Goal: Task Accomplishment & Management: Complete application form

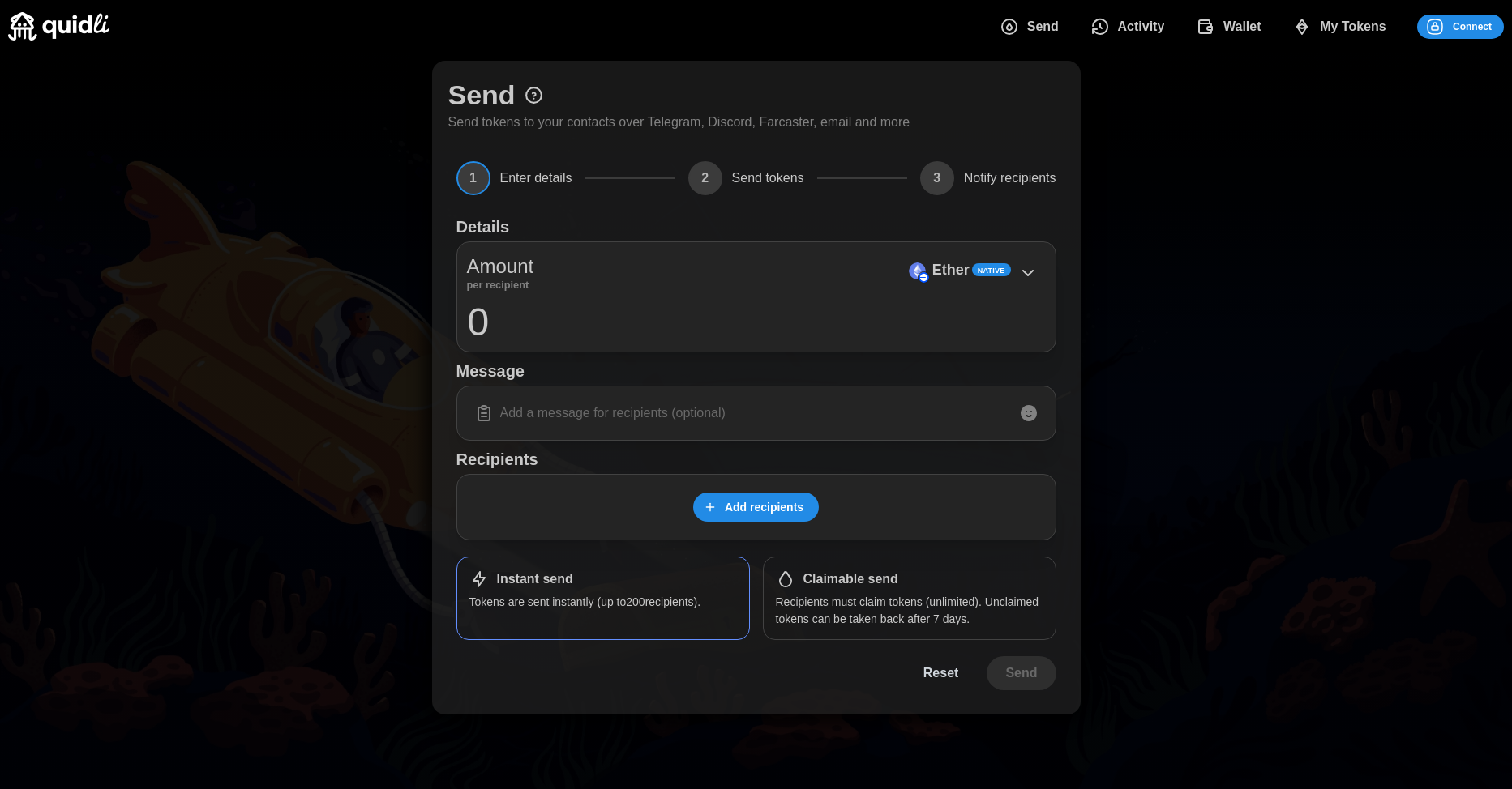
click at [1432, 29] on icon "dots" at bounding box center [1434, 26] width 20 height 20
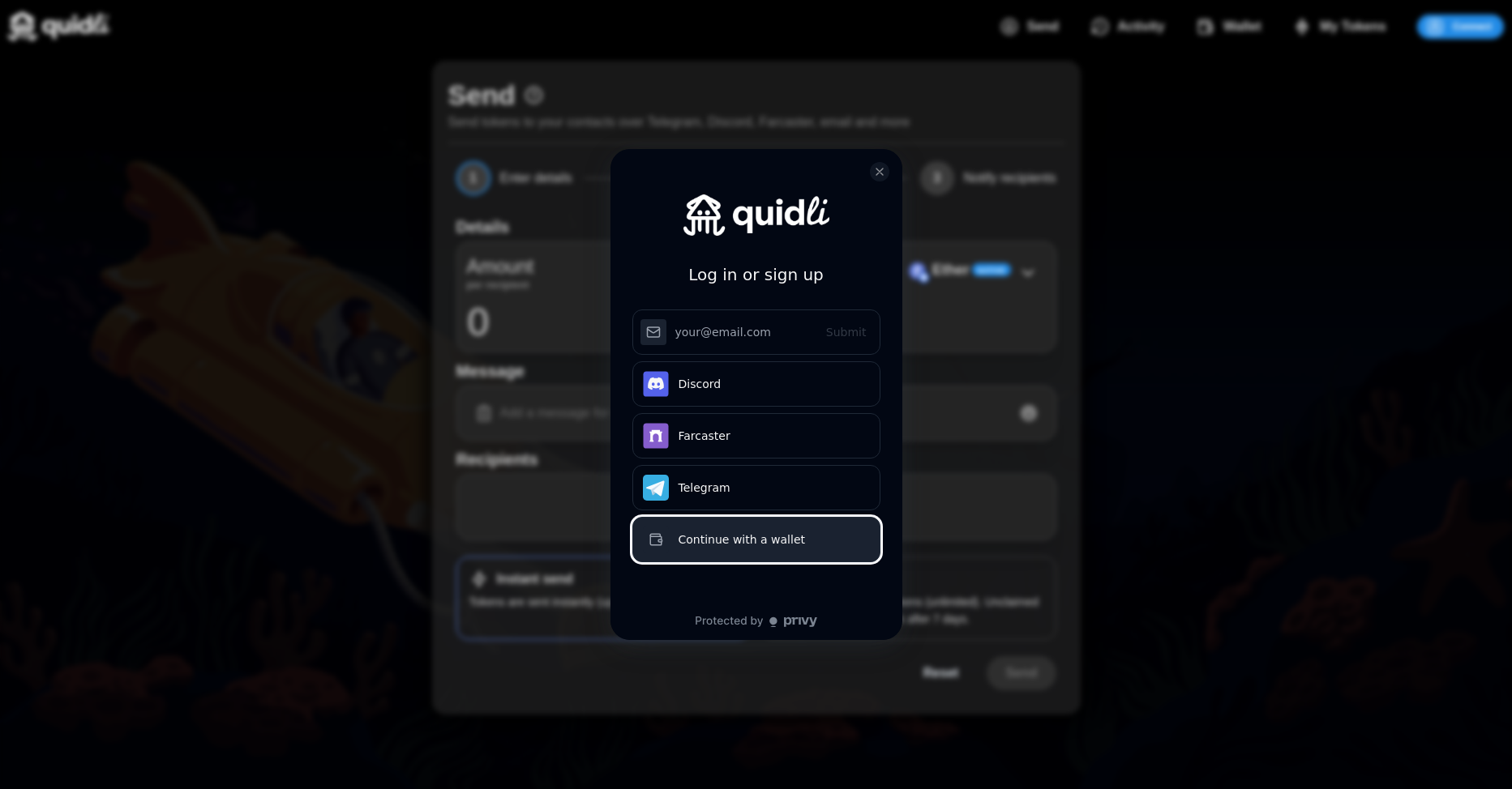
click at [714, 548] on div "Continue with a wallet" at bounding box center [774, 540] width 192 height 20
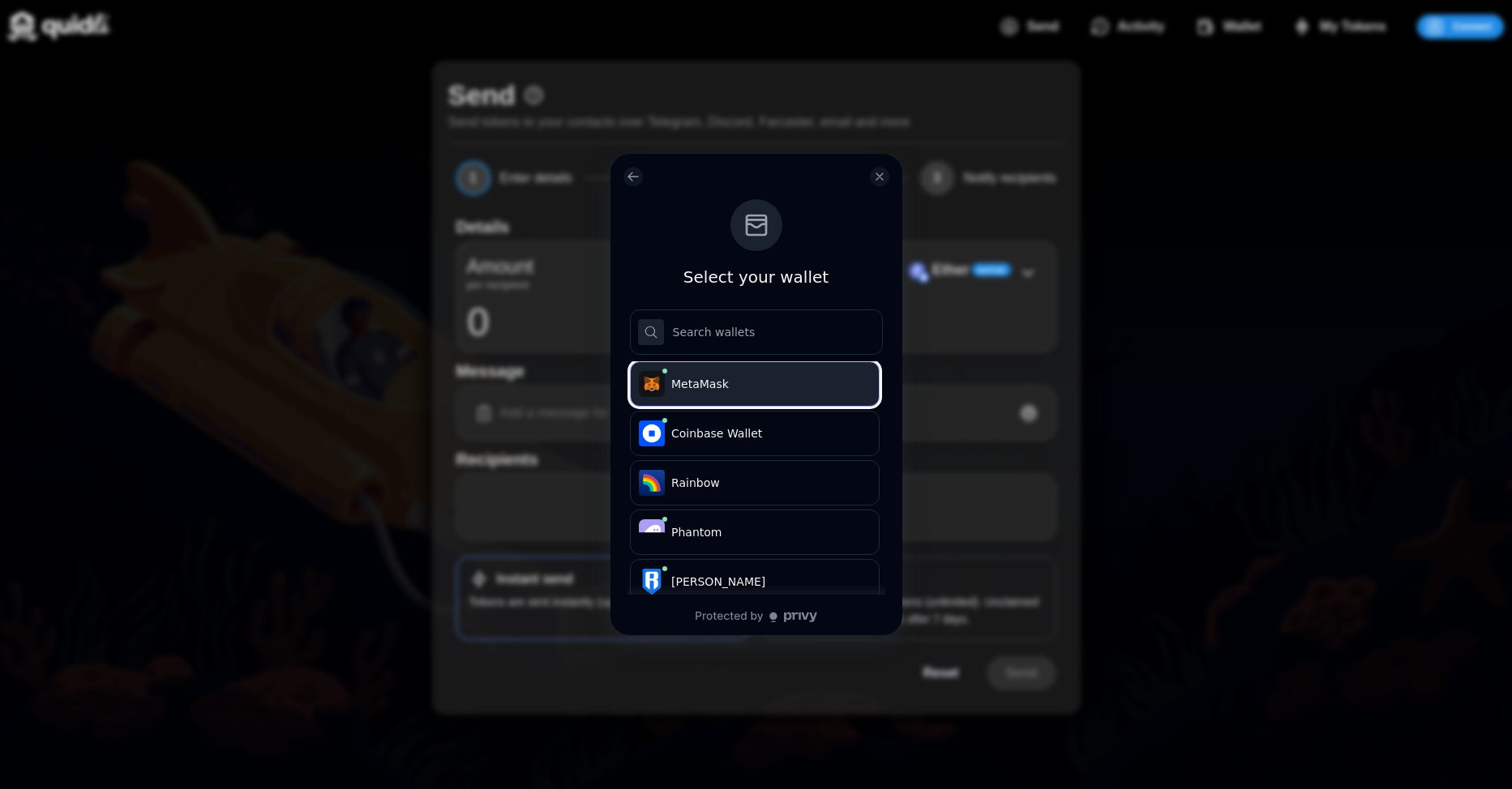
click at [732, 396] on button ".s1{stroke-linecap:round;stroke-linejoin:round}.s2{fill:#e4761b;stroke:#e4761b}…" at bounding box center [755, 383] width 249 height 46
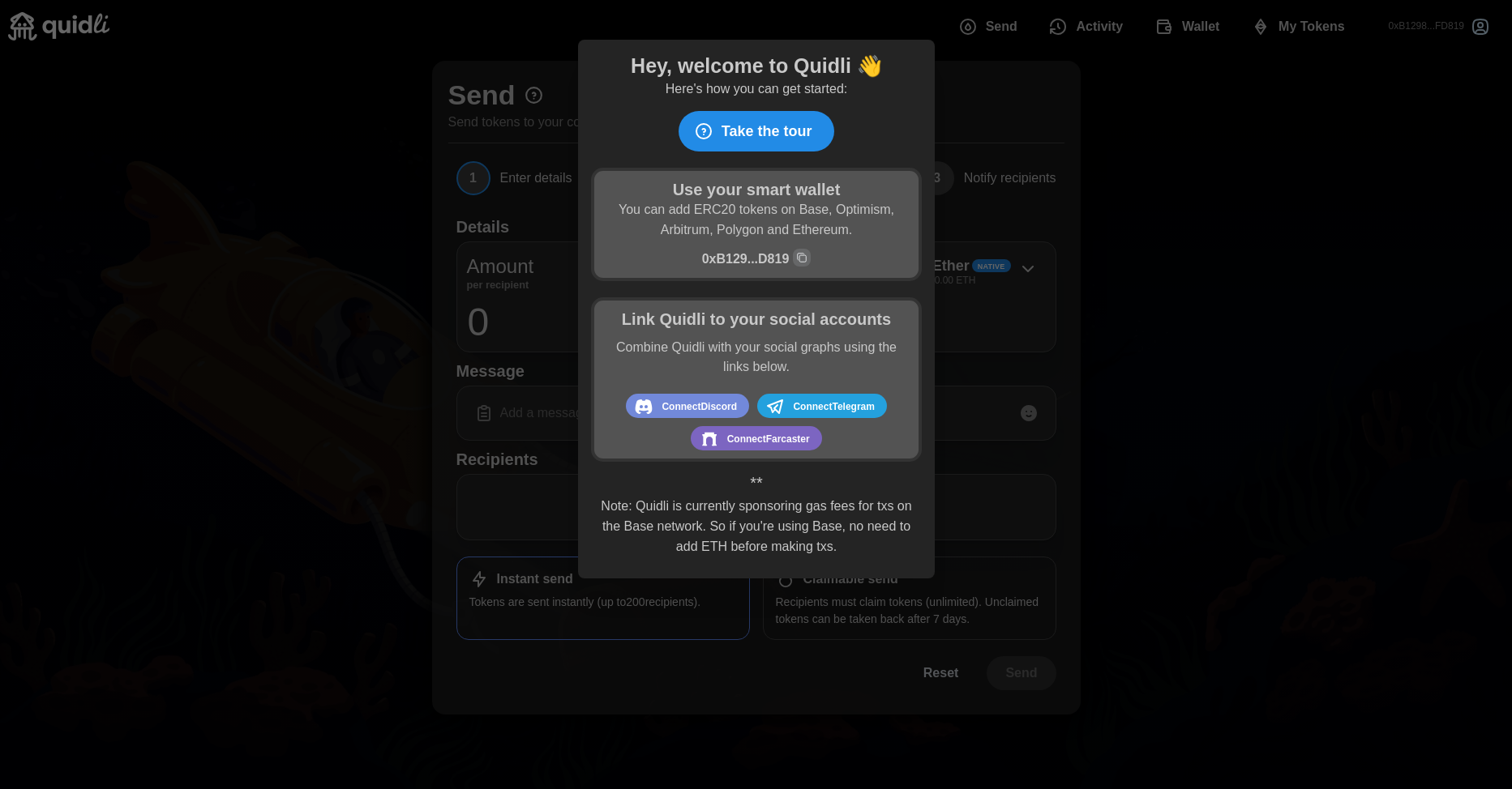
click at [776, 443] on span "Connect Farcaster" at bounding box center [767, 439] width 83 height 21
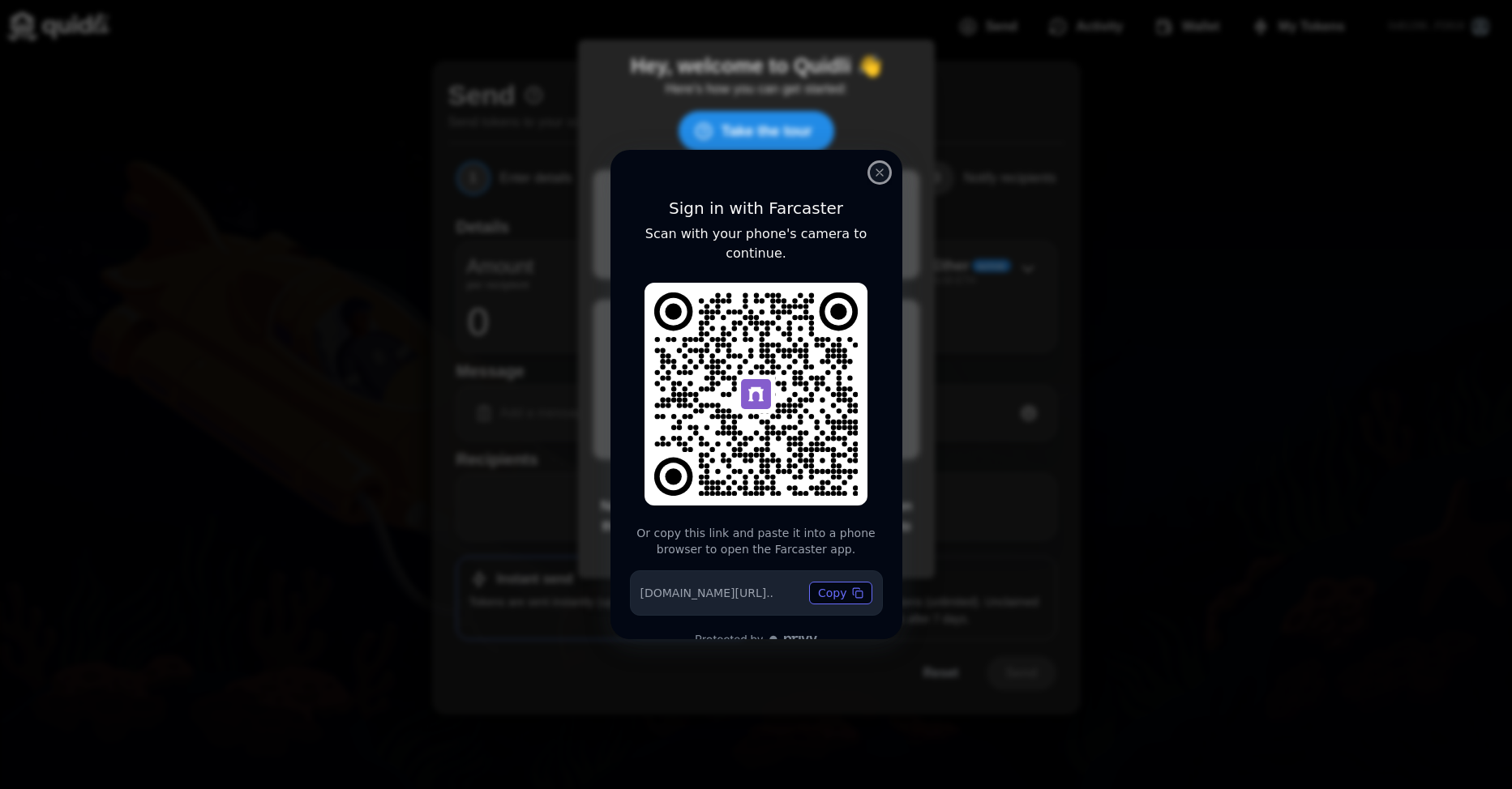
click at [876, 181] on button "close modal" at bounding box center [879, 172] width 20 height 20
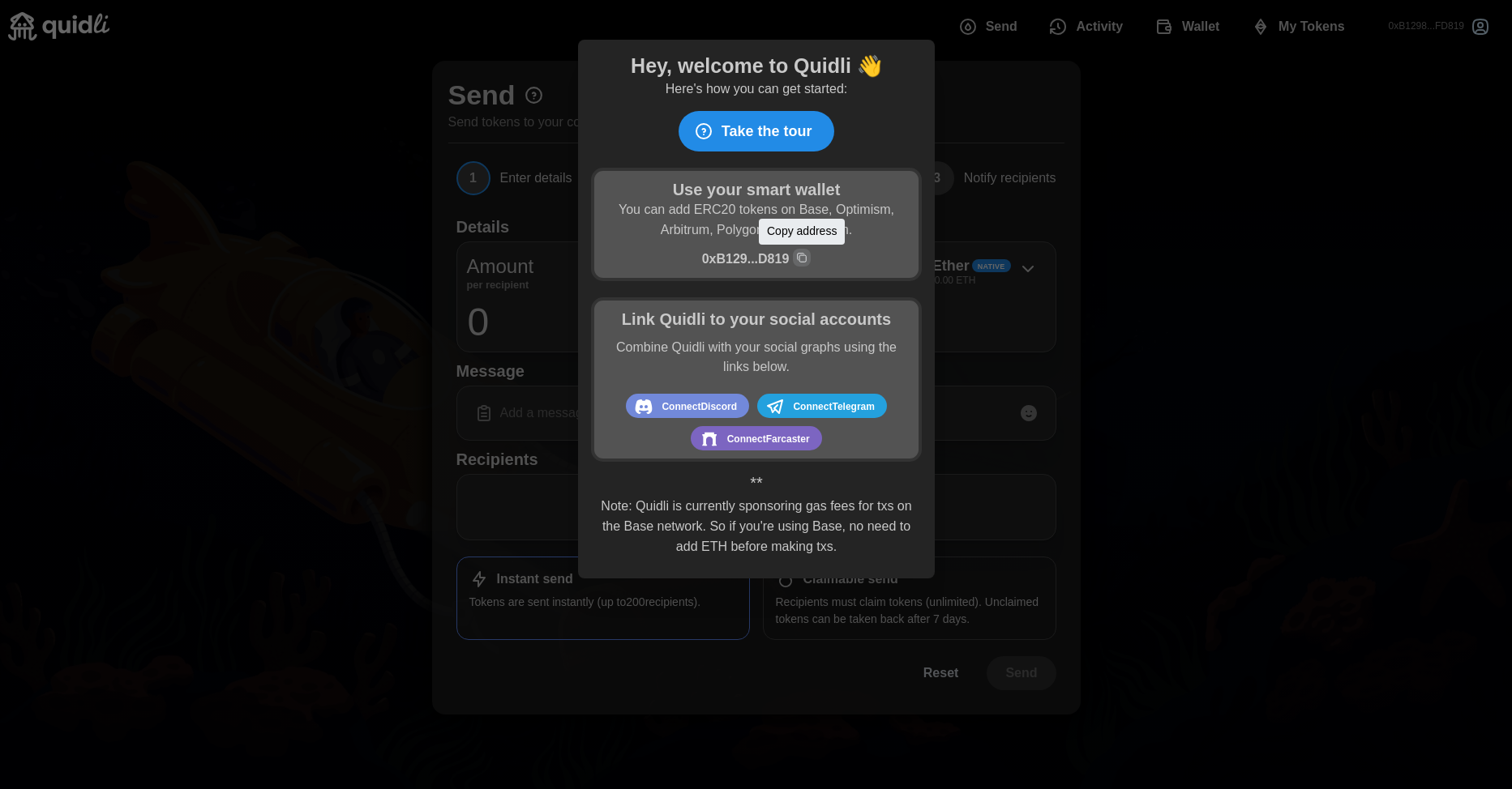
click at [804, 258] on icon "Copy wallet address" at bounding box center [802, 258] width 7 height 7
click at [1153, 230] on div at bounding box center [756, 394] width 1512 height 789
click at [813, 140] on button "Take the tour" at bounding box center [756, 131] width 154 height 41
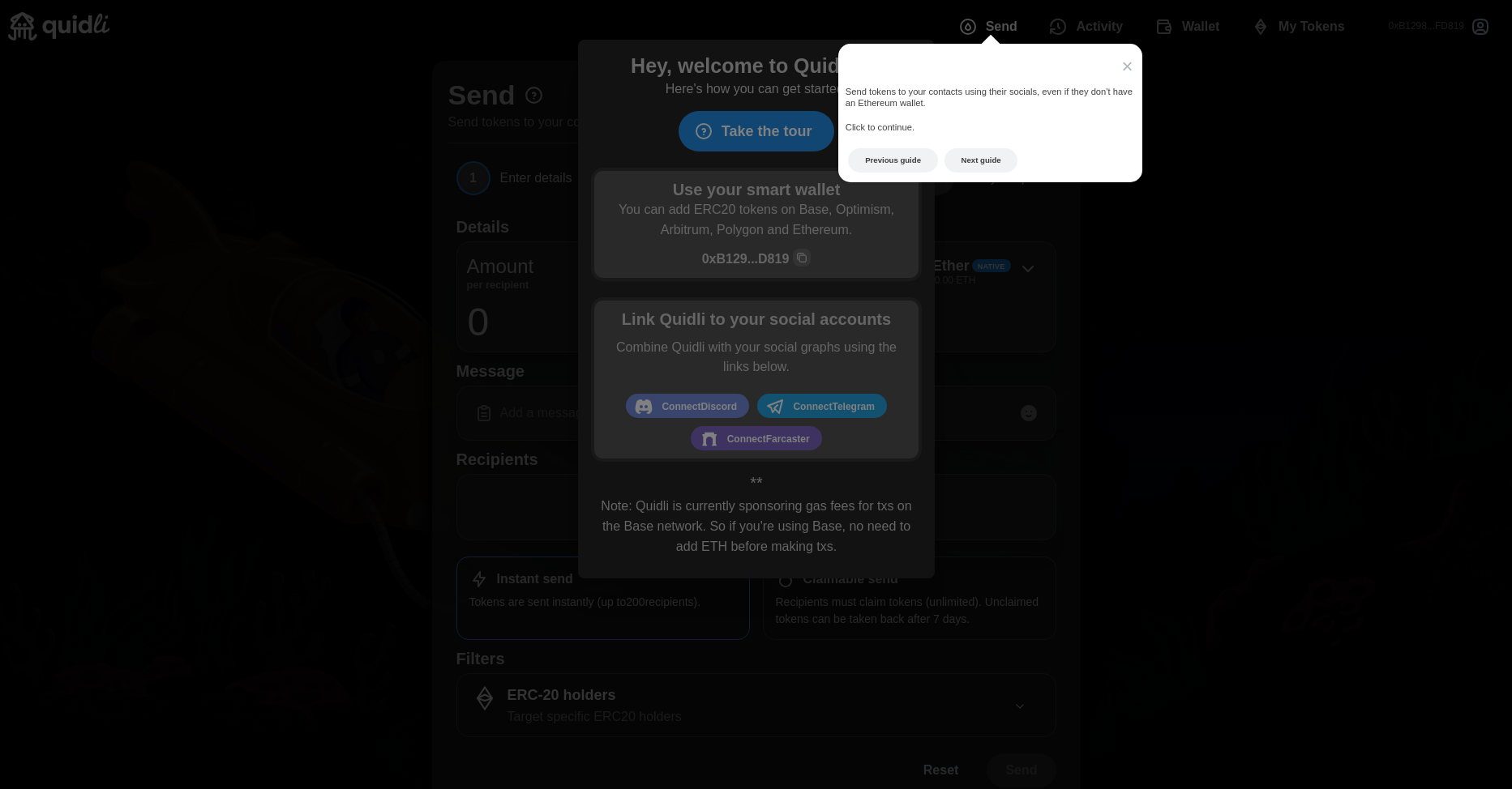
click at [775, 144] on icon at bounding box center [756, 394] width 1512 height 789
click at [769, 126] on icon at bounding box center [756, 394] width 1512 height 789
click at [983, 161] on button "Next guide" at bounding box center [981, 160] width 74 height 25
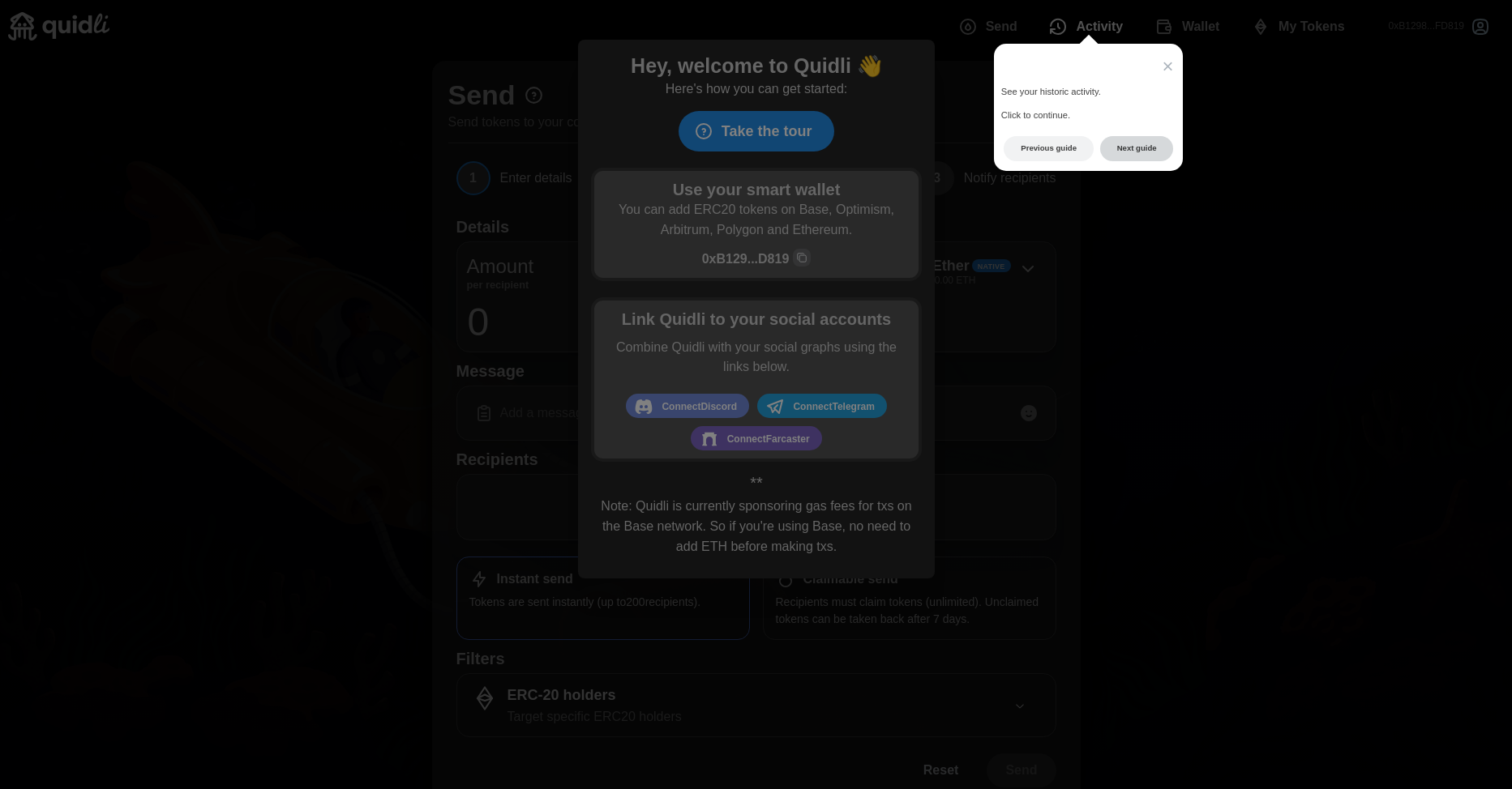
click at [1129, 145] on button "Next guide" at bounding box center [1136, 148] width 74 height 25
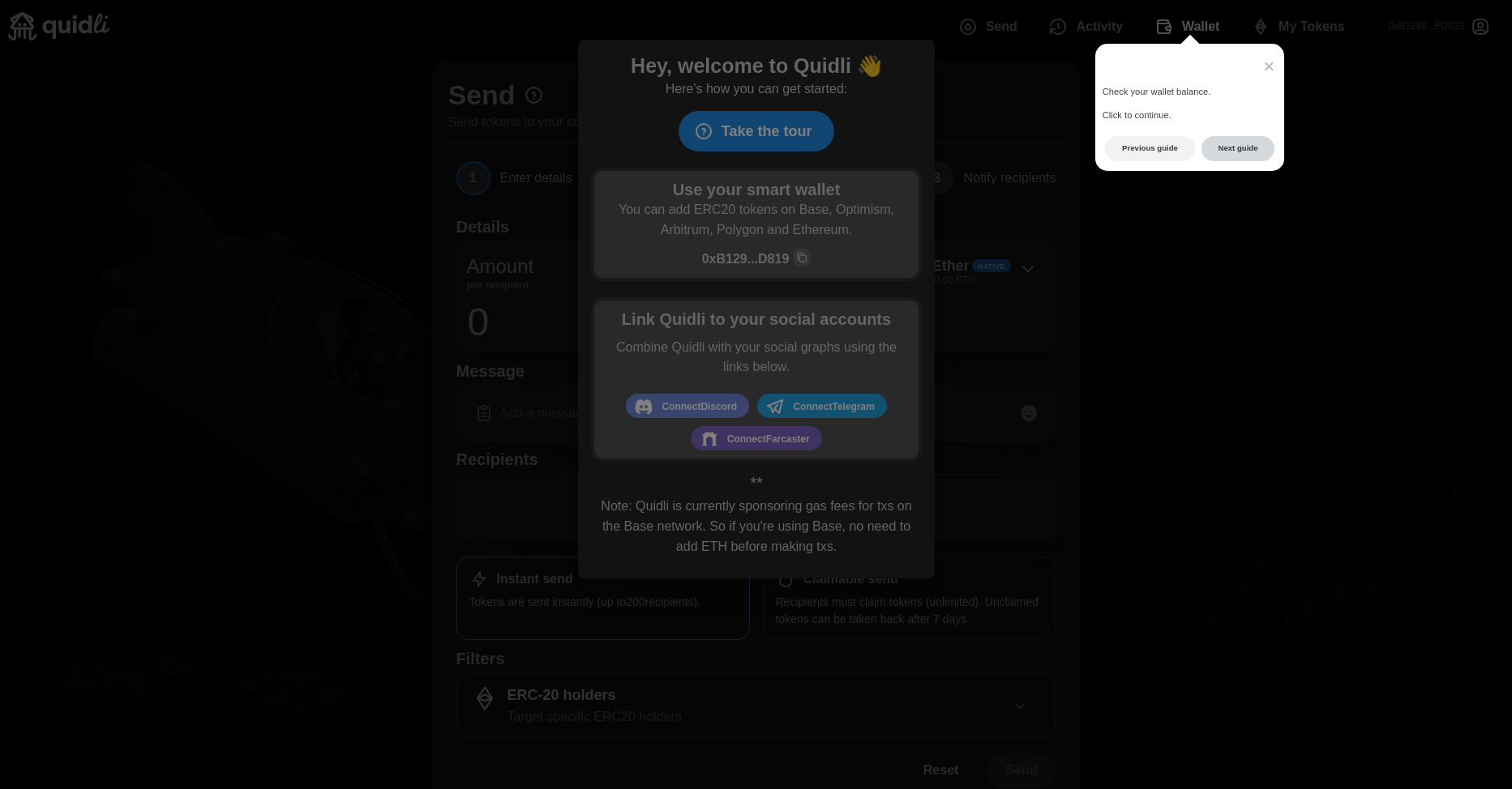
click at [1235, 157] on button "Next guide" at bounding box center [1238, 148] width 74 height 25
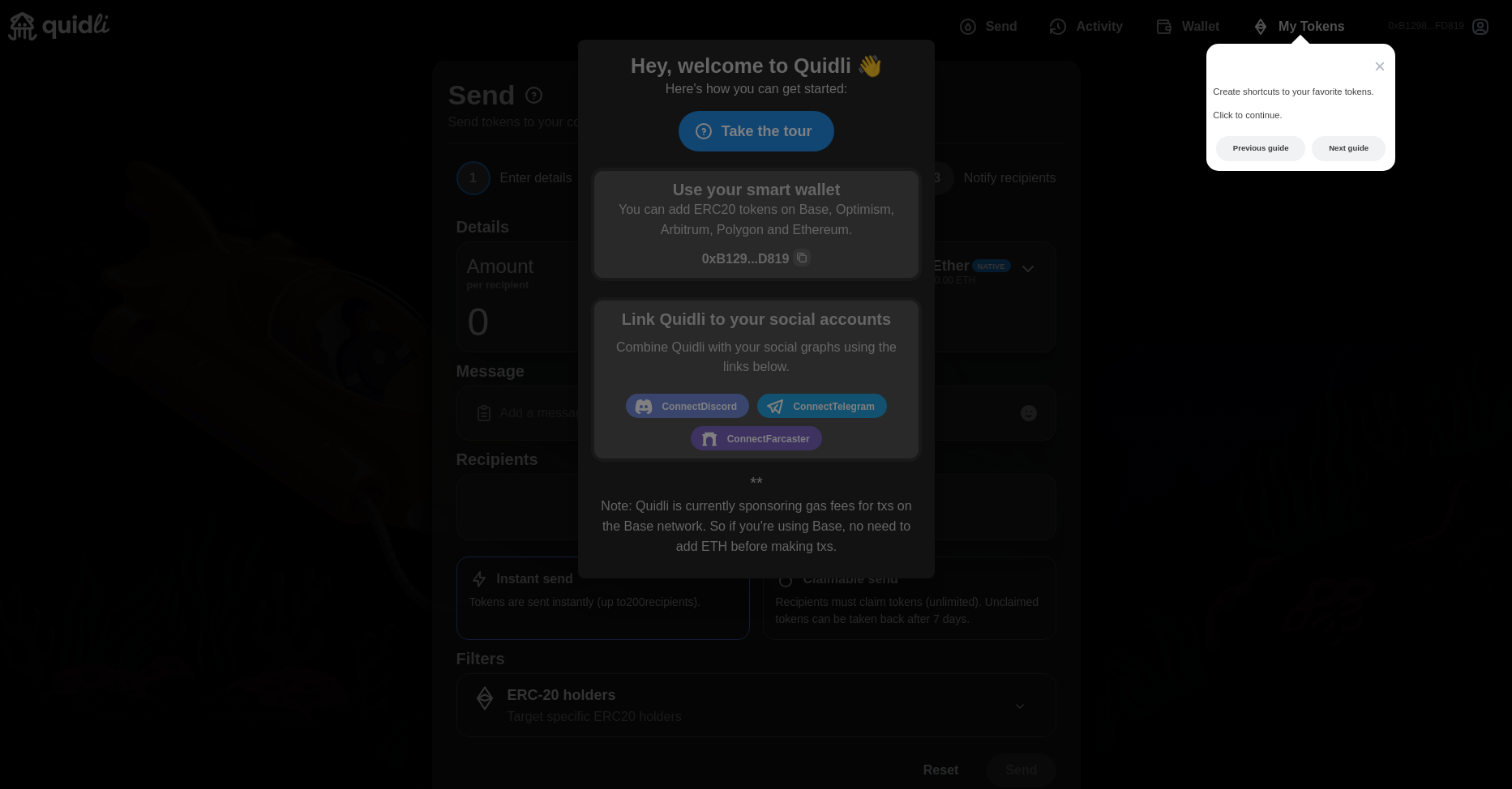
click at [1235, 157] on button "Previous guide" at bounding box center [1261, 148] width 89 height 25
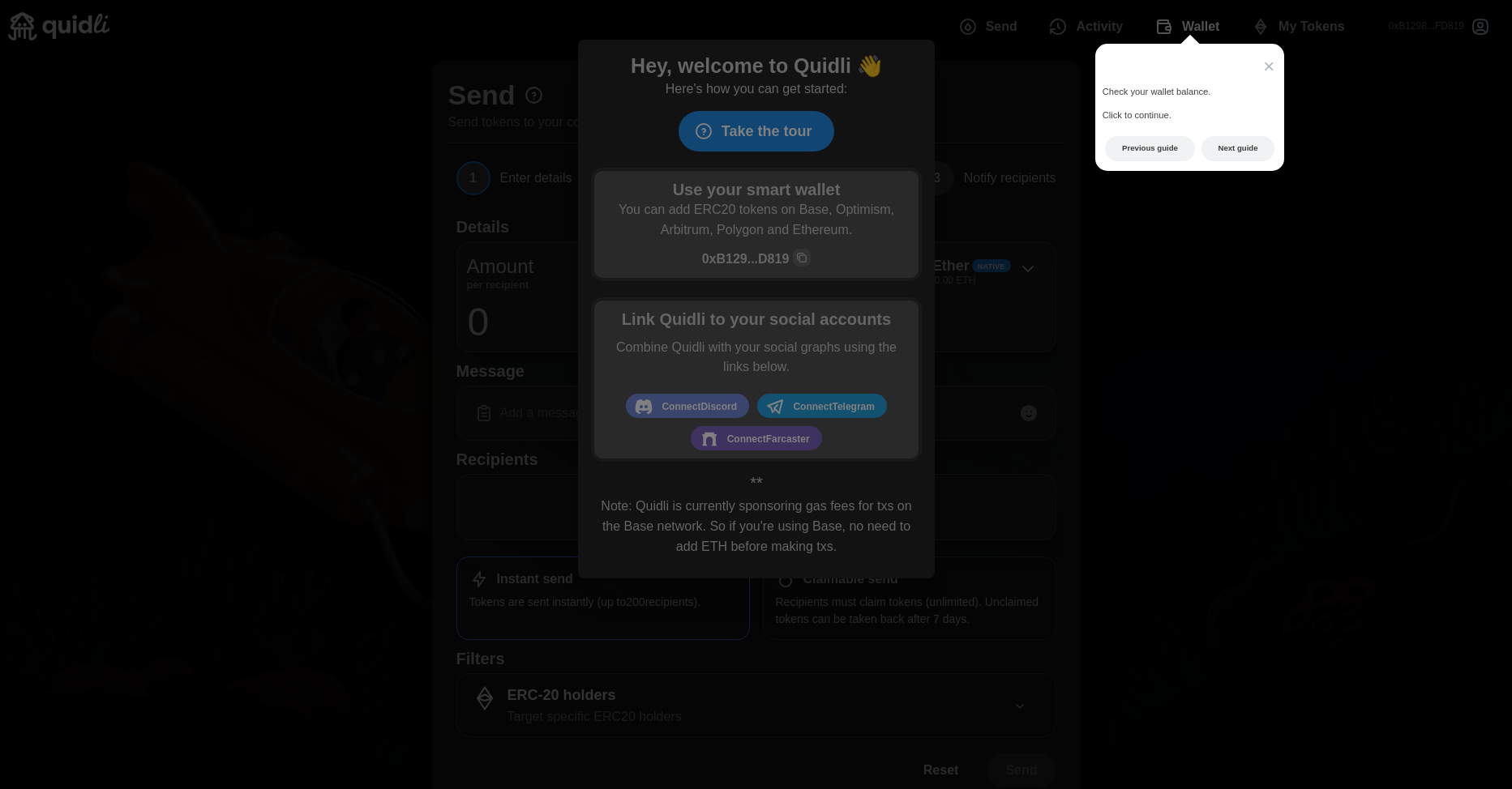
click at [1235, 157] on button "Next guide" at bounding box center [1238, 148] width 74 height 25
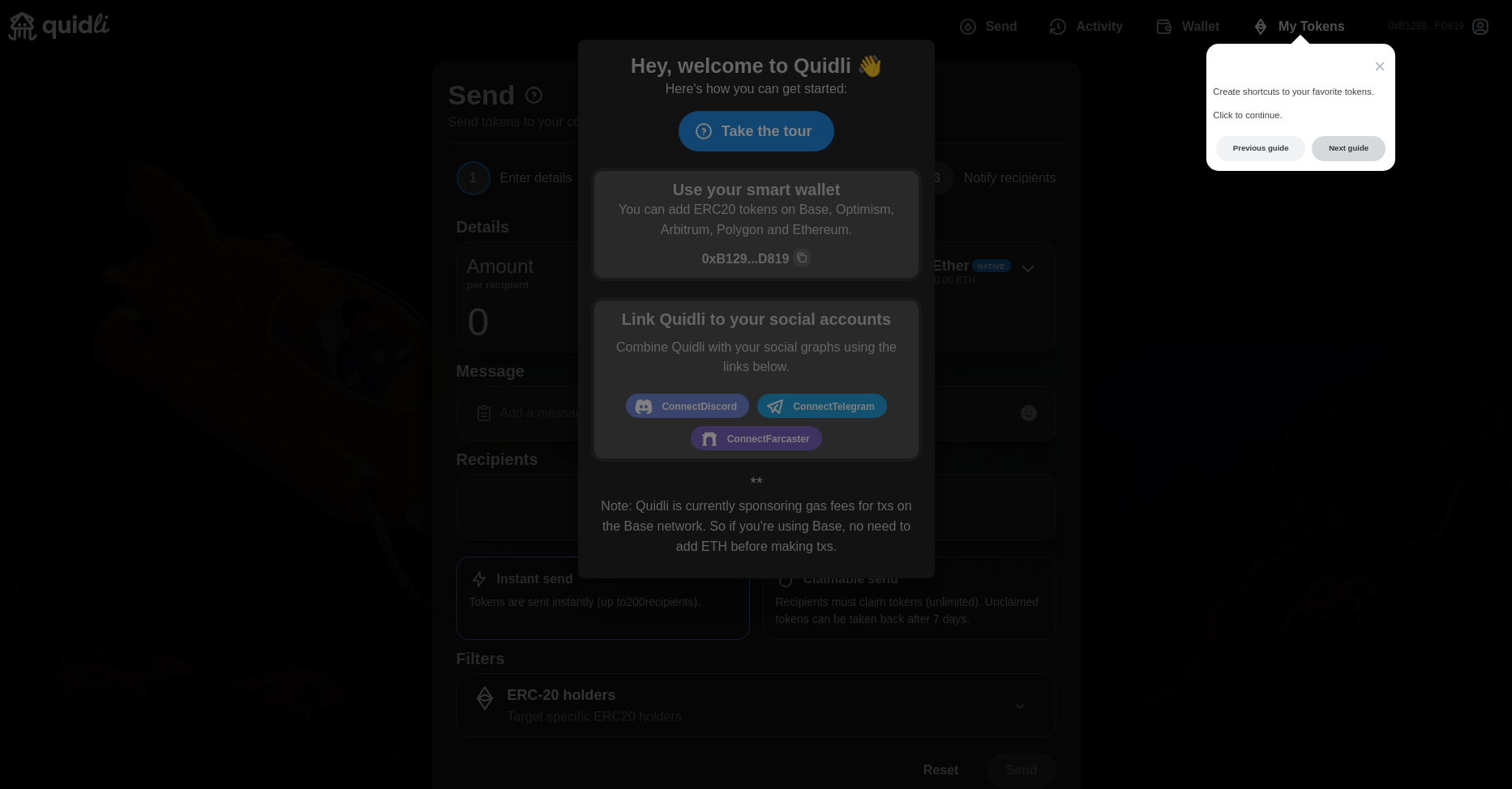
click at [1355, 145] on button "Next guide" at bounding box center [1347, 148] width 74 height 25
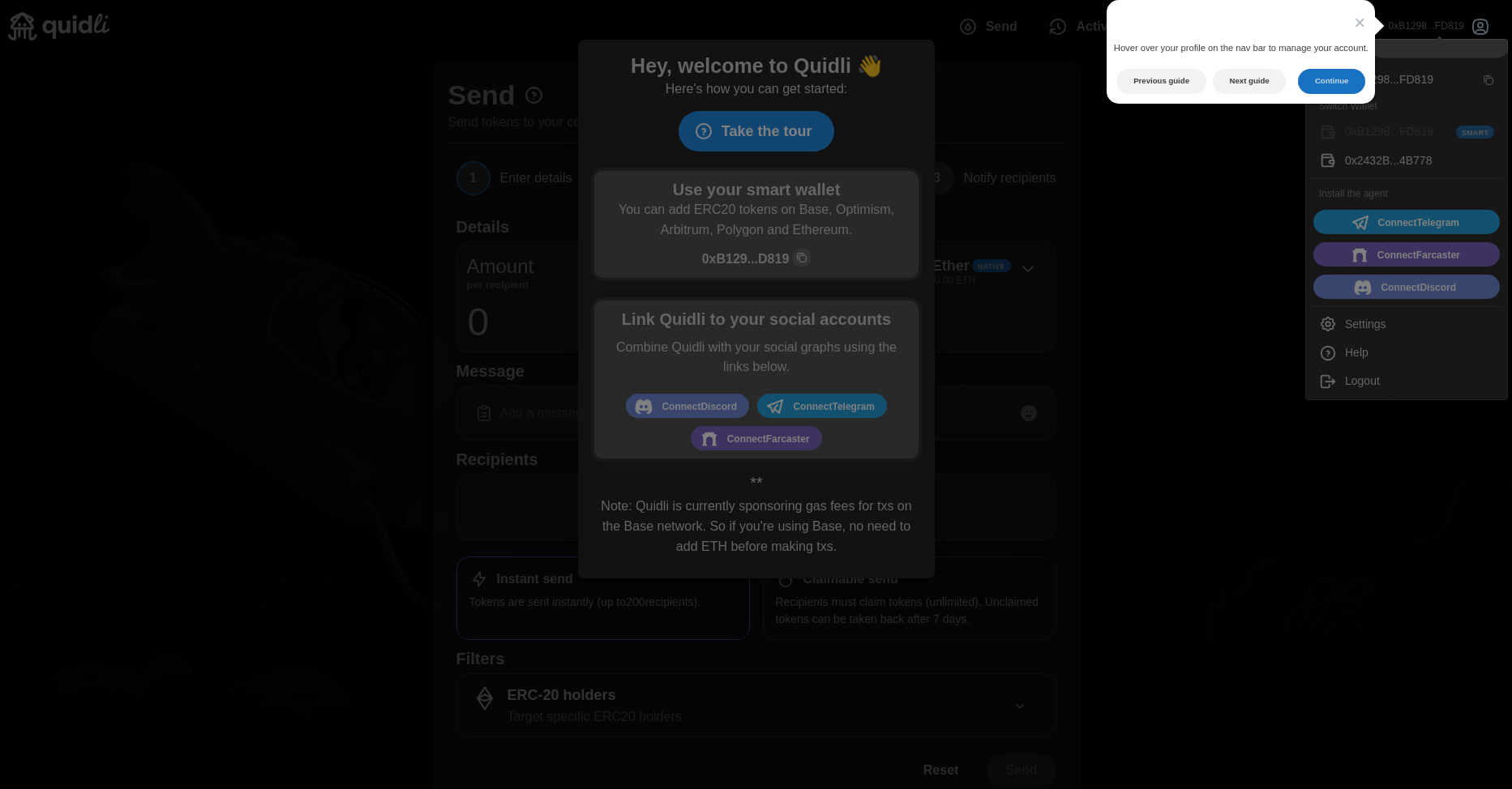
click at [1328, 84] on button "Continue" at bounding box center [1331, 81] width 67 height 25
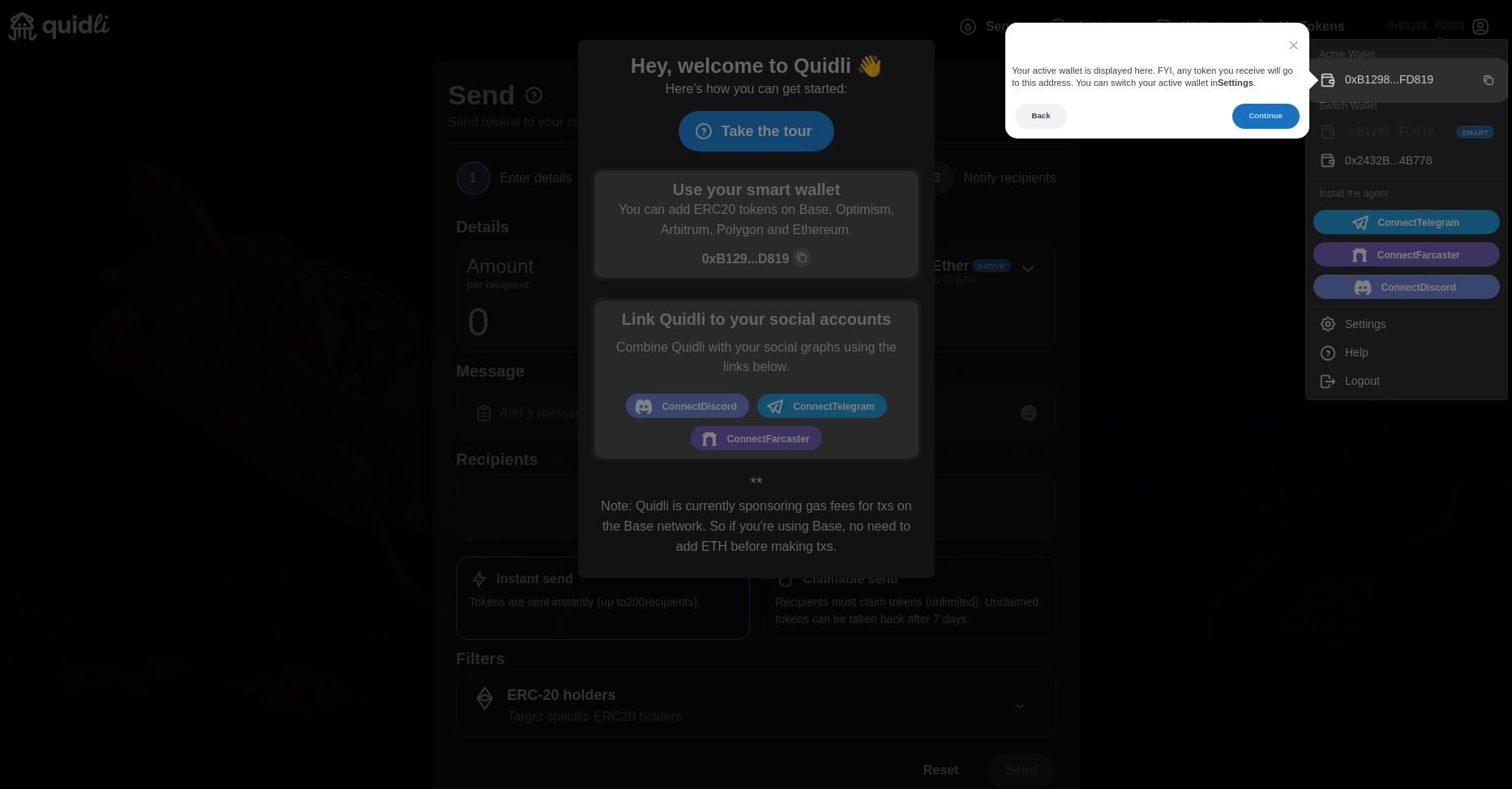
click at [1271, 113] on button "Continue" at bounding box center [1265, 115] width 67 height 25
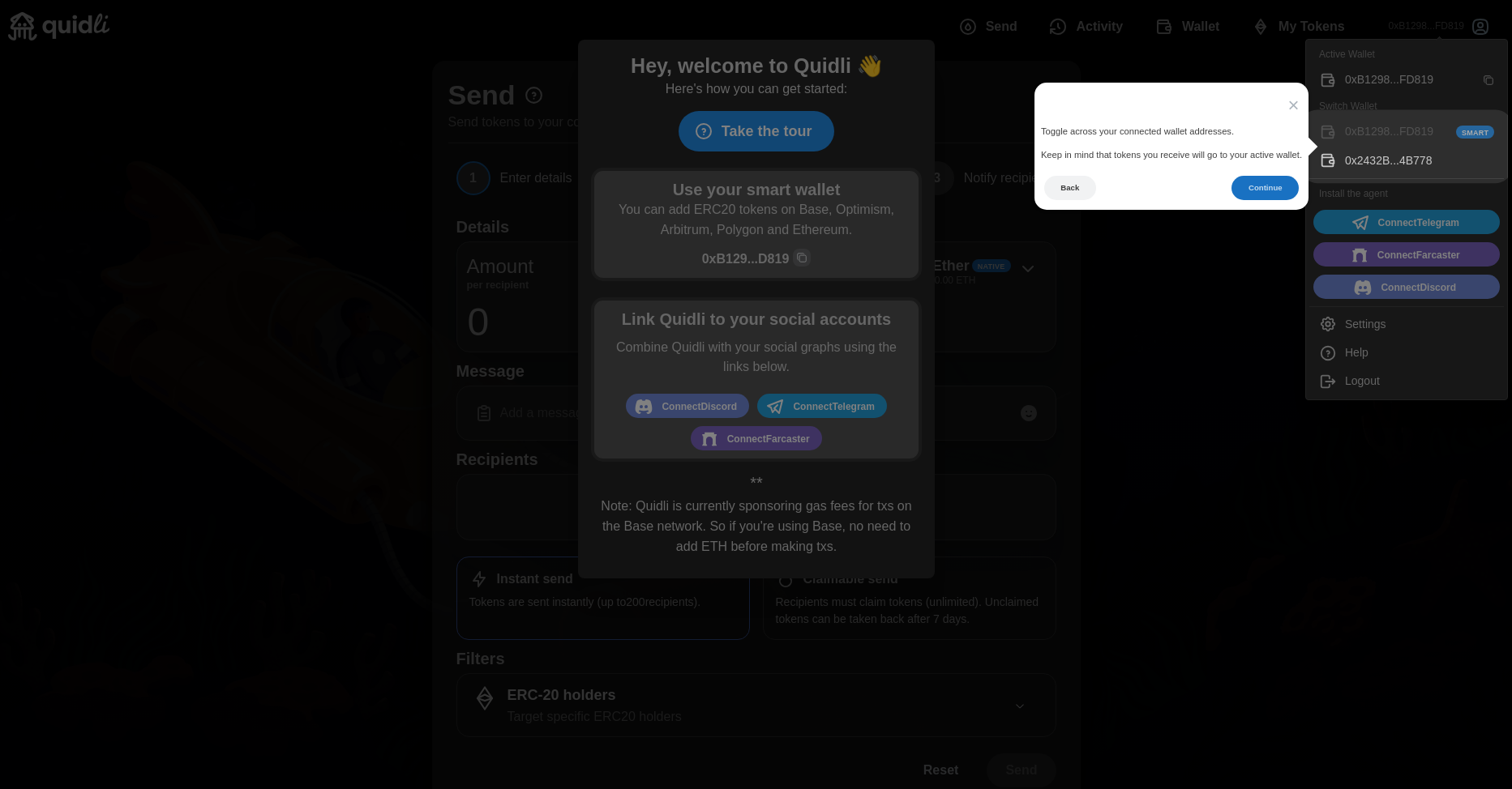
click at [1258, 192] on button "Continue" at bounding box center [1264, 188] width 67 height 25
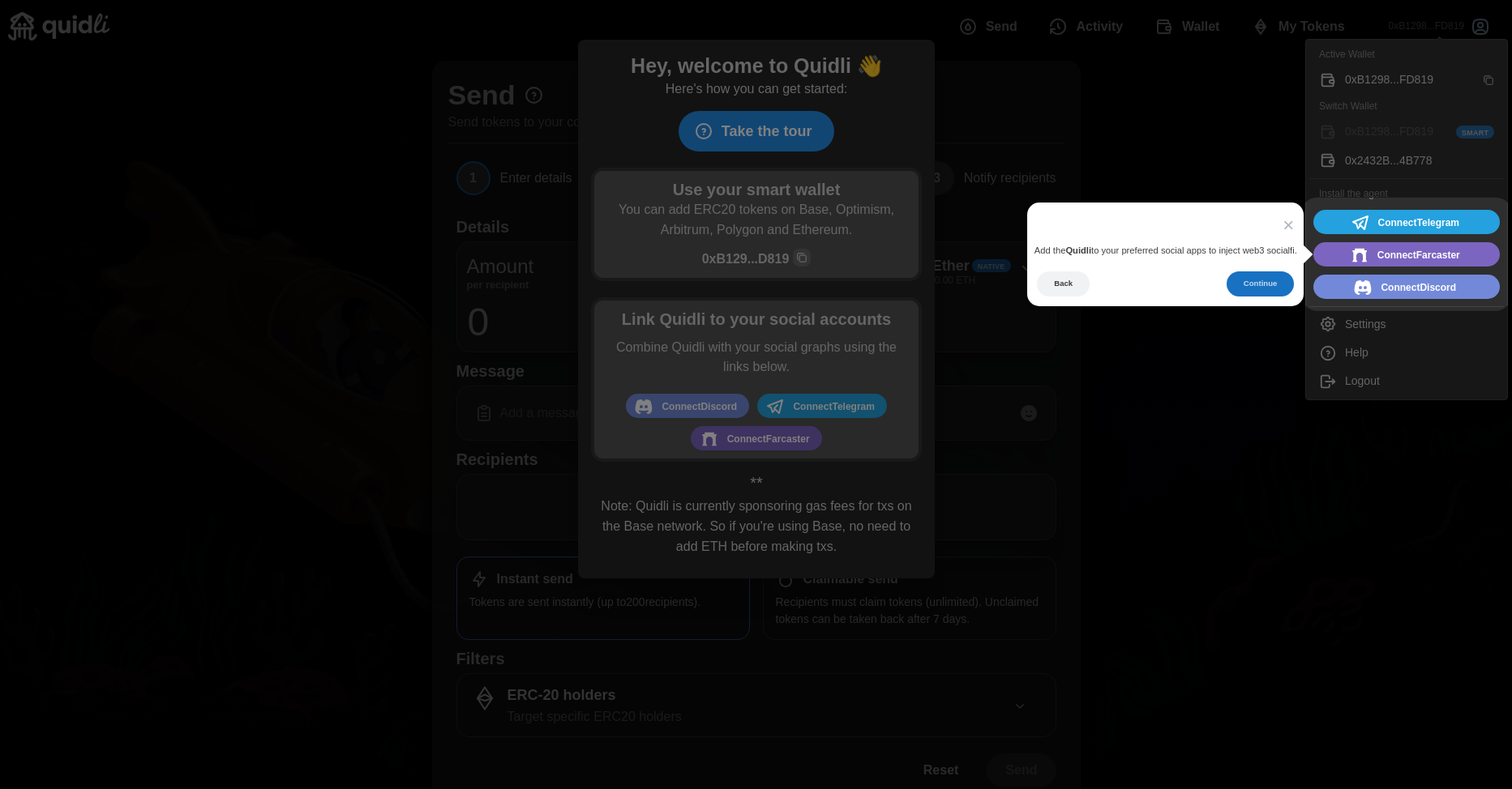
click at [1277, 286] on button "Continue" at bounding box center [1260, 284] width 67 height 25
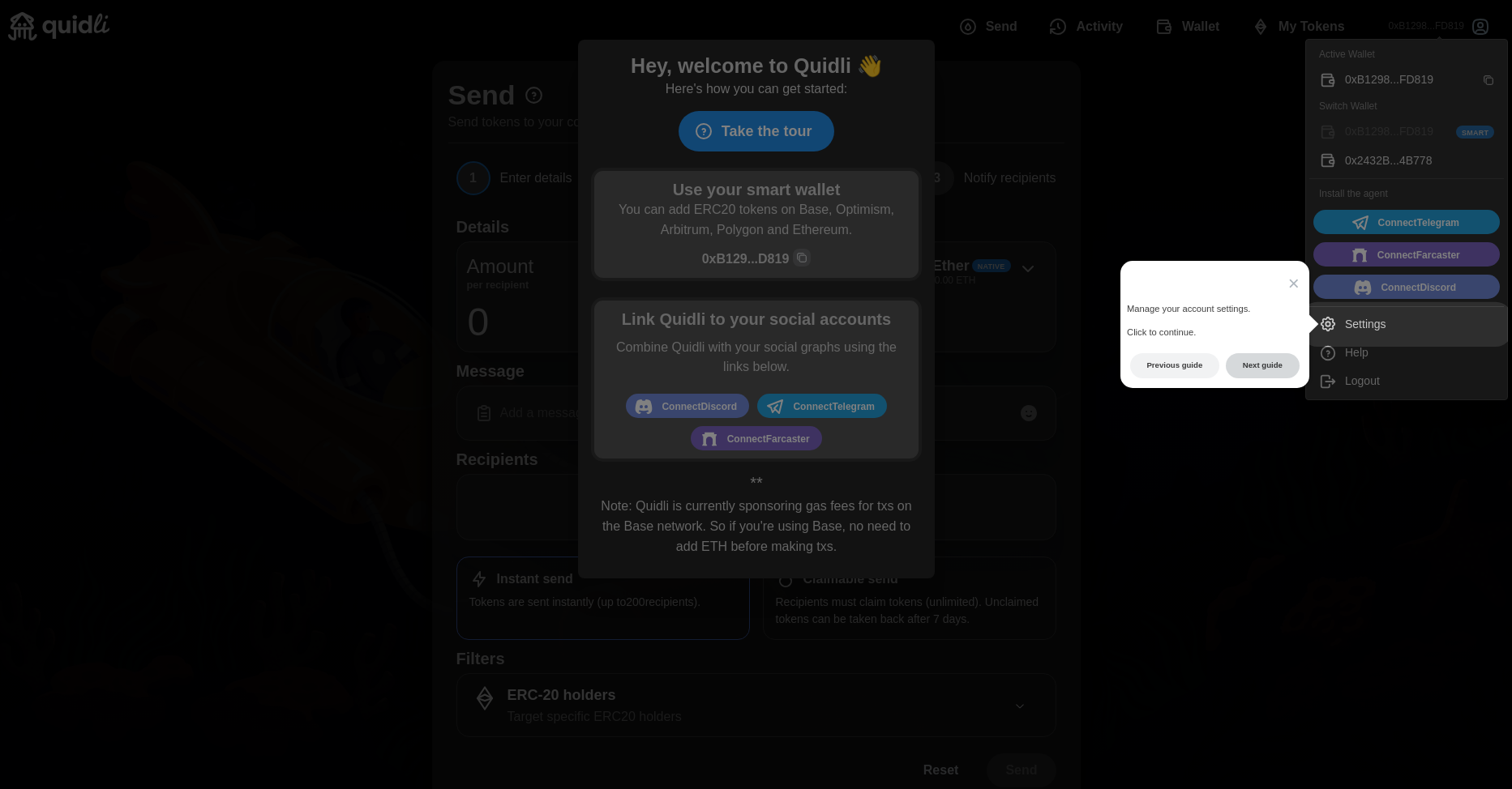
click at [1268, 367] on button "Next guide" at bounding box center [1262, 366] width 74 height 25
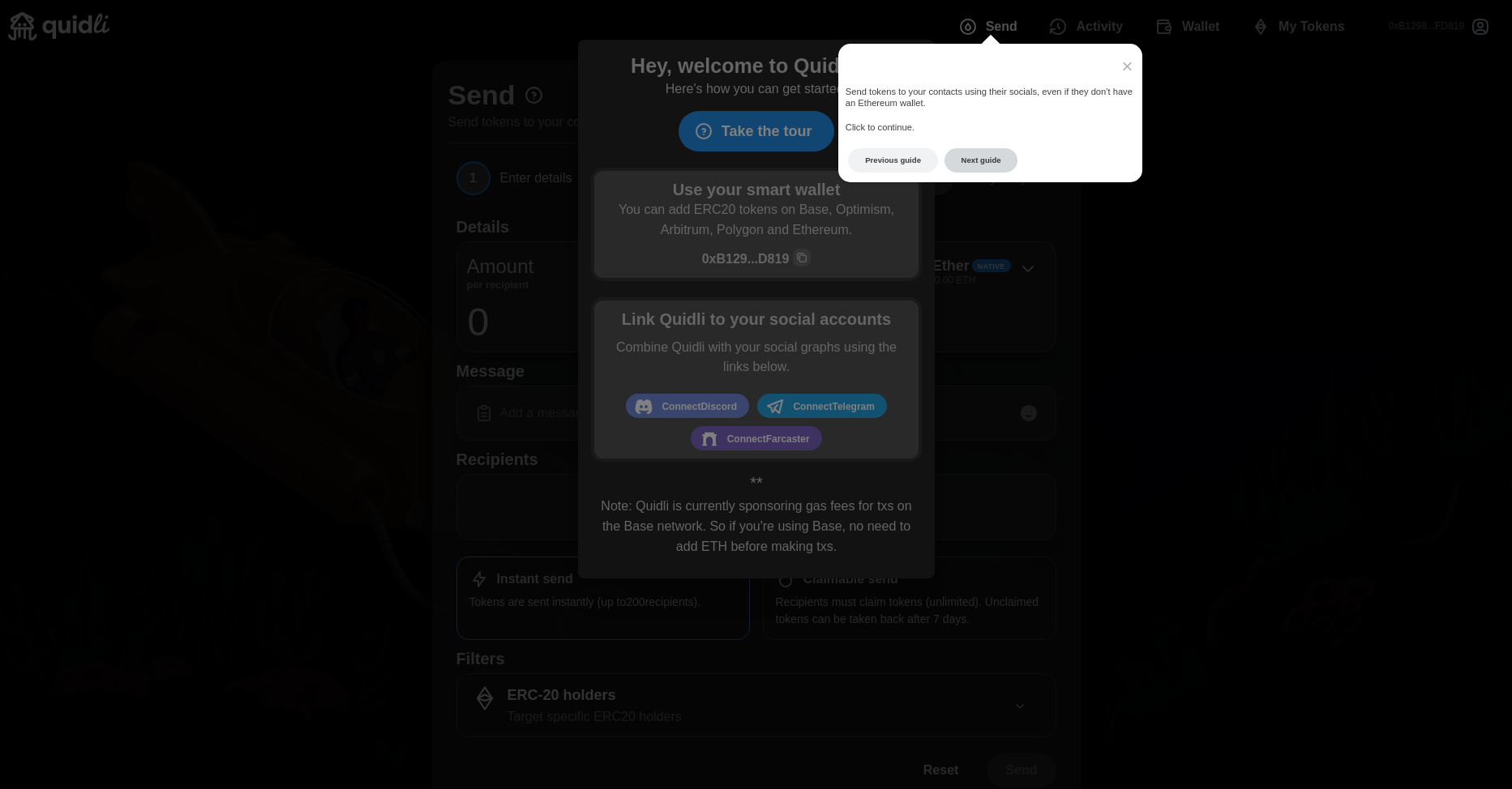
click at [985, 154] on button "Next guide" at bounding box center [981, 160] width 74 height 25
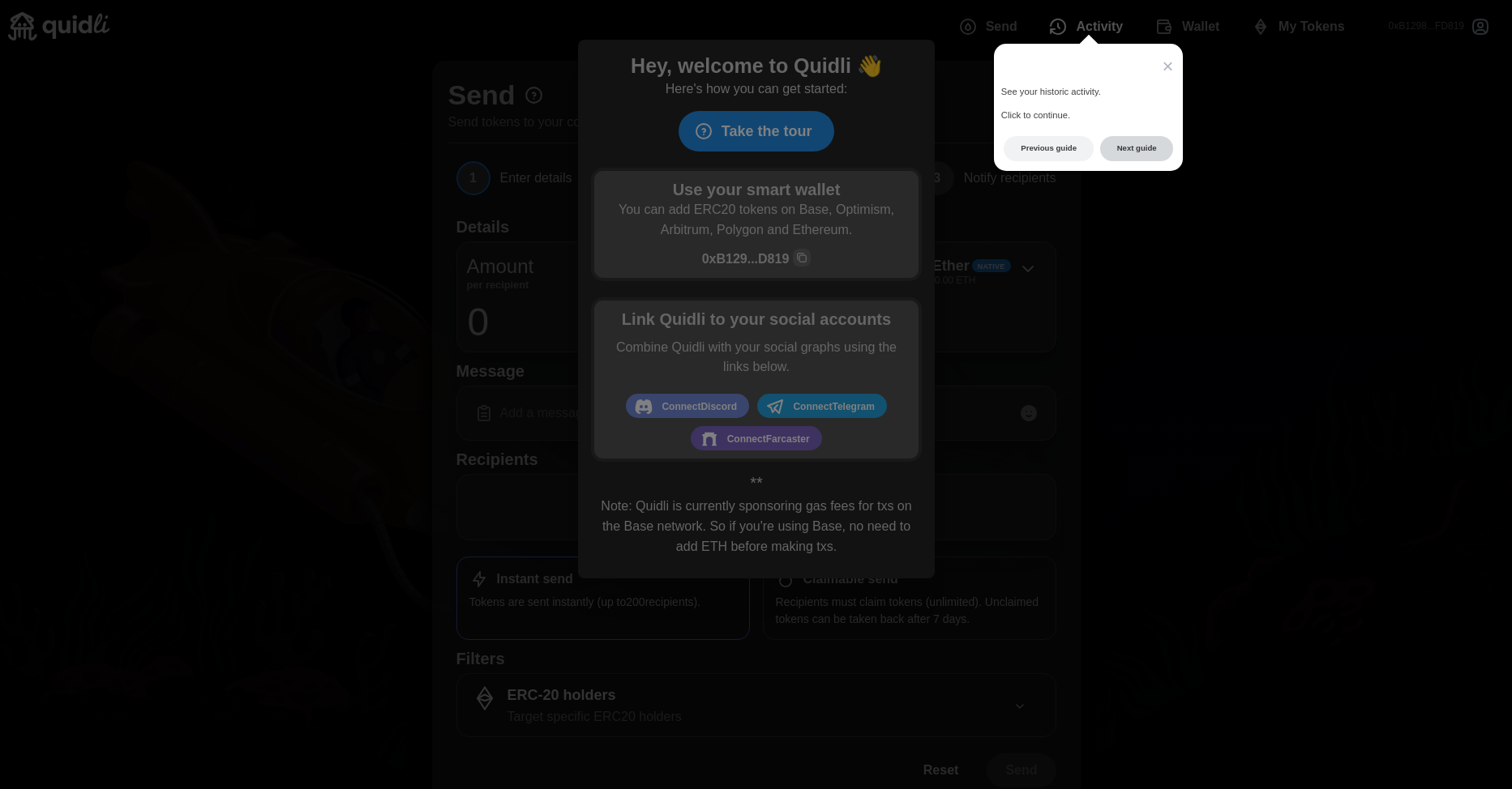
click at [1130, 139] on button "Next guide" at bounding box center [1136, 148] width 74 height 25
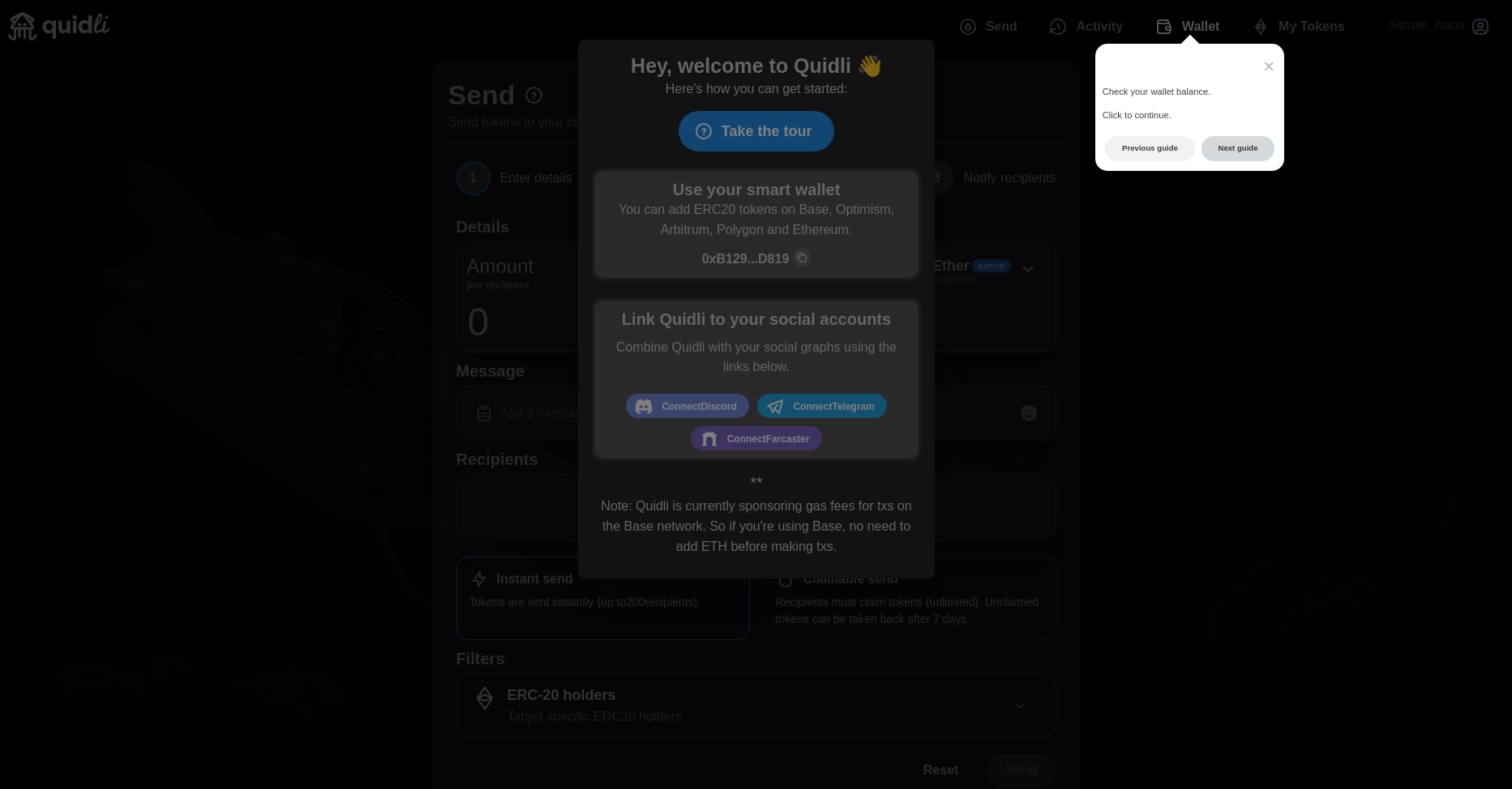
click at [1232, 143] on button "Next guide" at bounding box center [1238, 148] width 74 height 25
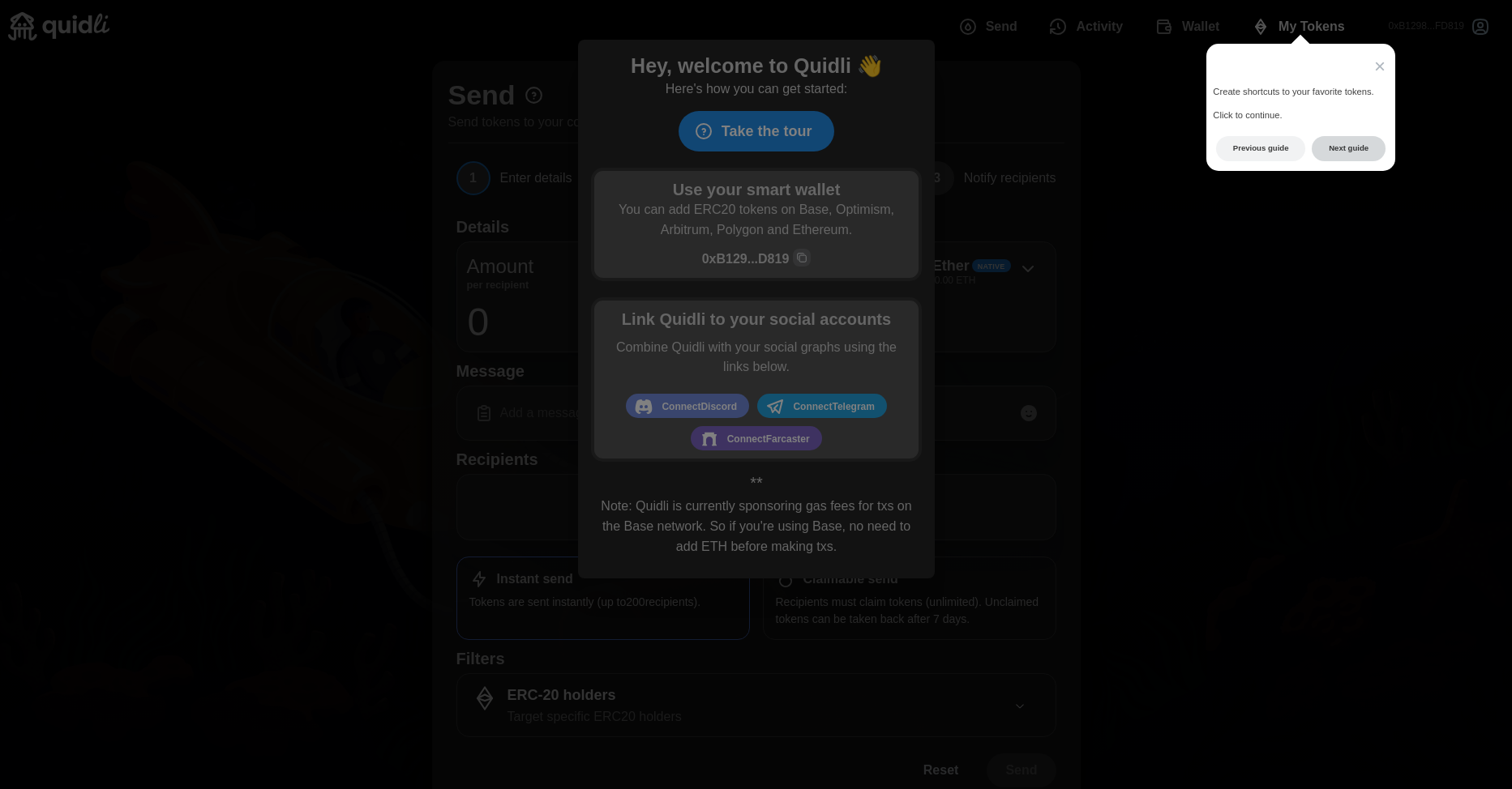
click at [1346, 152] on button "Next guide" at bounding box center [1347, 148] width 74 height 25
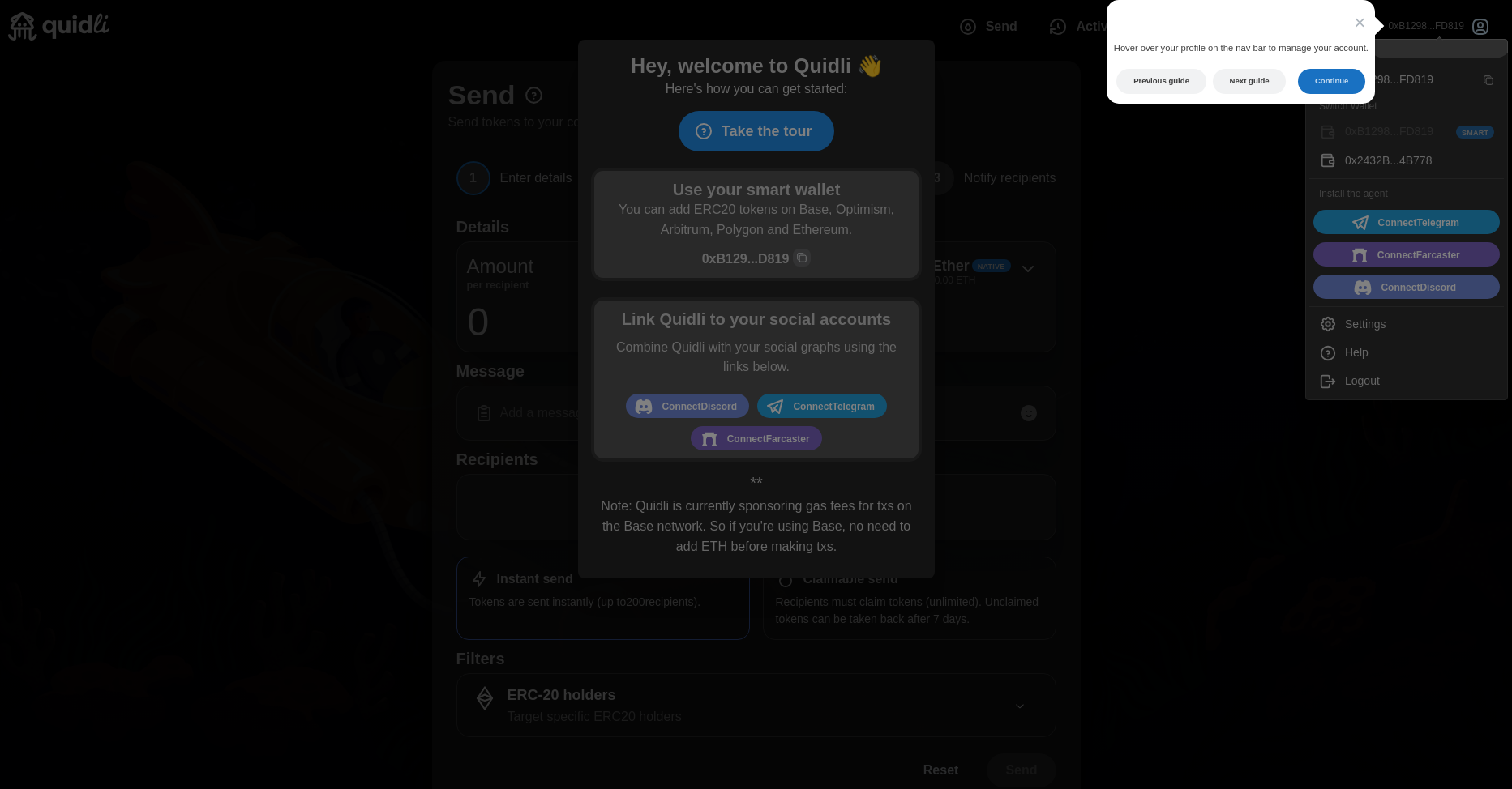
click at [1328, 82] on button "Continue" at bounding box center [1331, 81] width 67 height 25
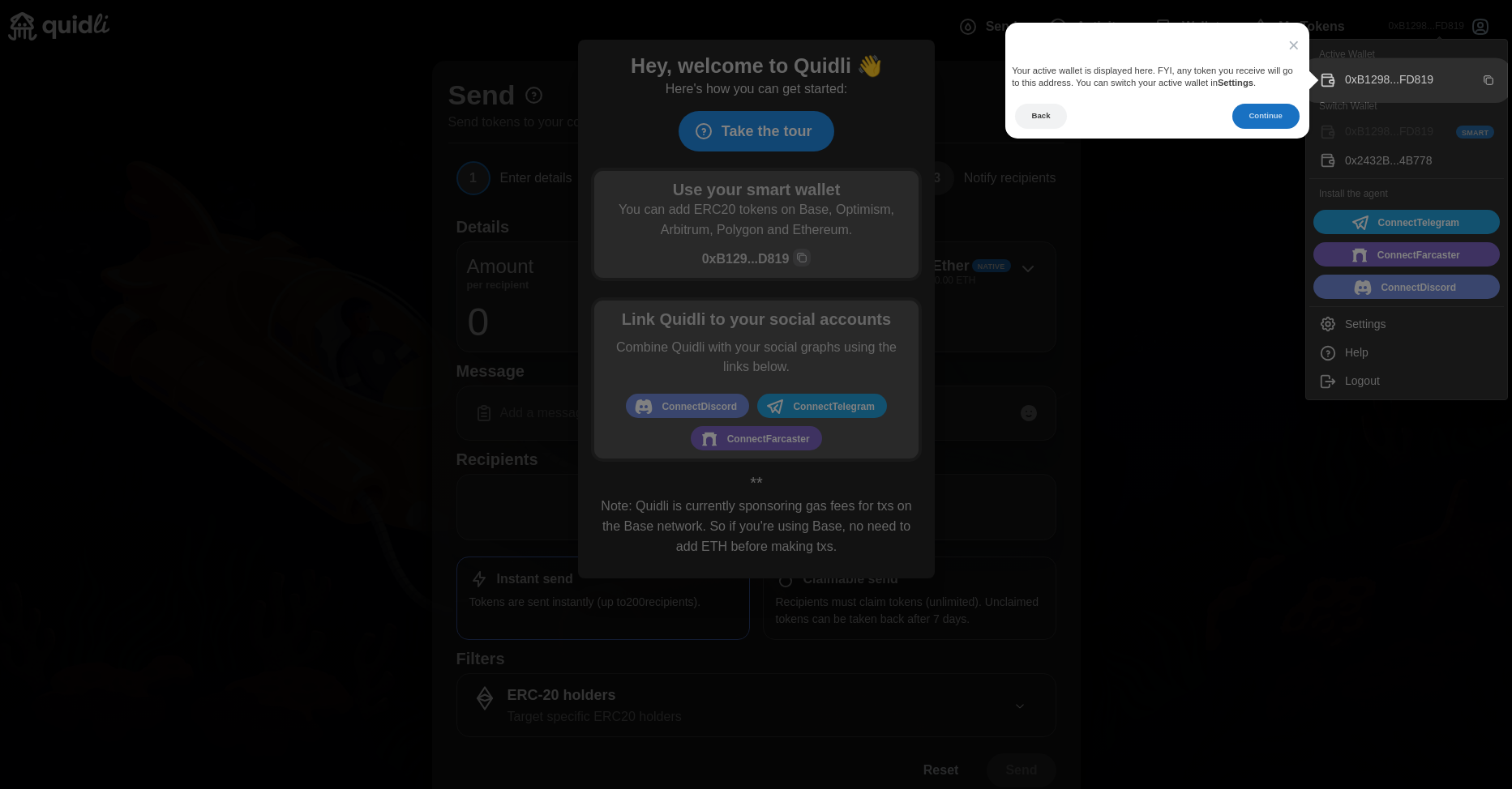
click at [1266, 122] on button "Continue" at bounding box center [1265, 115] width 67 height 25
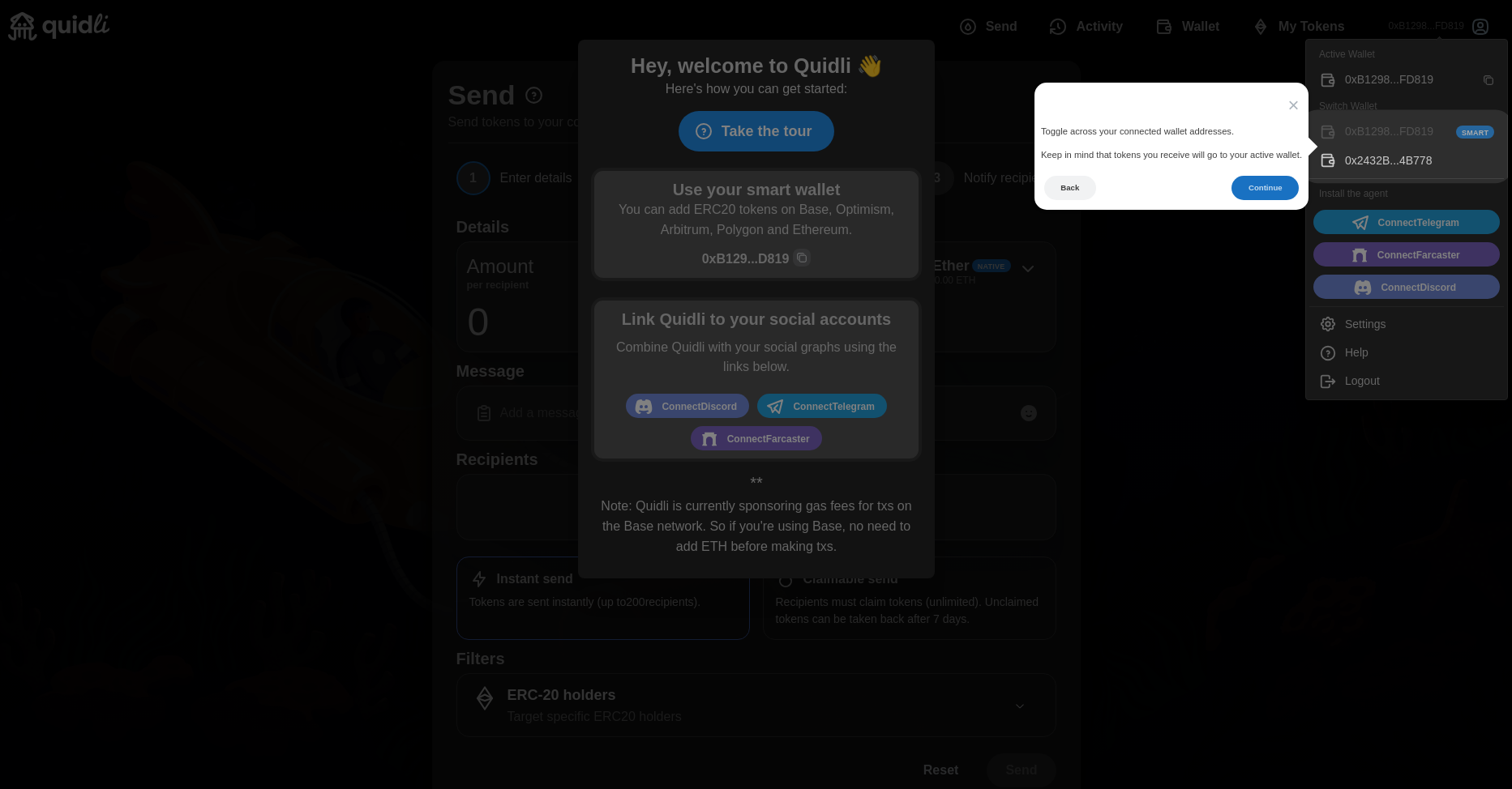
click at [1253, 185] on button "Continue" at bounding box center [1264, 188] width 67 height 25
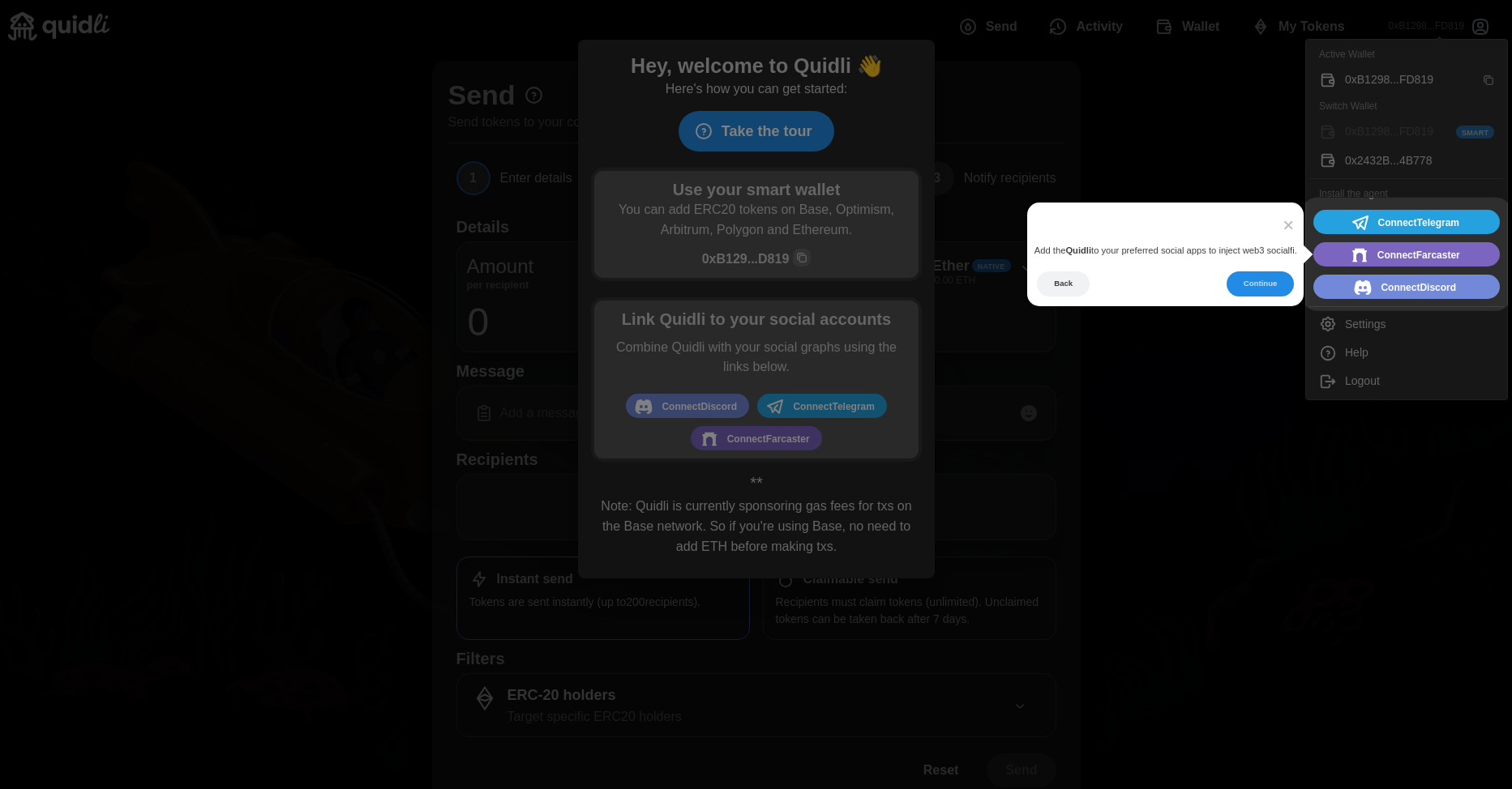
click at [1279, 290] on button "Continue" at bounding box center [1260, 284] width 67 height 25
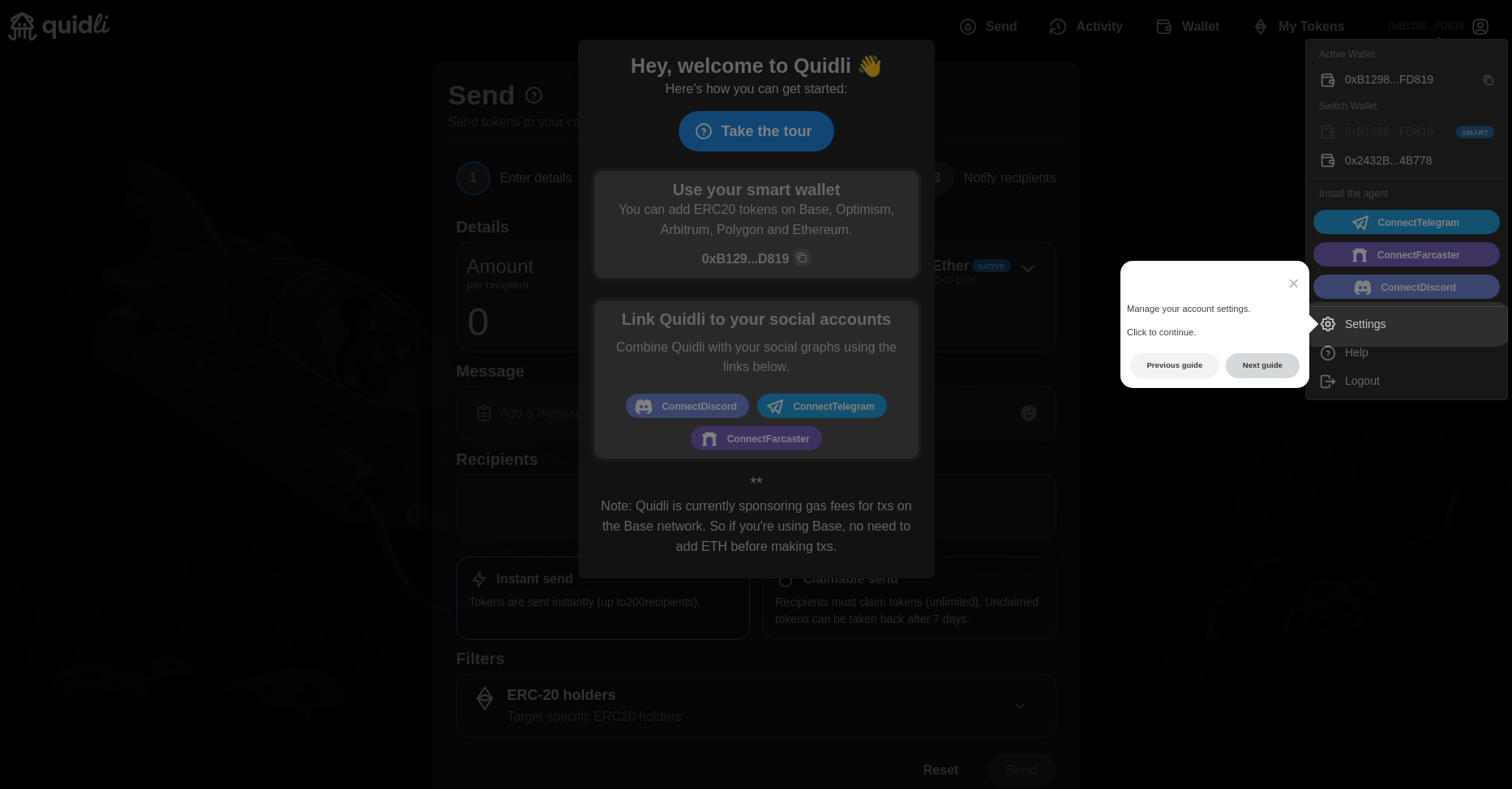
click at [1264, 362] on button "Next guide" at bounding box center [1262, 366] width 74 height 25
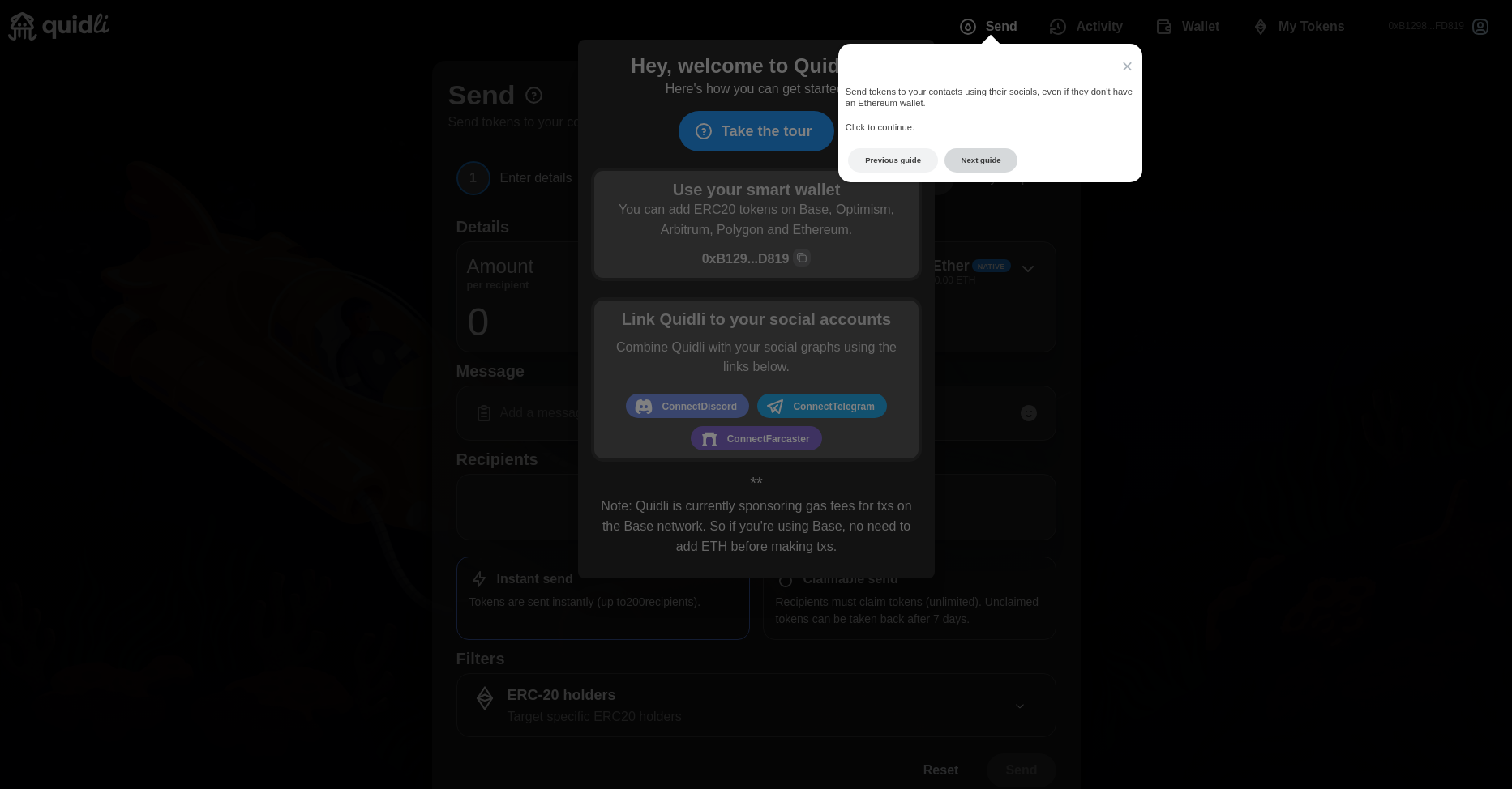
click at [981, 162] on button "Next guide" at bounding box center [981, 160] width 74 height 25
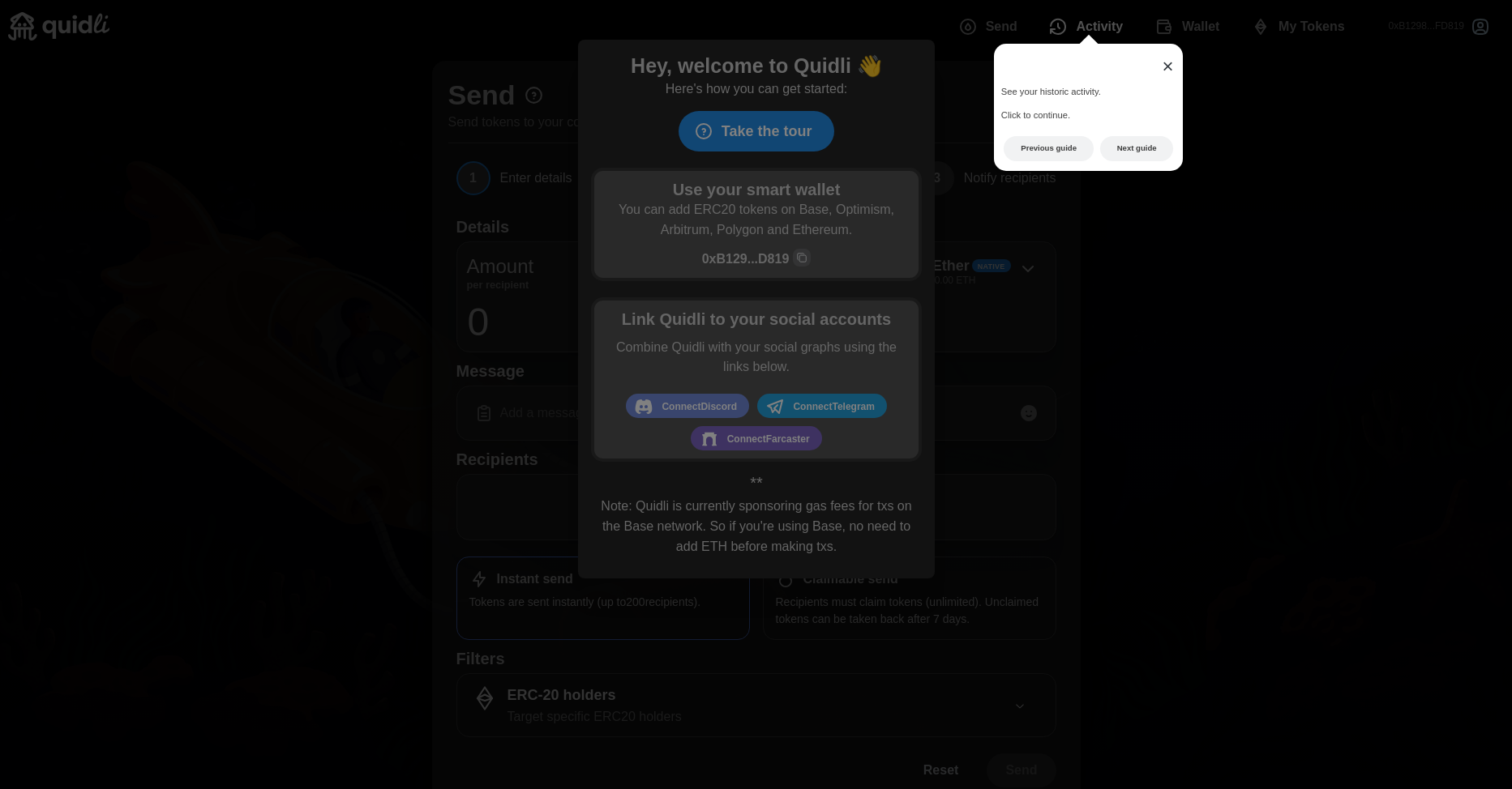
click at [1168, 67] on span "×" at bounding box center [1167, 66] width 11 height 22
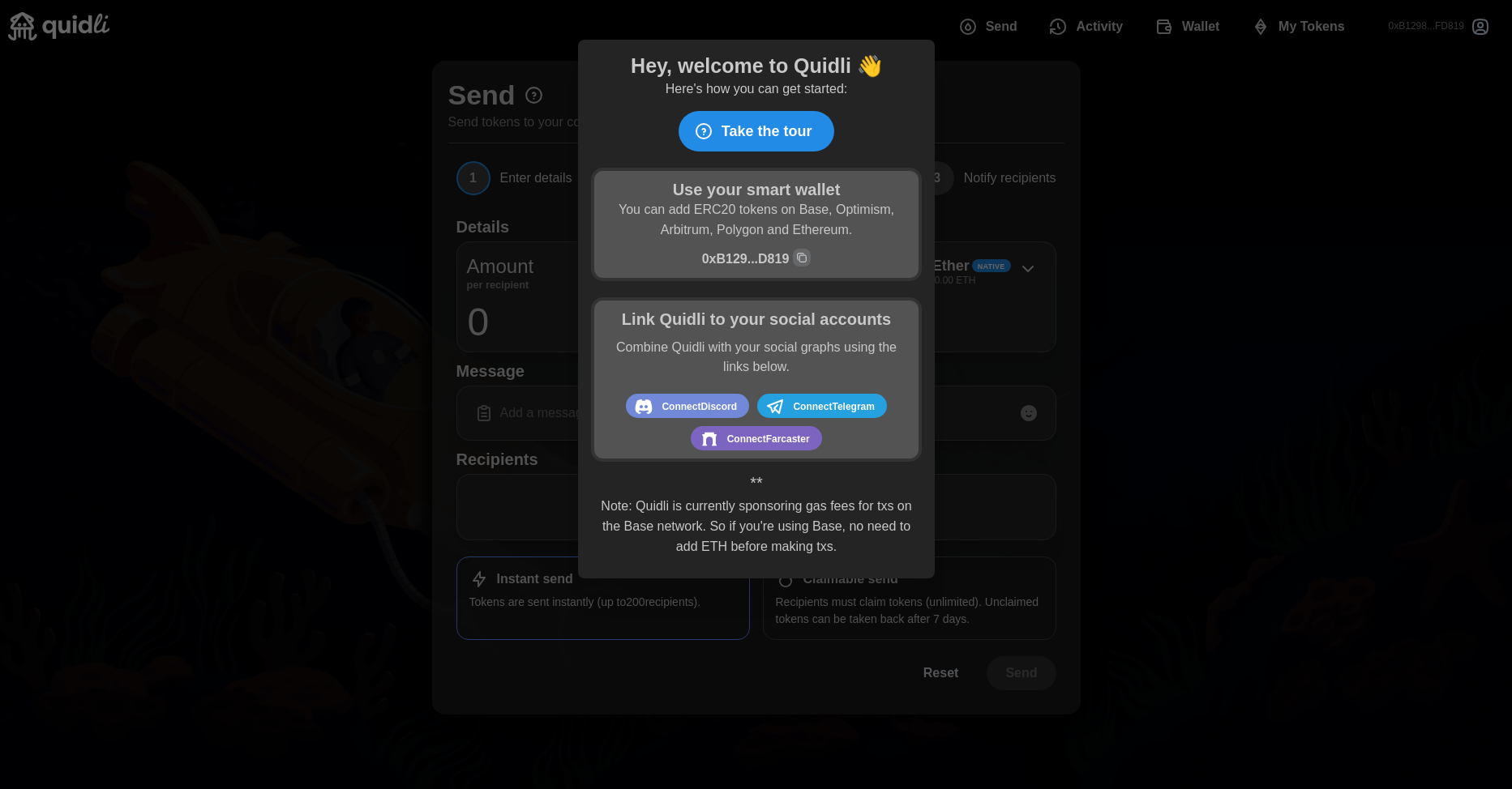
click at [1241, 183] on div at bounding box center [756, 394] width 1512 height 789
click at [710, 340] on p "Combine Quidli with your social graphs using the links below." at bounding box center [756, 357] width 308 height 41
click at [393, 279] on div at bounding box center [756, 394] width 1512 height 789
click at [799, 418] on span "Connect Telegram" at bounding box center [833, 407] width 81 height 21
click at [1325, 194] on div at bounding box center [756, 394] width 1512 height 789
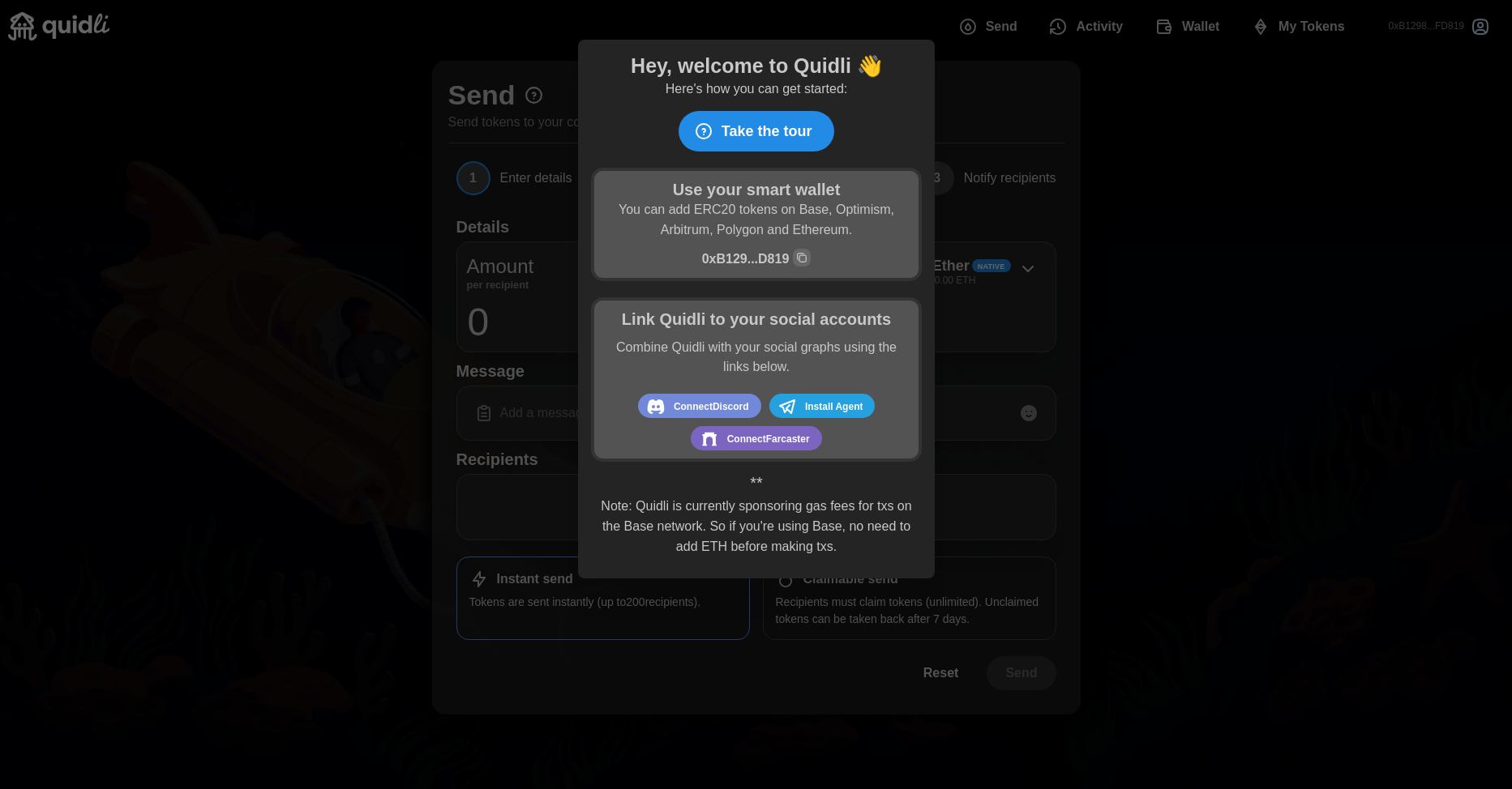
click at [1290, 252] on div at bounding box center [756, 394] width 1512 height 789
click at [799, 256] on icon "Copy wallet address" at bounding box center [800, 256] width 7 height 7
click at [116, 22] on div at bounding box center [756, 394] width 1512 height 789
click at [95, 25] on div at bounding box center [756, 394] width 1512 height 789
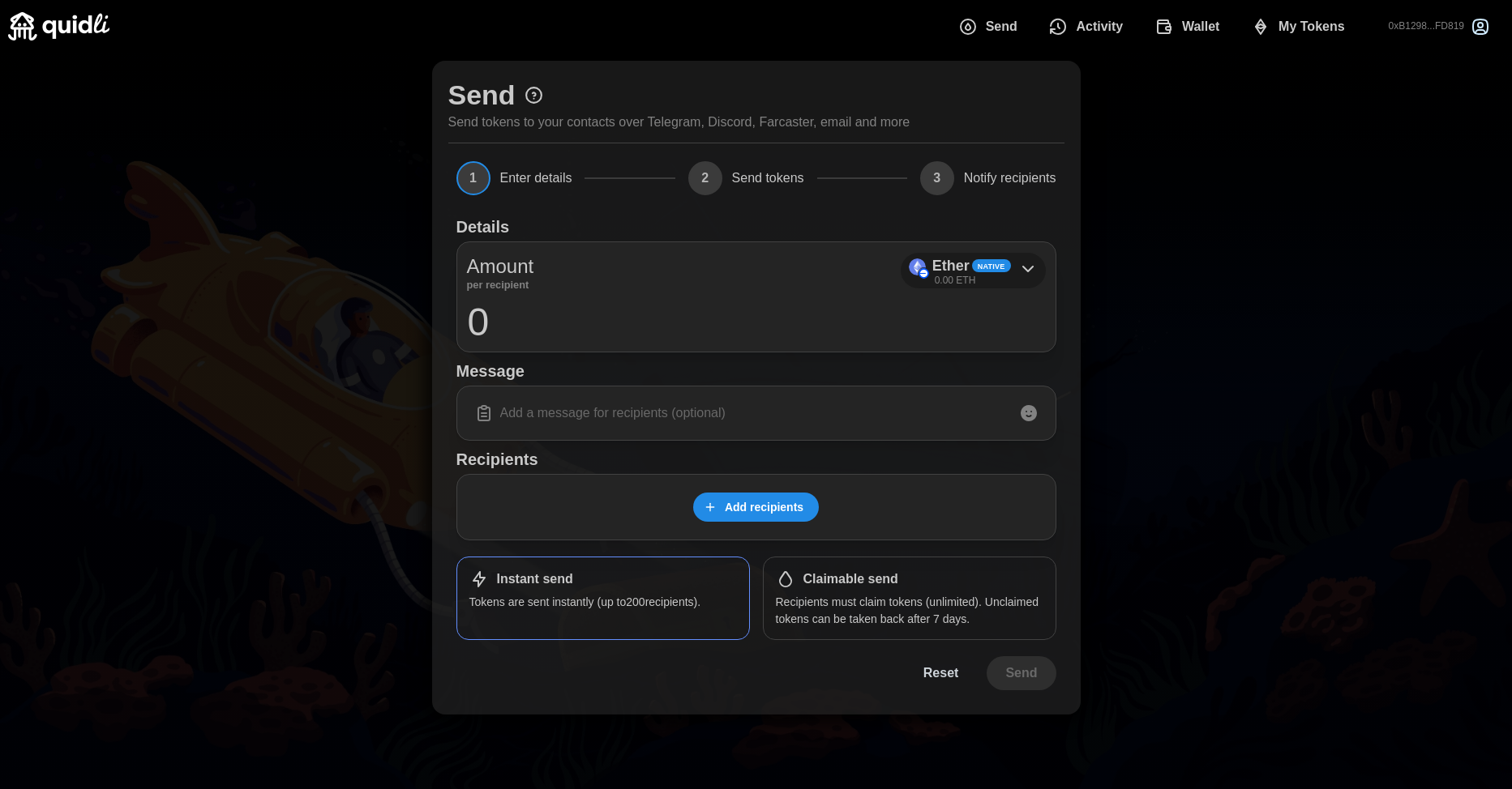
click at [1026, 268] on icon at bounding box center [1027, 269] width 20 height 20
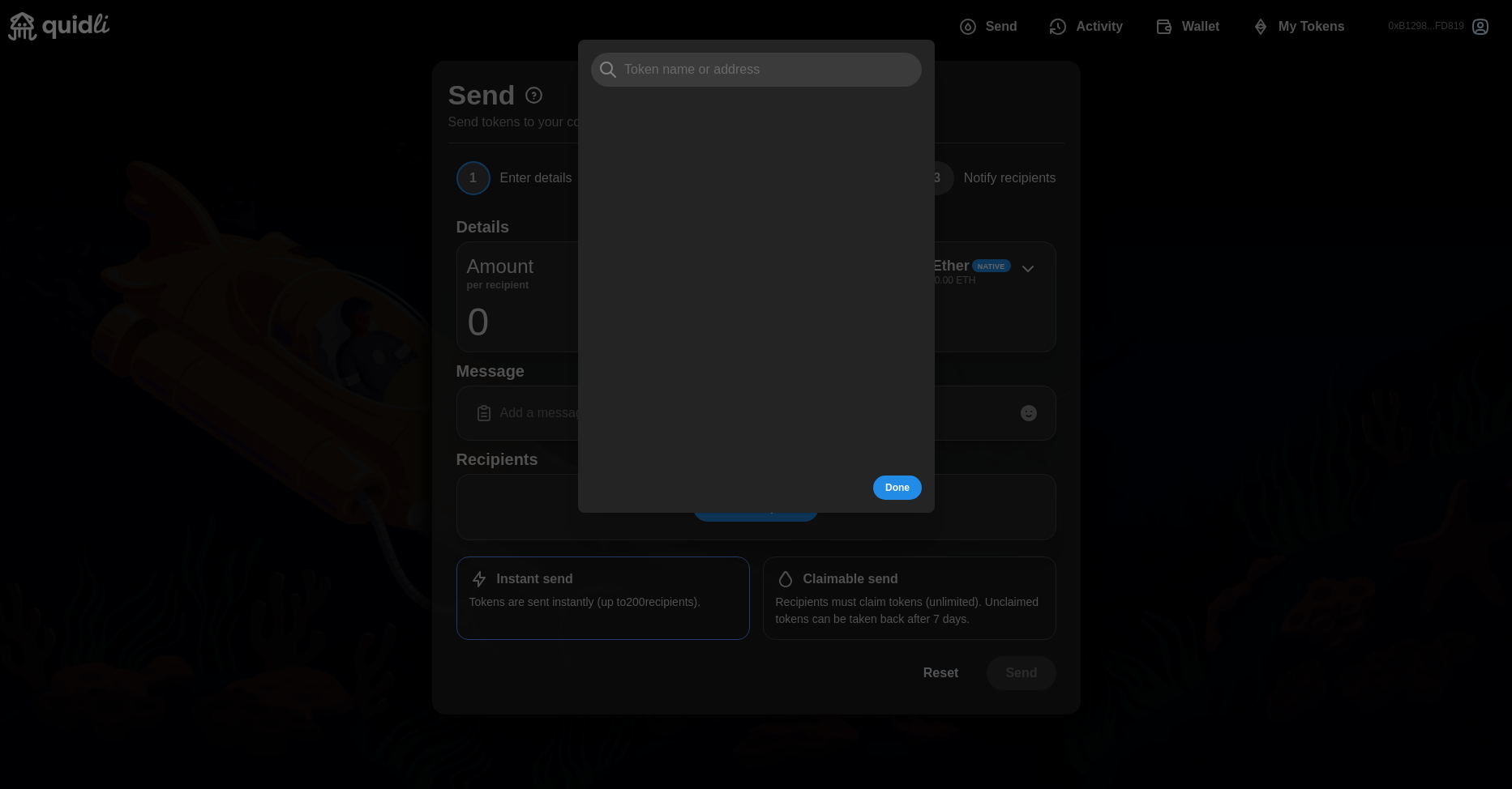
click at [901, 488] on span "Done" at bounding box center [897, 488] width 24 height 22
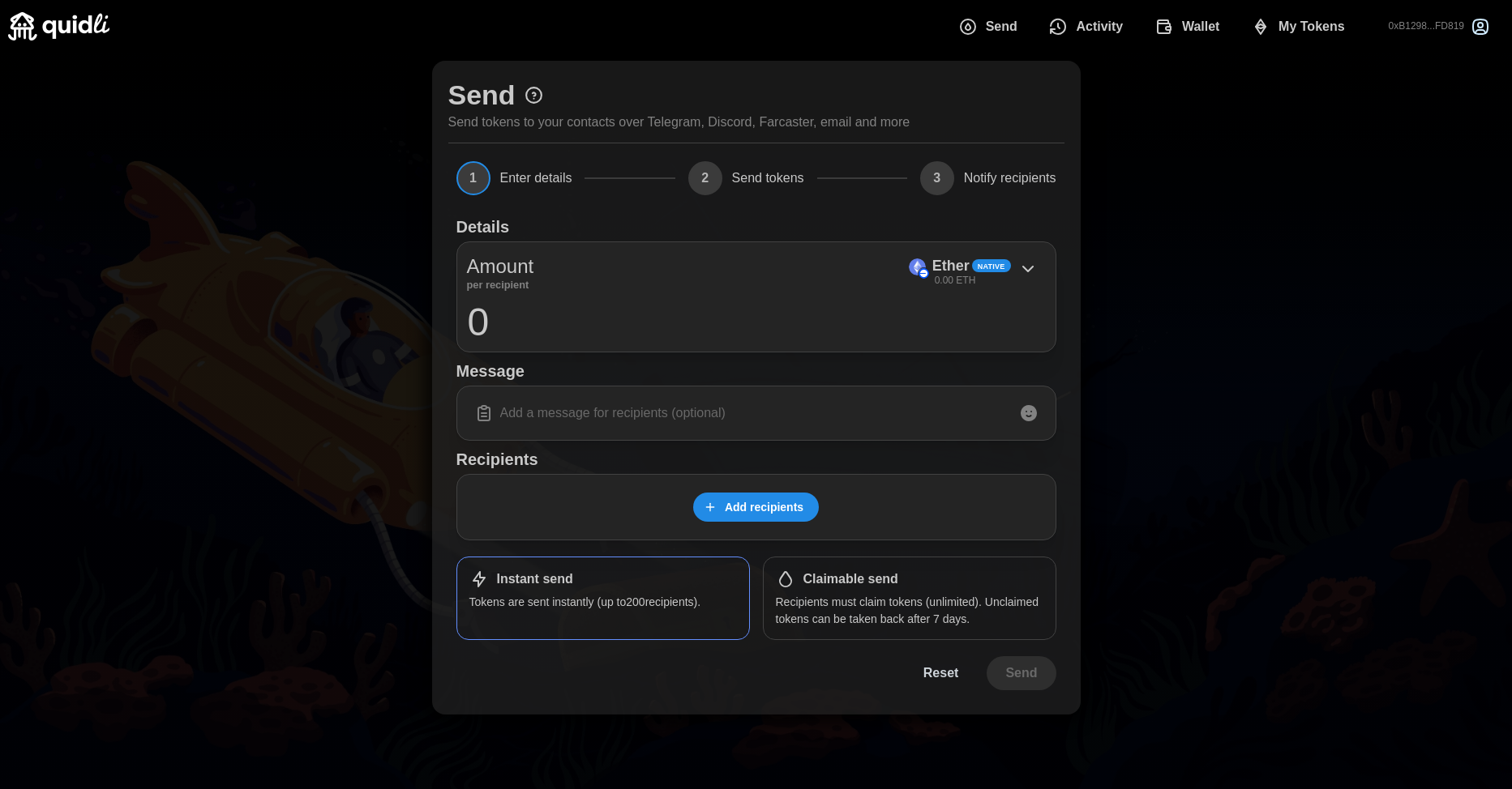
click at [1031, 424] on div at bounding box center [1028, 413] width 33 height 33
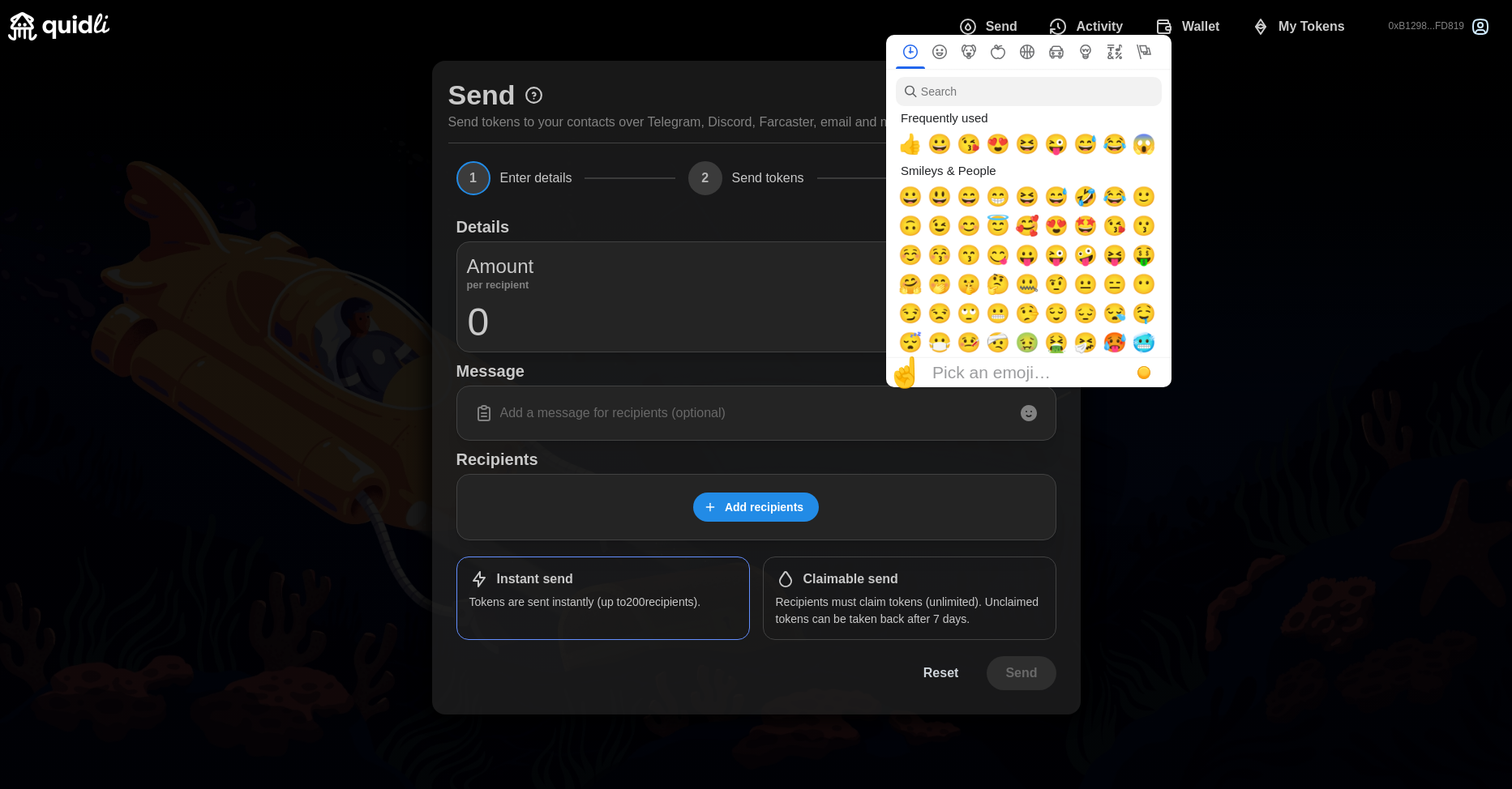
click at [1028, 409] on icon at bounding box center [1028, 413] width 16 height 16
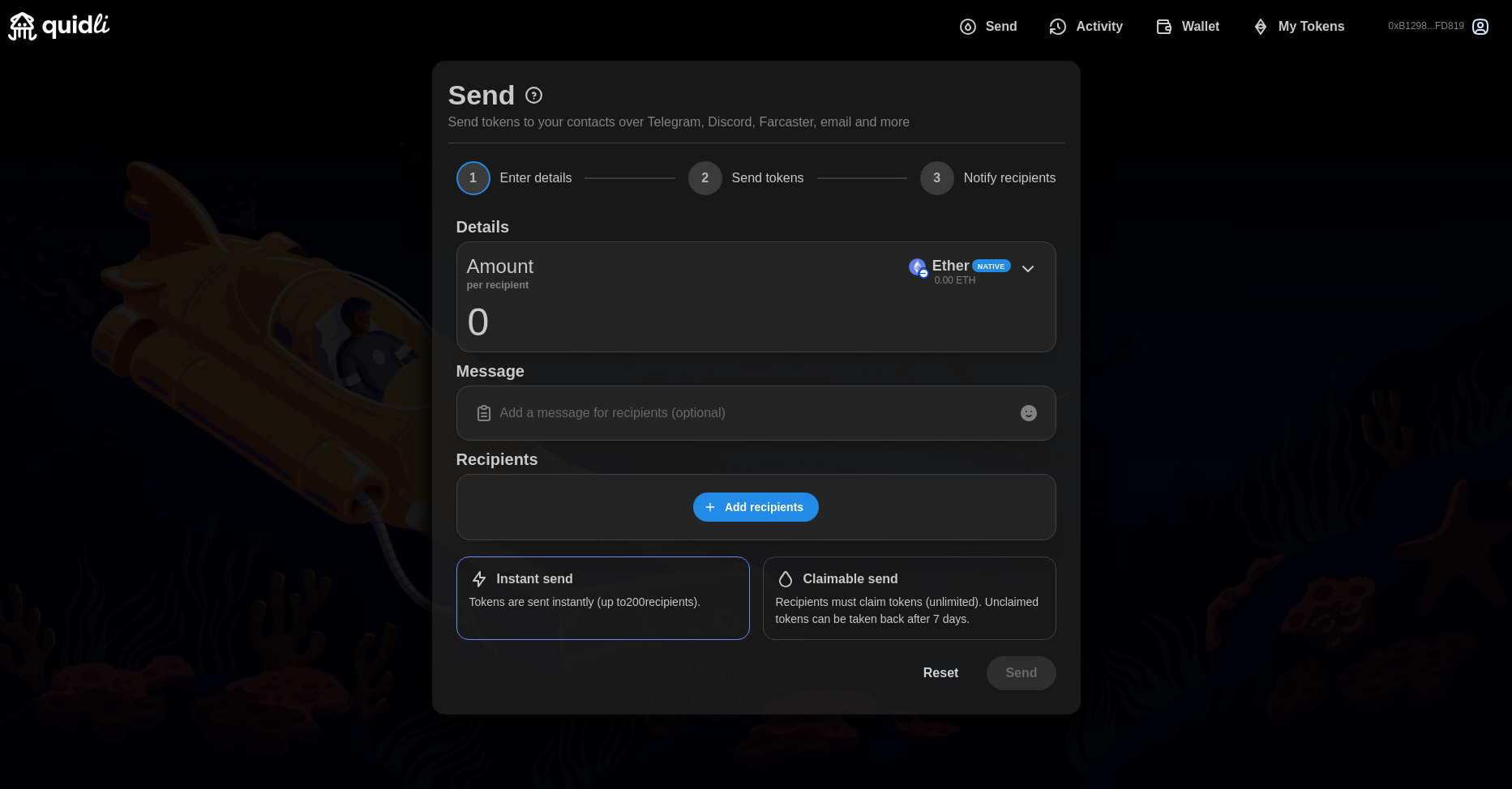
click at [1229, 459] on div "Send Send tokens to your contacts over Telegram, Discord, Farcaster, email and …" at bounding box center [756, 388] width 1512 height 670
click at [1216, 34] on span "Wallet" at bounding box center [1200, 26] width 38 height 33
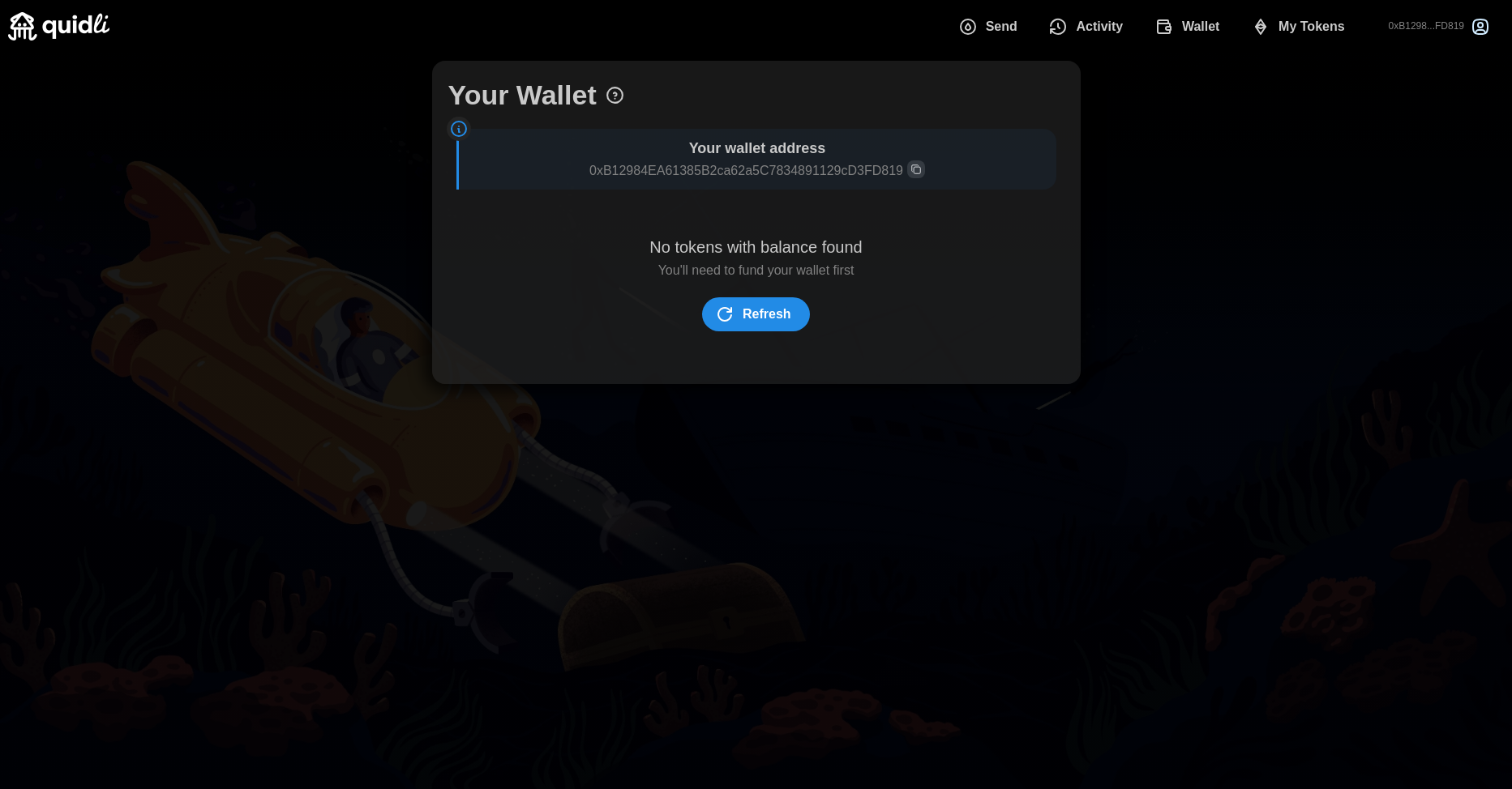
click at [29, 25] on img at bounding box center [59, 26] width 101 height 28
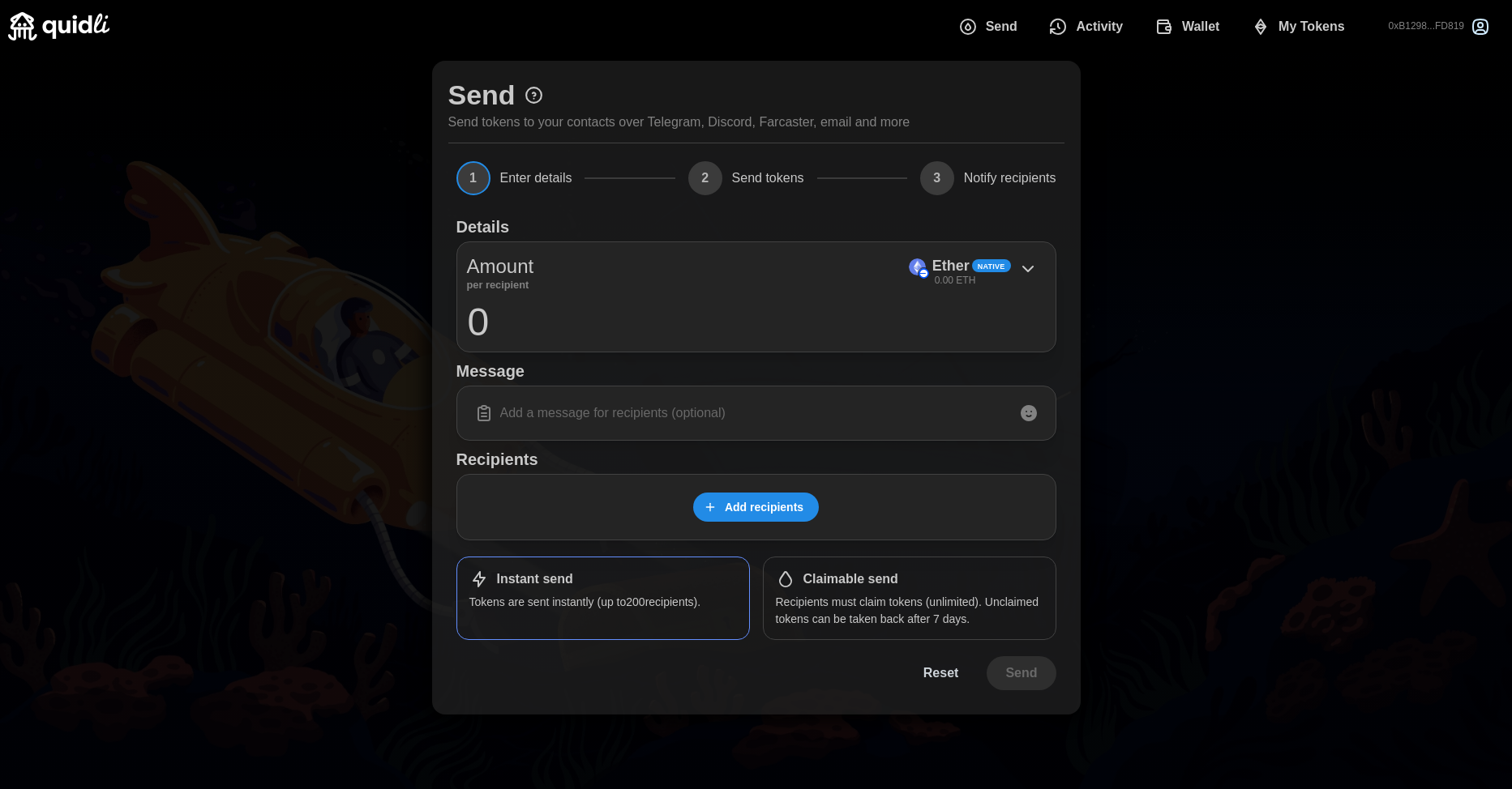
click at [790, 503] on span "Add recipients" at bounding box center [764, 507] width 78 height 28
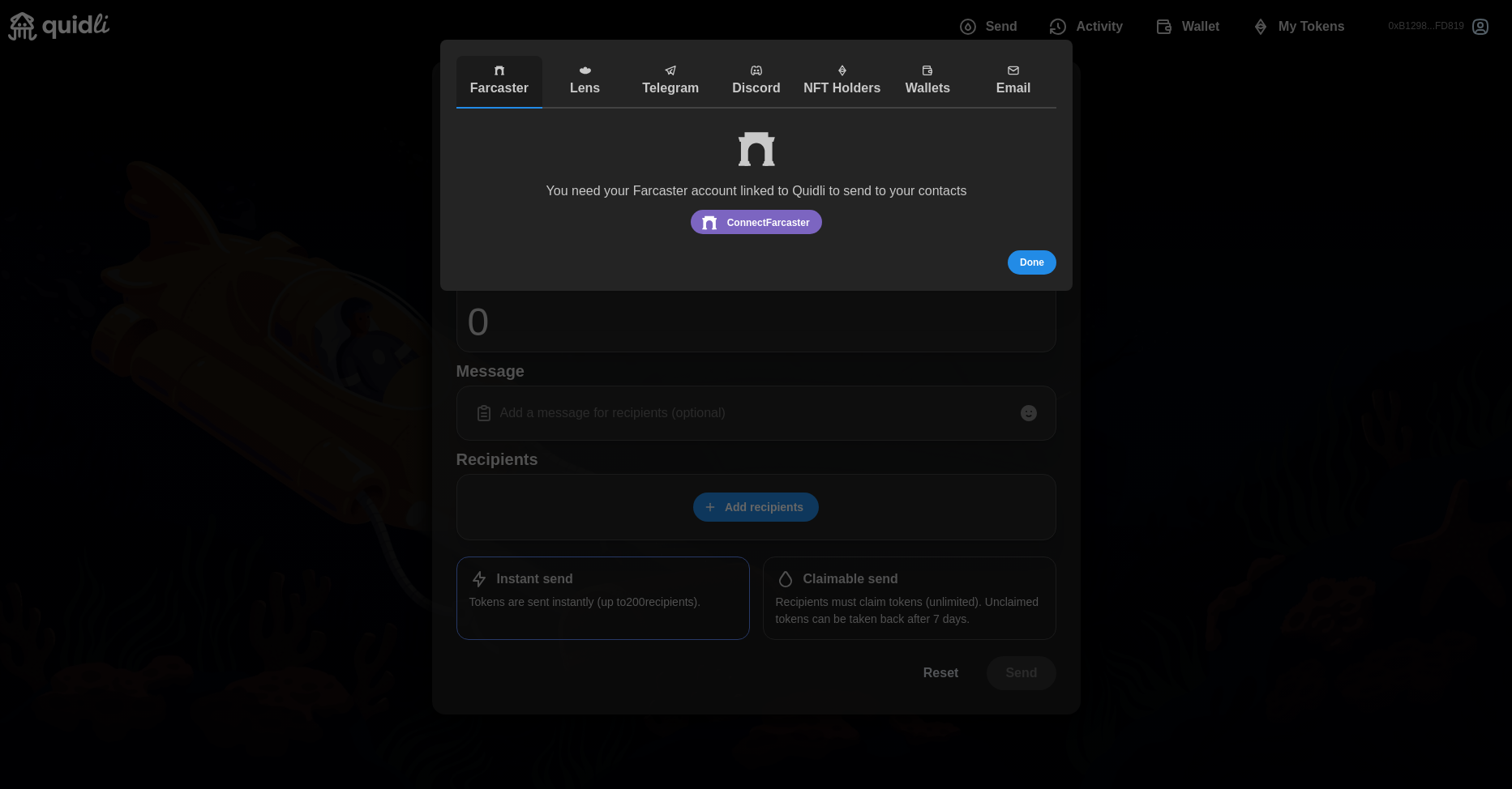
click at [578, 83] on p "Lens" at bounding box center [584, 88] width 78 height 20
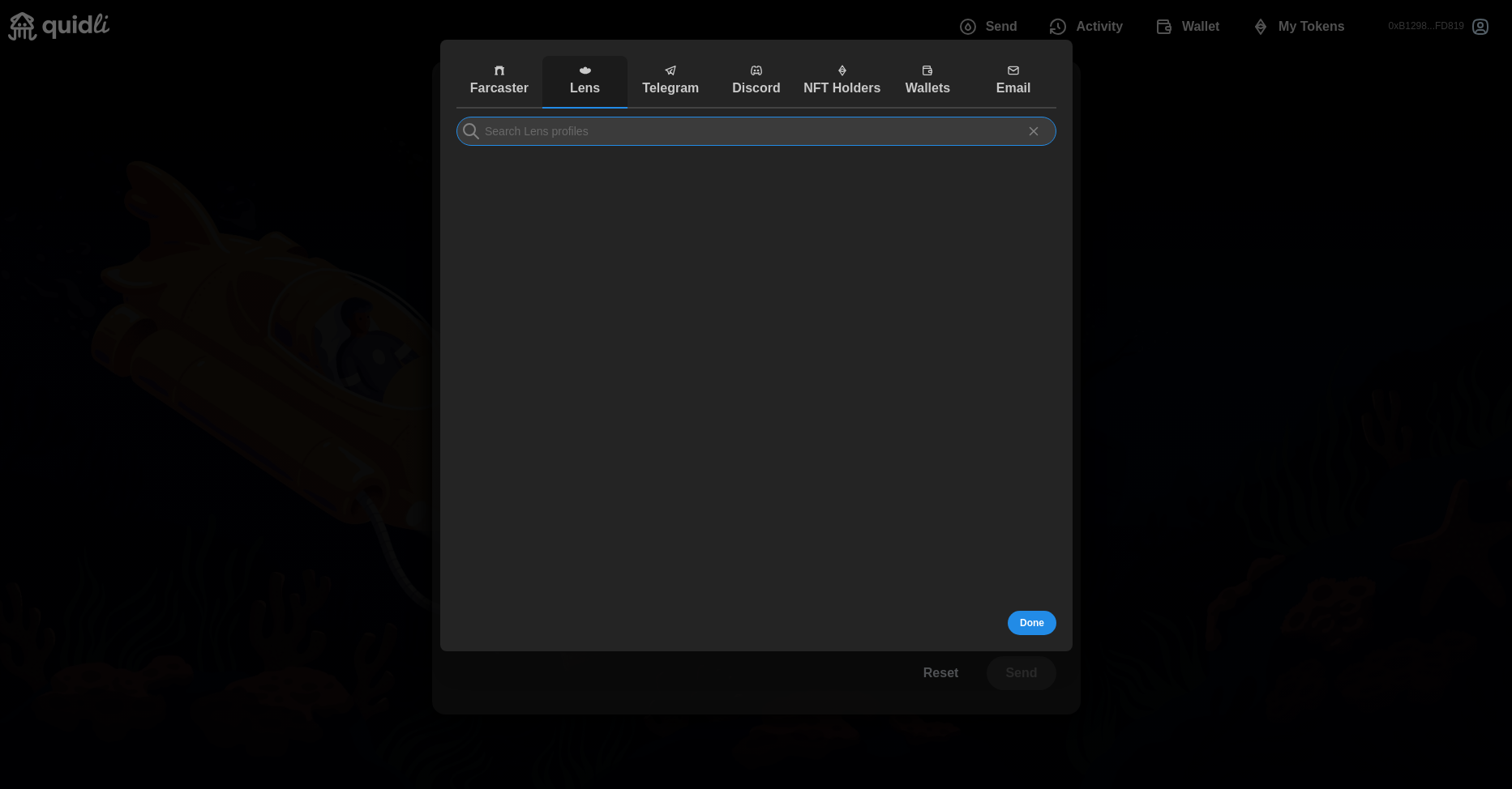
click at [615, 130] on input at bounding box center [756, 130] width 600 height 29
click at [1142, 165] on div at bounding box center [756, 394] width 1512 height 789
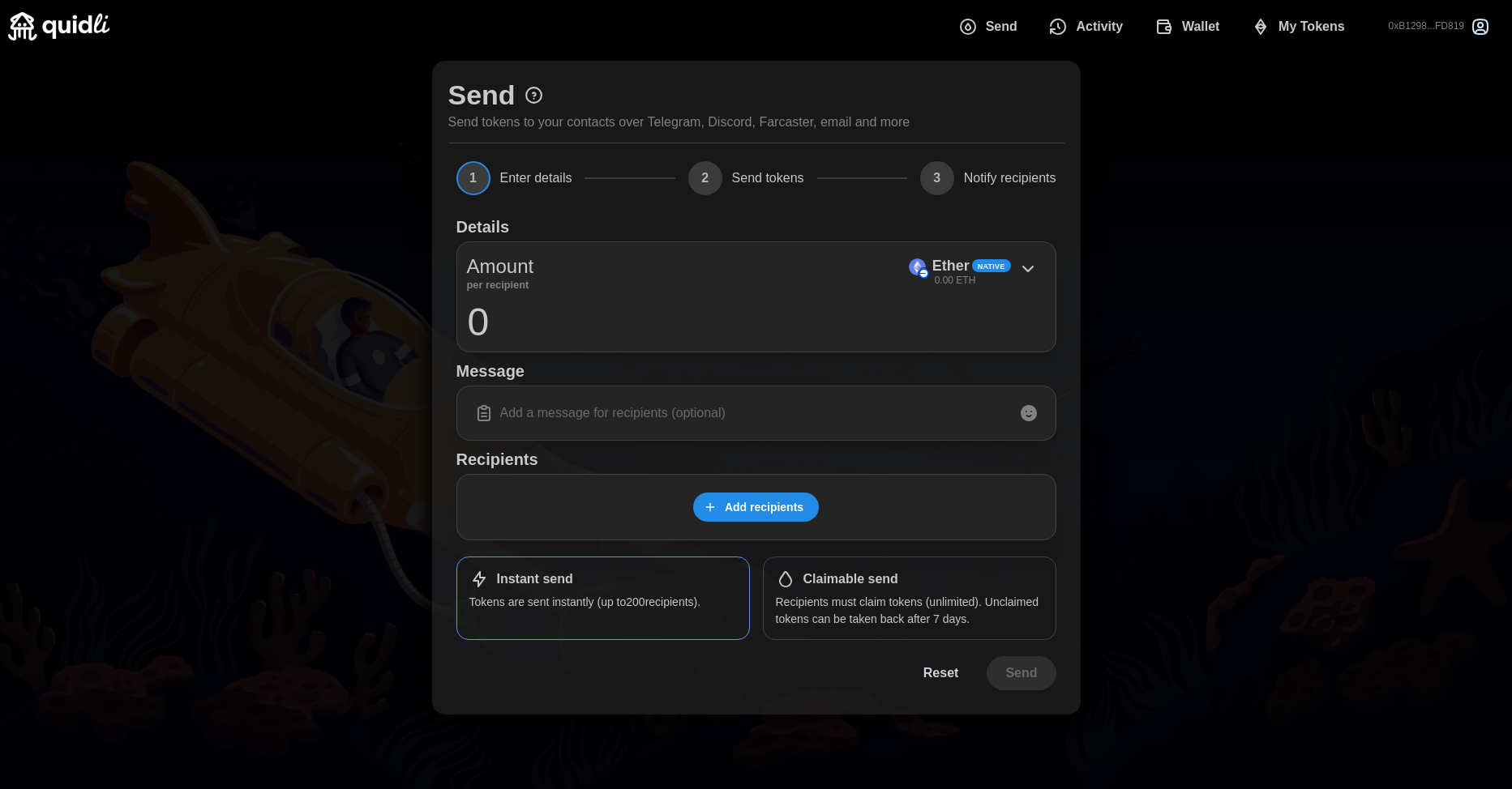
click at [1091, 28] on span "Activity" at bounding box center [1099, 26] width 47 height 33
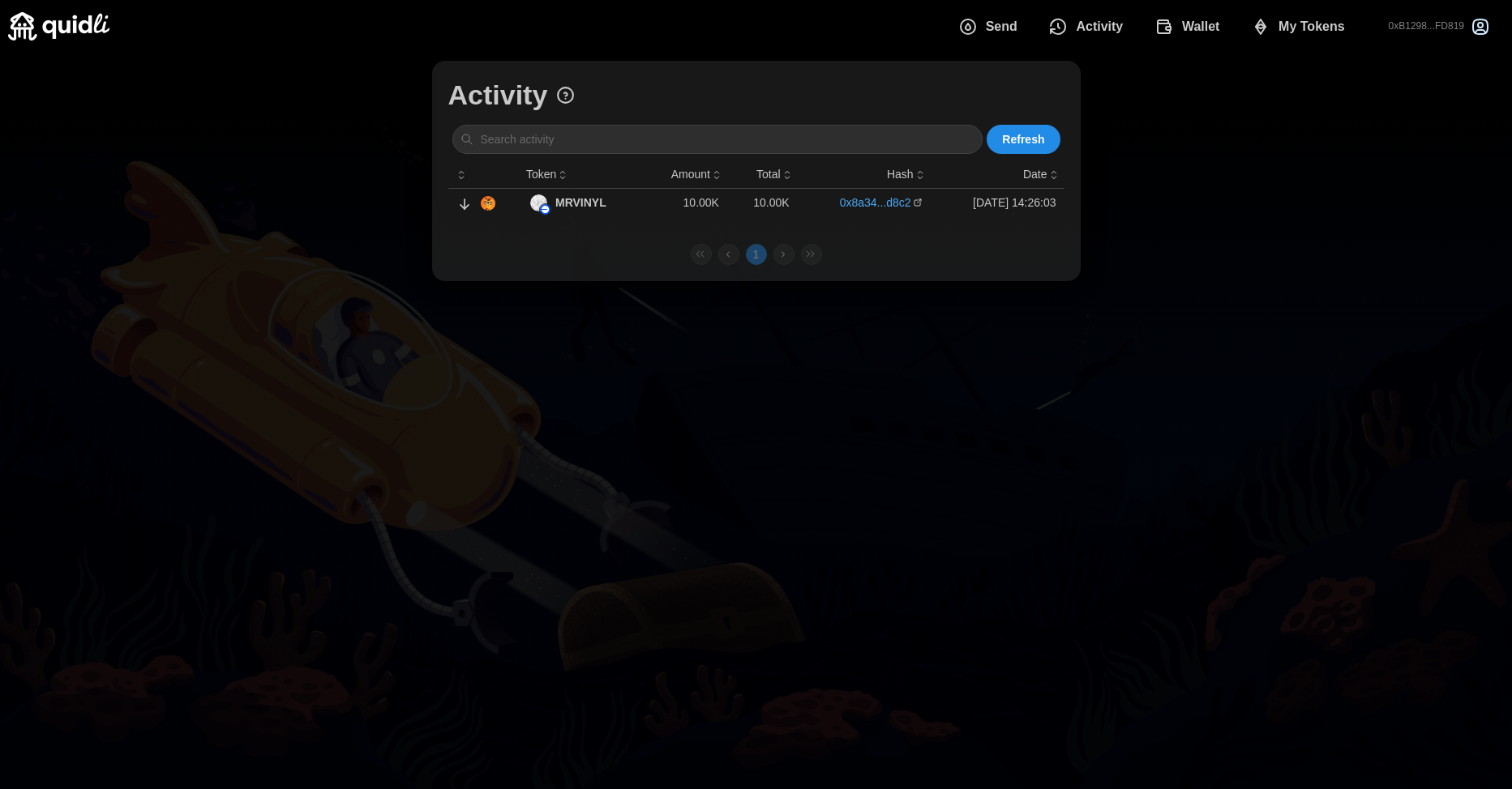
click at [976, 211] on td "[DATE] 14:26:03" at bounding box center [997, 203] width 134 height 30
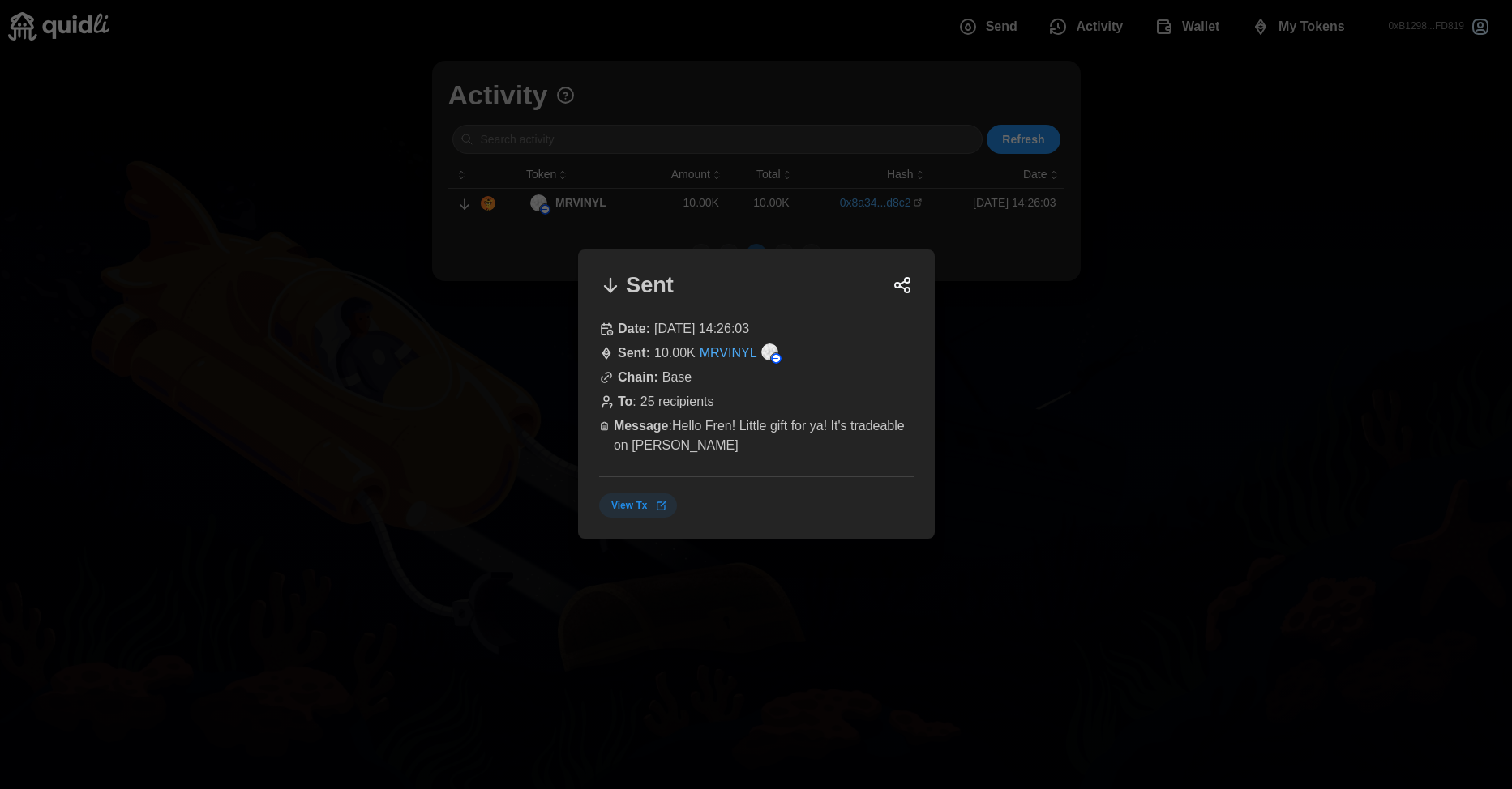
click at [960, 460] on div at bounding box center [756, 394] width 1512 height 789
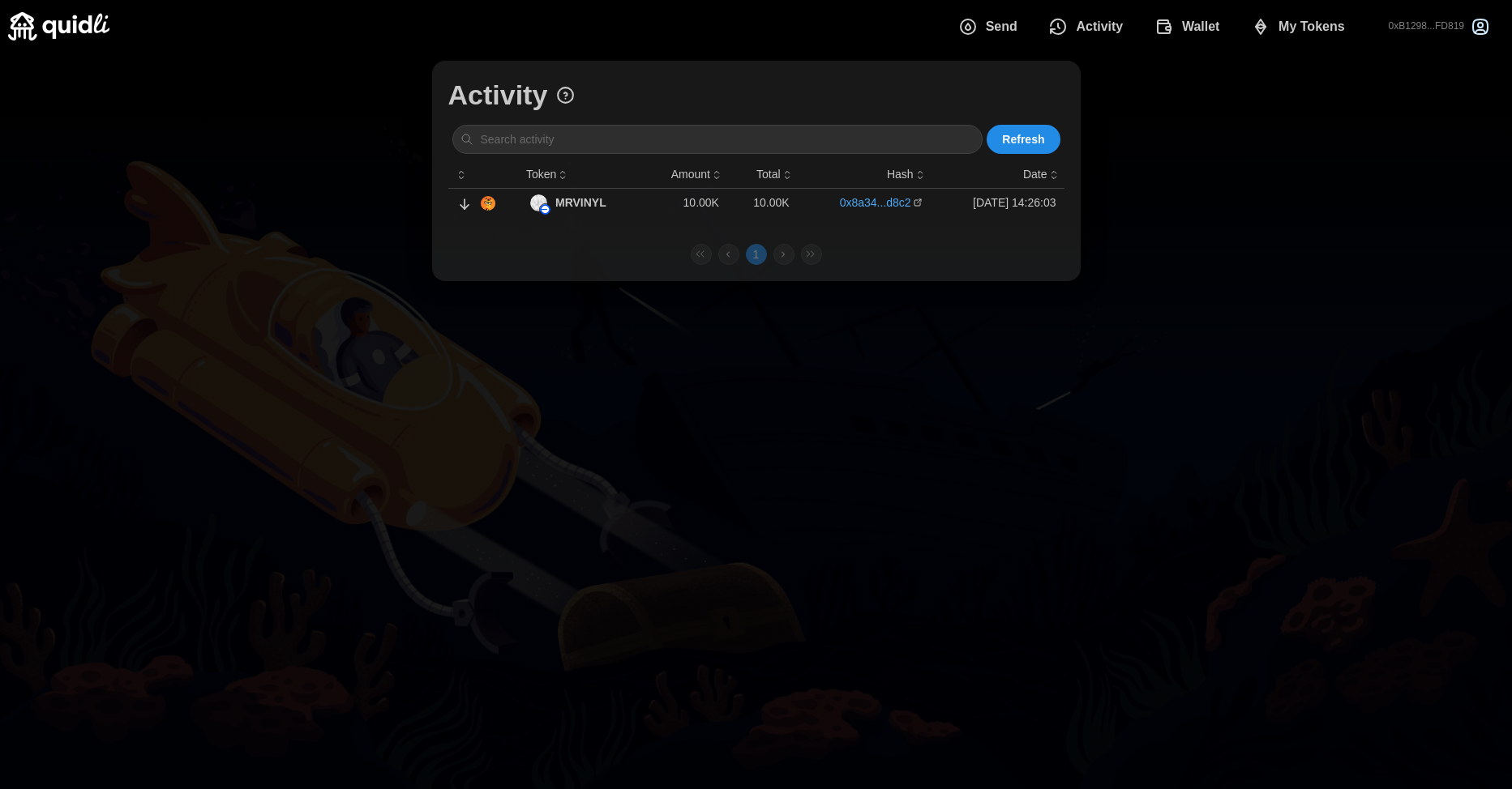
click at [1225, 28] on button "Wallet" at bounding box center [1189, 26] width 97 height 34
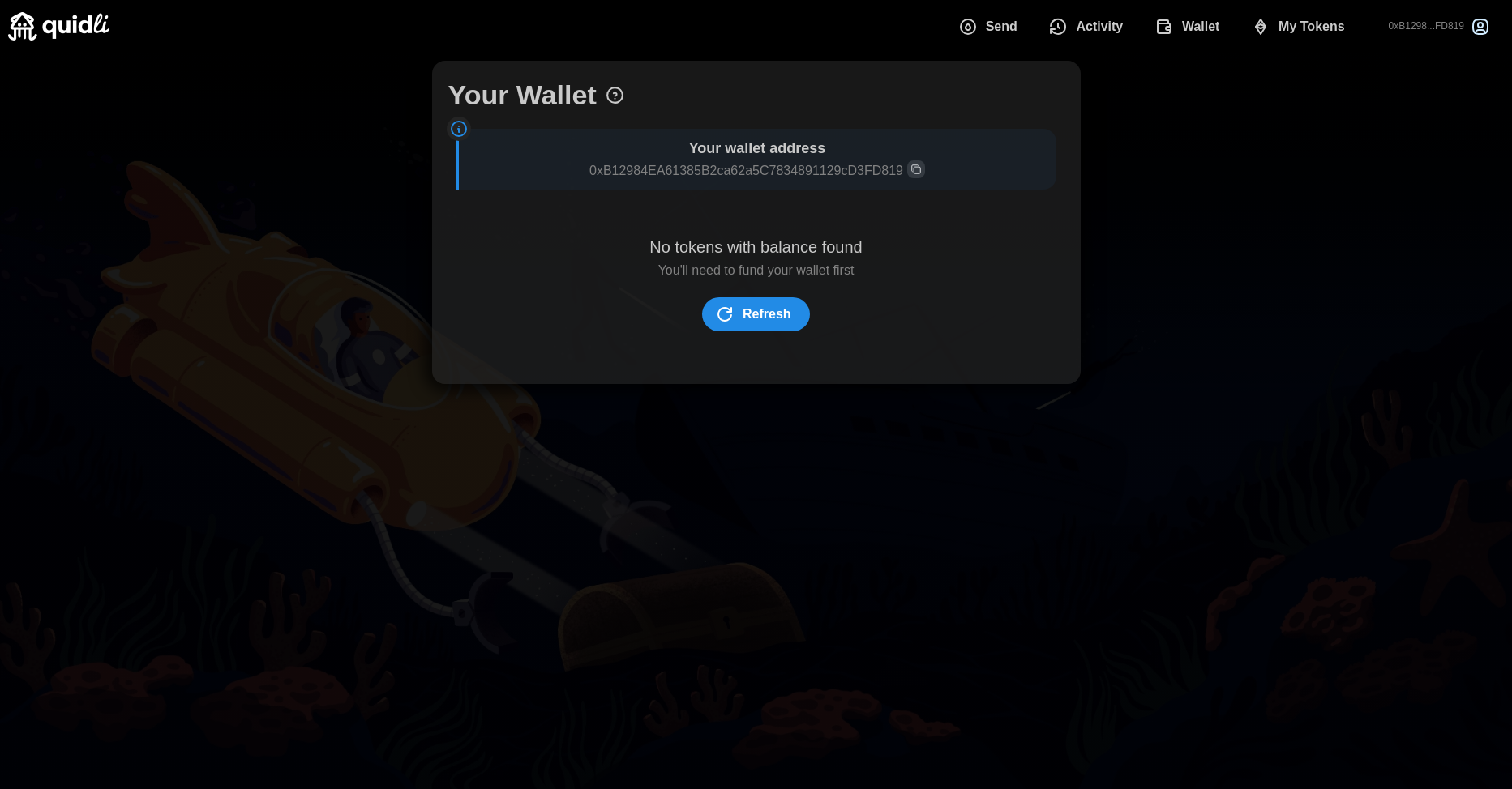
click at [1319, 34] on span "My Tokens" at bounding box center [1311, 26] width 66 height 33
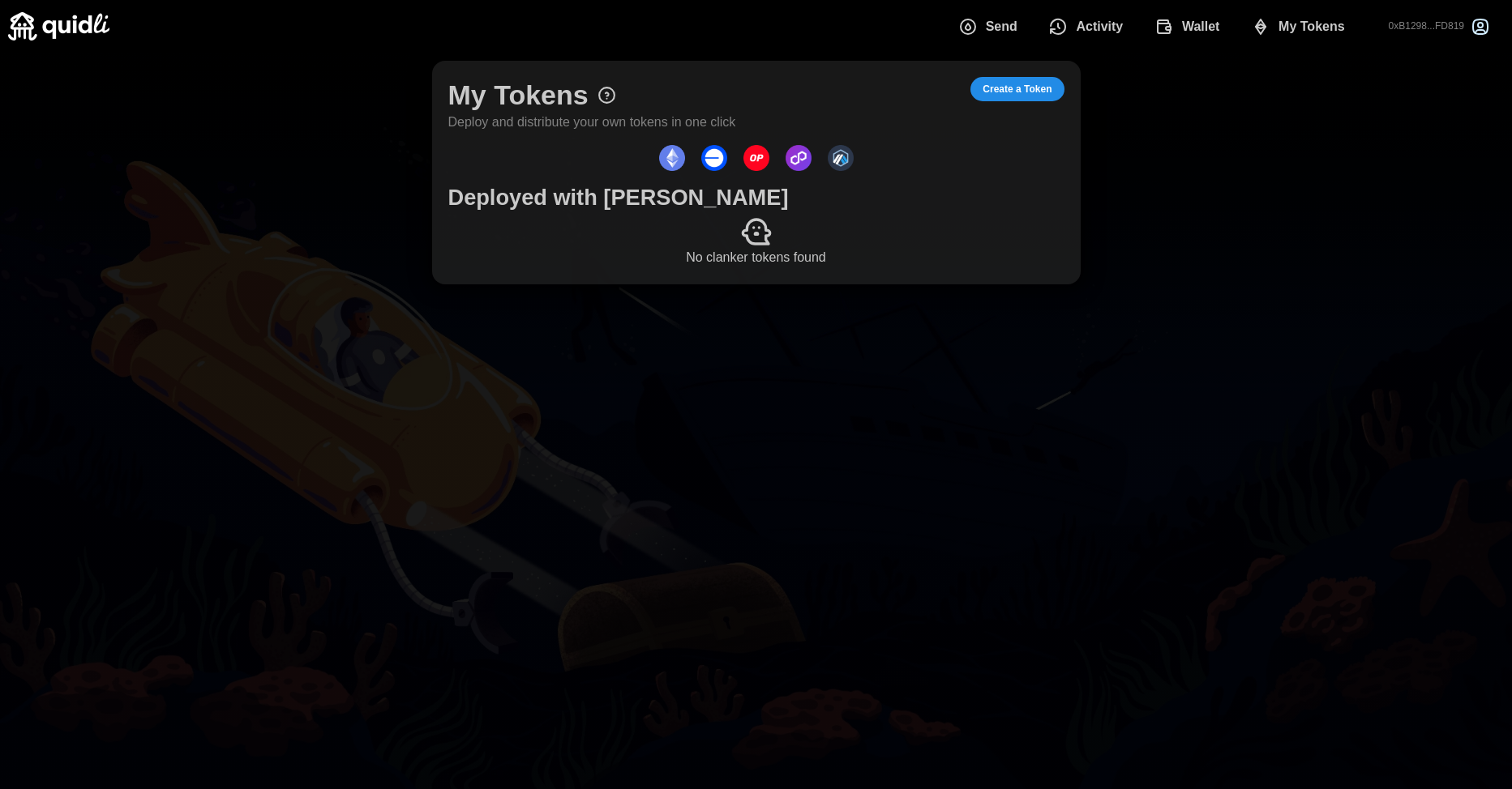
click at [998, 22] on span "Send" at bounding box center [1001, 26] width 32 height 33
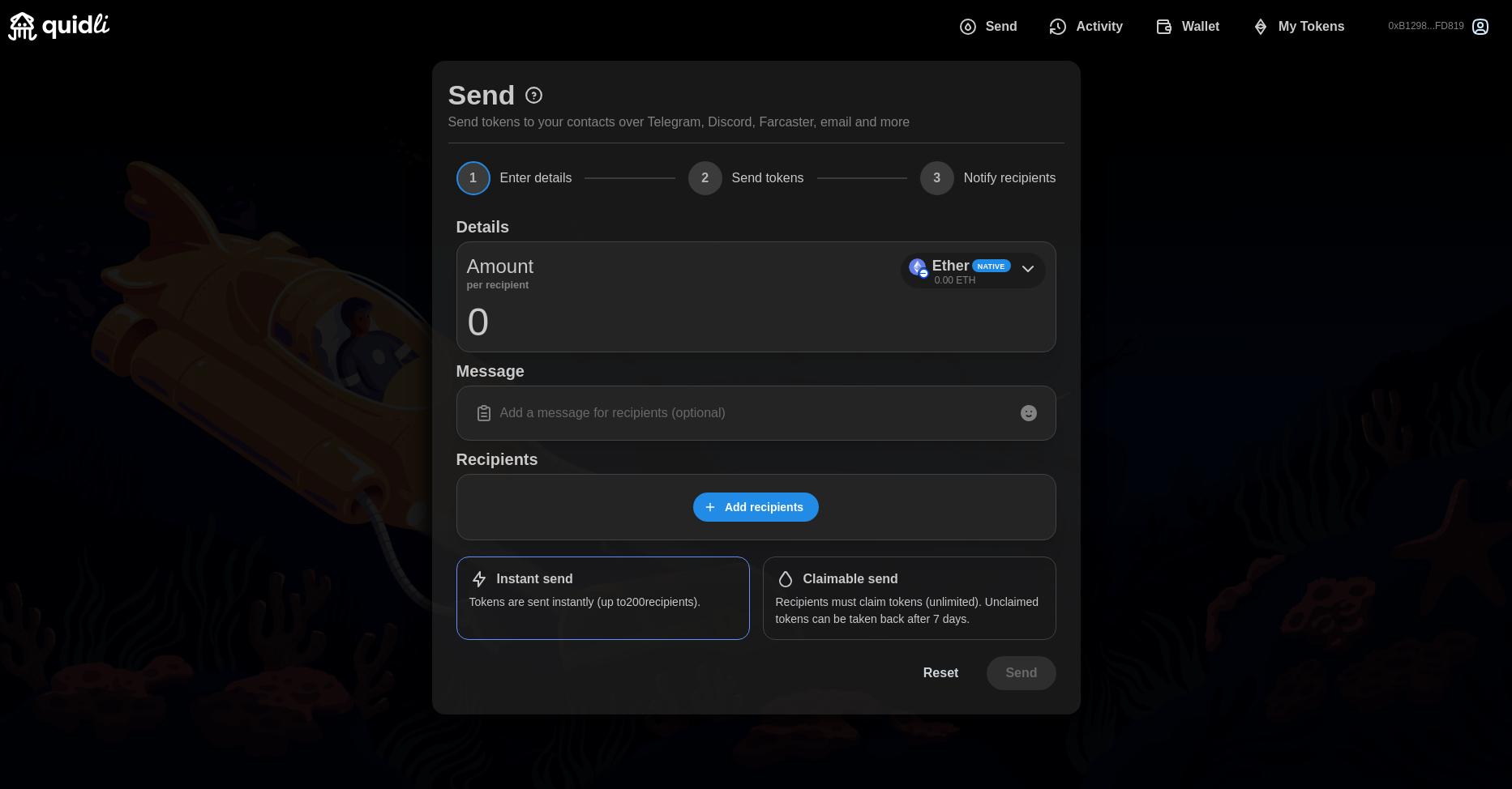
click at [1009, 280] on div "Ether Native 0.00 ETH" at bounding box center [971, 272] width 78 height 33
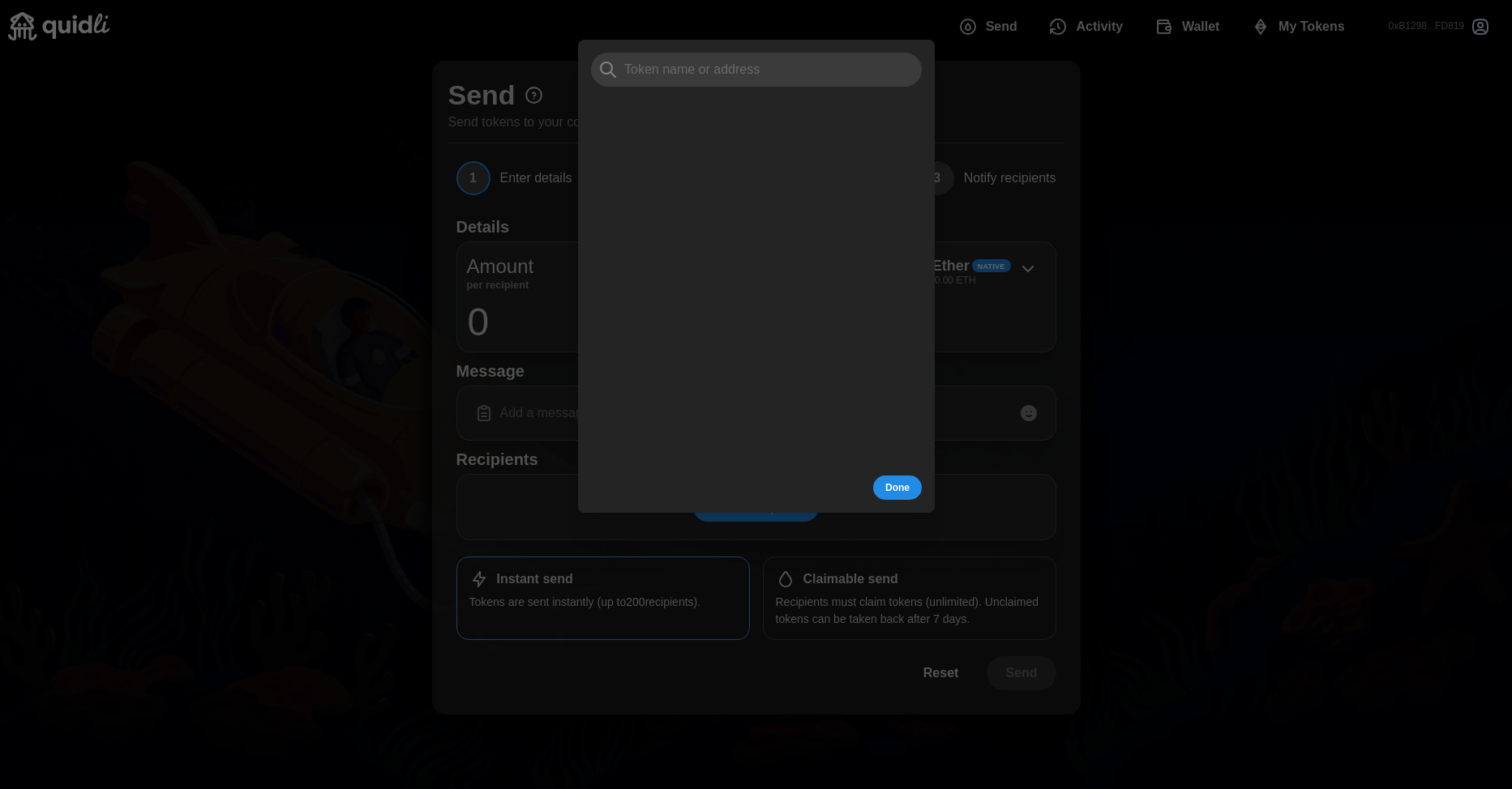
click at [1181, 271] on div at bounding box center [756, 394] width 1512 height 789
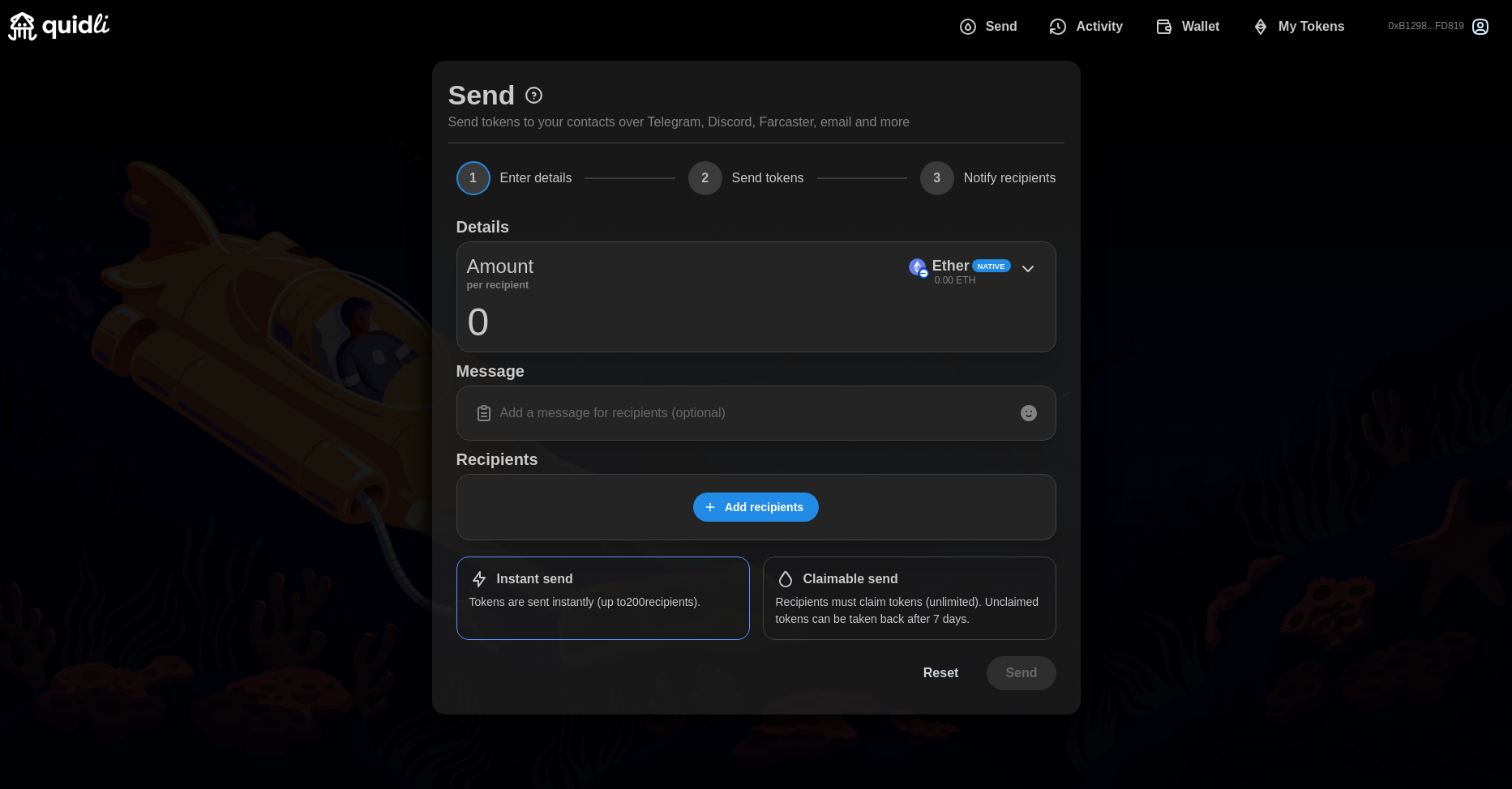
click at [1173, 47] on div "Send Activity Wallet My Tokens 0xB1298...FD819" at bounding box center [1224, 26] width 558 height 47
click at [1174, 36] on span "Wallet" at bounding box center [1186, 26] width 66 height 33
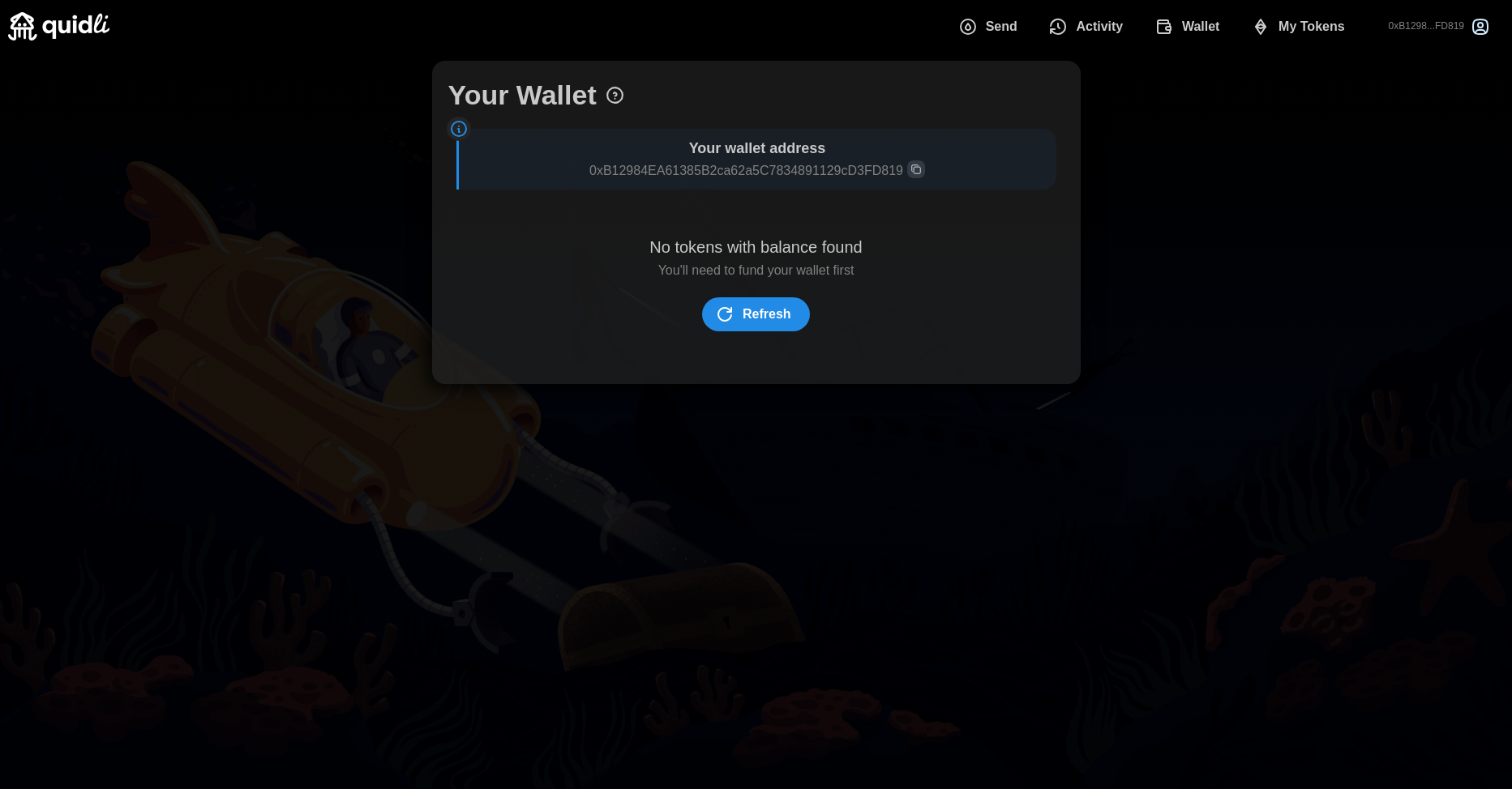
click at [1232, 98] on div "Your Wallet Your wallet address 0xB12984EA61385B2ca62a5C7834891129cD3FD819 No t…" at bounding box center [756, 222] width 1512 height 340
click at [1280, 26] on span "My Tokens" at bounding box center [1311, 26] width 66 height 33
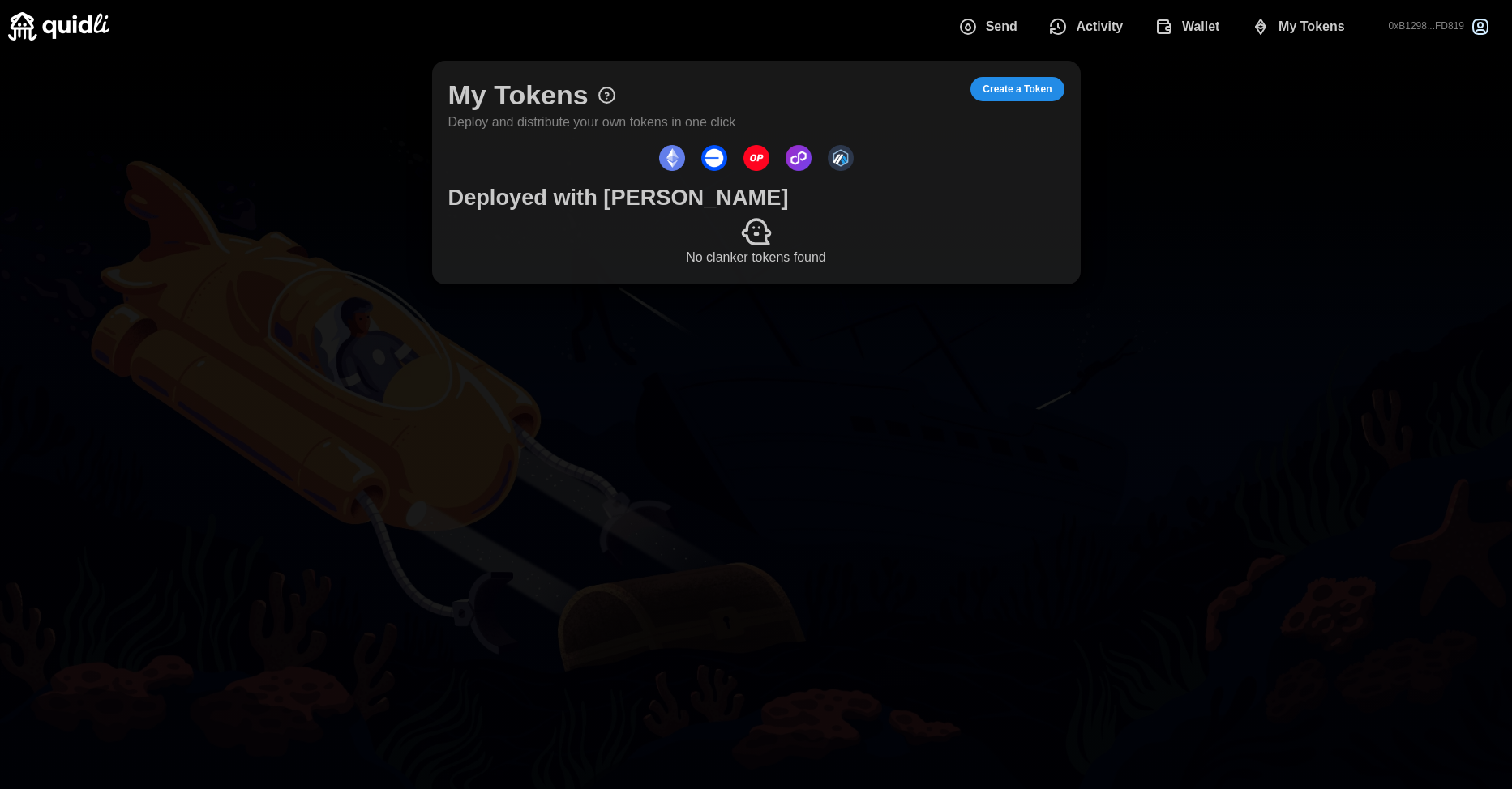
click at [714, 154] on img "dots" at bounding box center [714, 158] width 26 height 26
click at [1001, 83] on span "Create a Token" at bounding box center [1017, 89] width 69 height 22
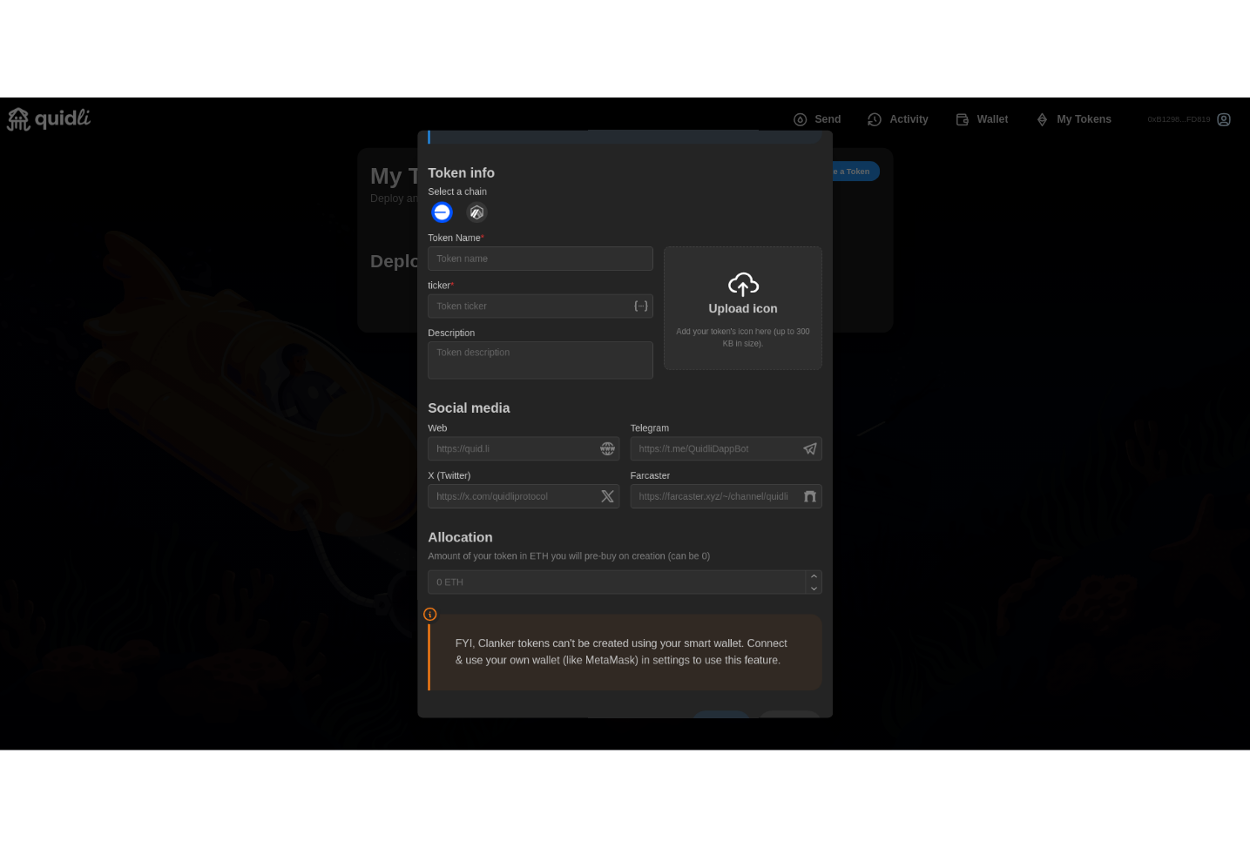
scroll to position [295, 0]
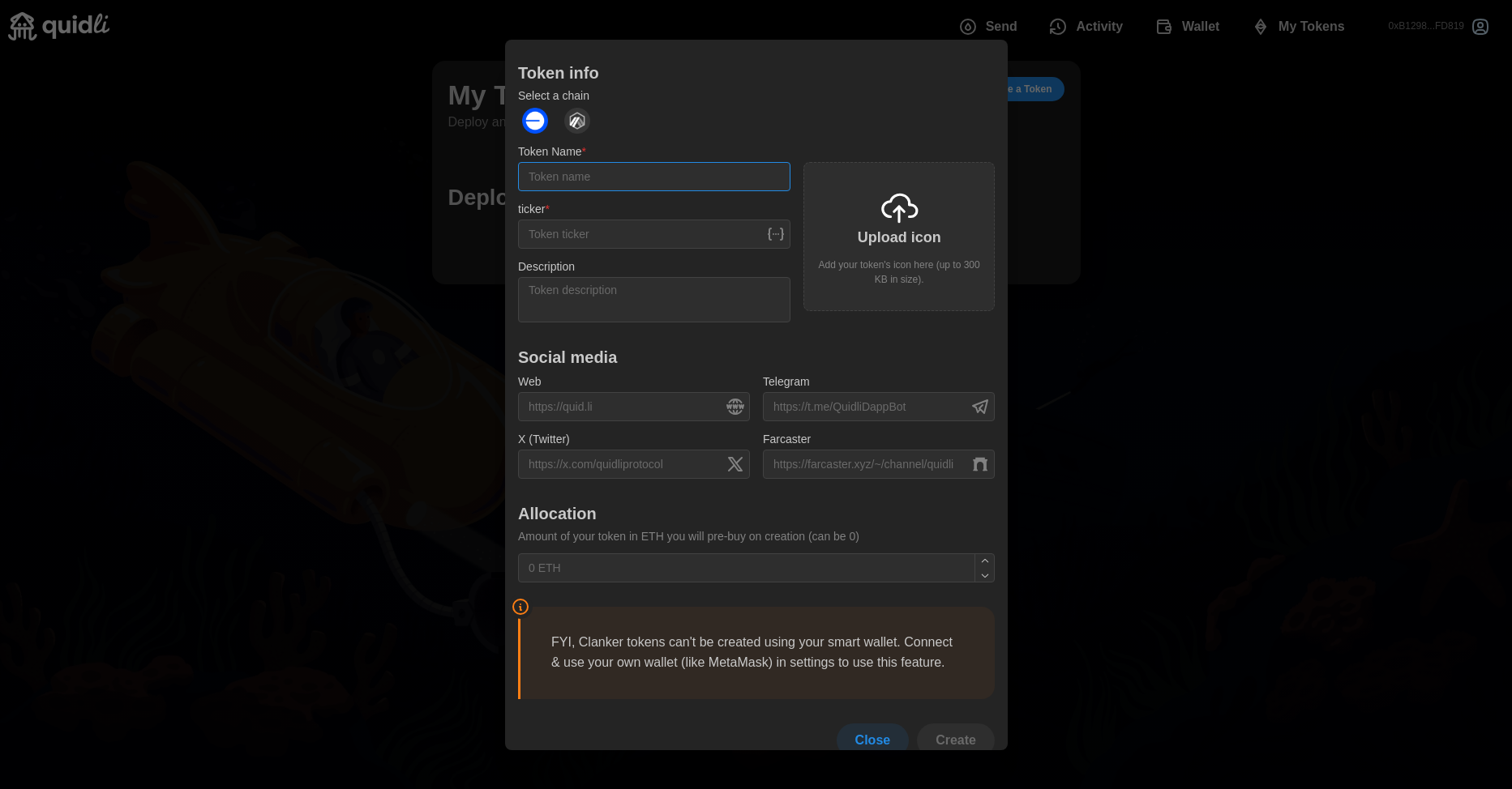
click at [676, 162] on input "Token Name *" at bounding box center [654, 176] width 273 height 29
type input "s"
type input "annretro"
click at [663, 199] on div "ticker *" at bounding box center [654, 223] width 273 height 49
click at [650, 220] on input "ticker *" at bounding box center [654, 234] width 273 height 29
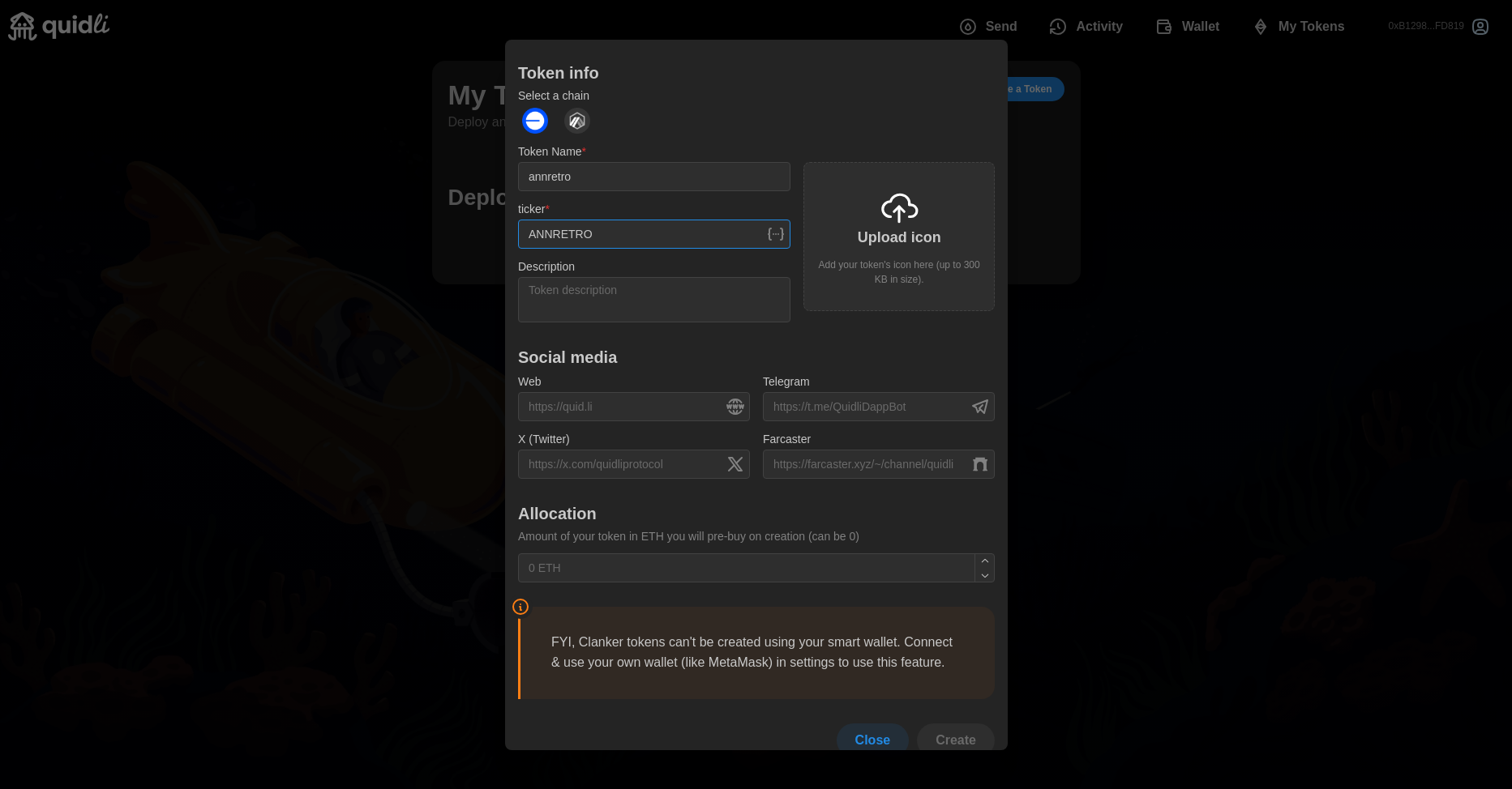
type input "ANNRETRO"
click at [698, 257] on div "Description" at bounding box center [654, 289] width 273 height 66
click at [908, 201] on div "Upload icon Add your token's icon here (up to 300 KB in size)." at bounding box center [899, 236] width 192 height 149
click at [638, 276] on textarea "Description" at bounding box center [654, 299] width 273 height 46
click at [648, 220] on input "ANNRETRO" at bounding box center [654, 234] width 273 height 29
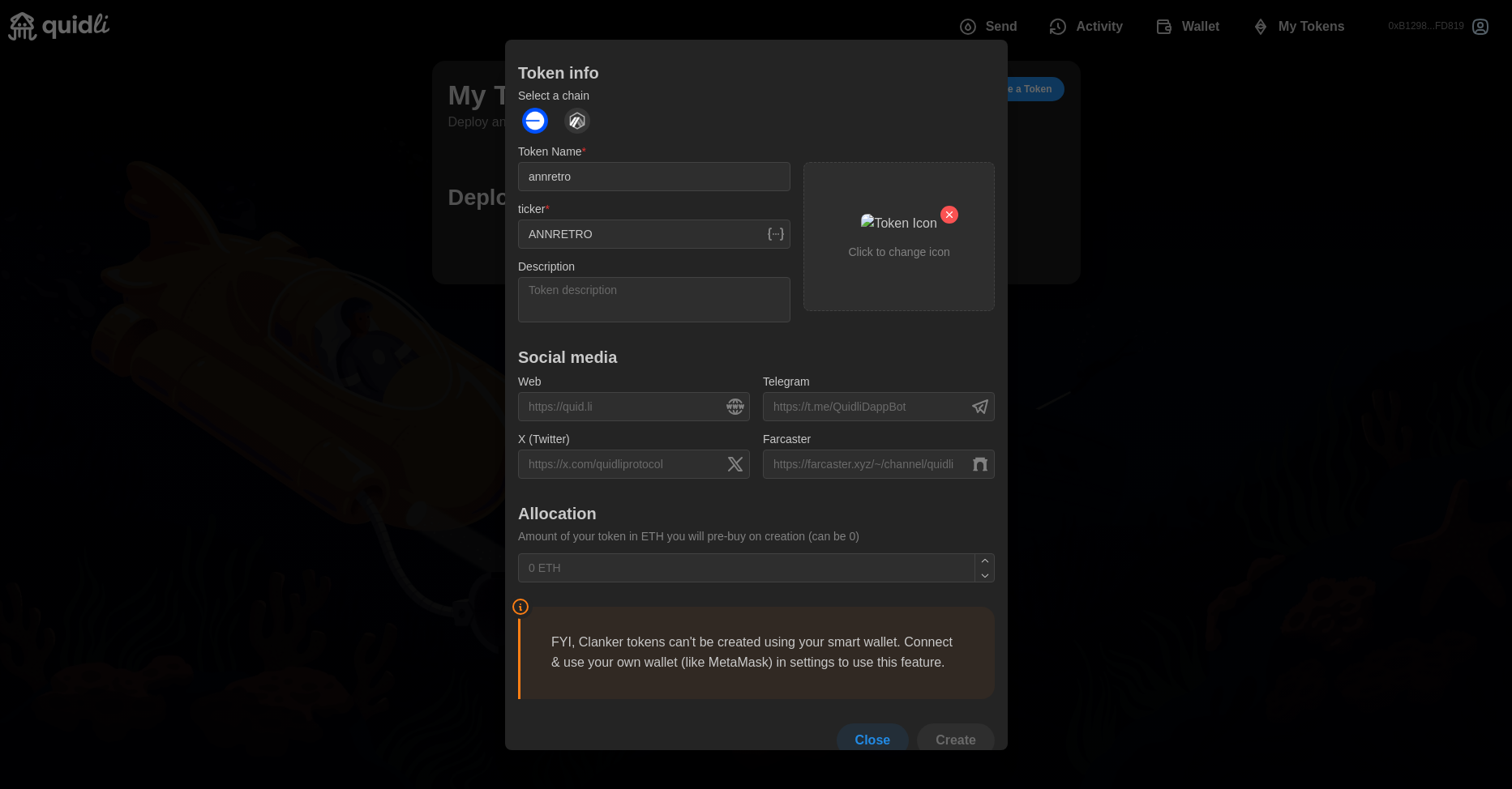
click at [766, 224] on icon at bounding box center [775, 234] width 20 height 20
drag, startPoint x: 683, startPoint y: 189, endPoint x: 456, endPoint y: 173, distance: 227.6
click at [456, 789] on div "Create a Token Deploy your own token to distribute in a single click. Create wi…" at bounding box center [756, 789] width 1512 height 0
click at [584, 276] on textarea "Description" at bounding box center [654, 299] width 273 height 46
paste textarea "ANNRETRO"
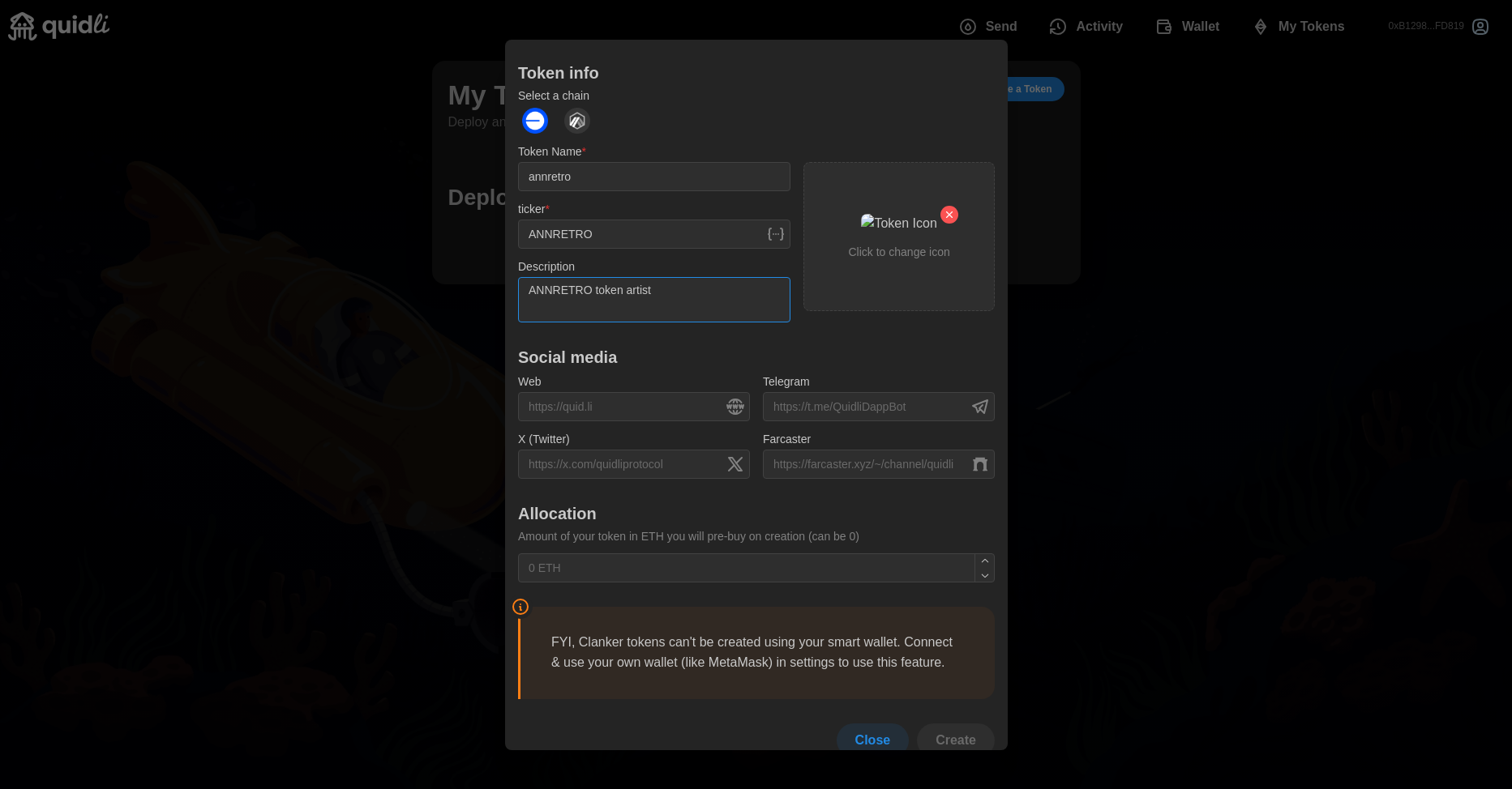
type textarea "ANNRETRO token artista"
drag, startPoint x: 680, startPoint y: 267, endPoint x: 530, endPoint y: 248, distance: 151.2
click at [530, 276] on textarea "ANNRETRO token artista" at bounding box center [654, 299] width 273 height 46
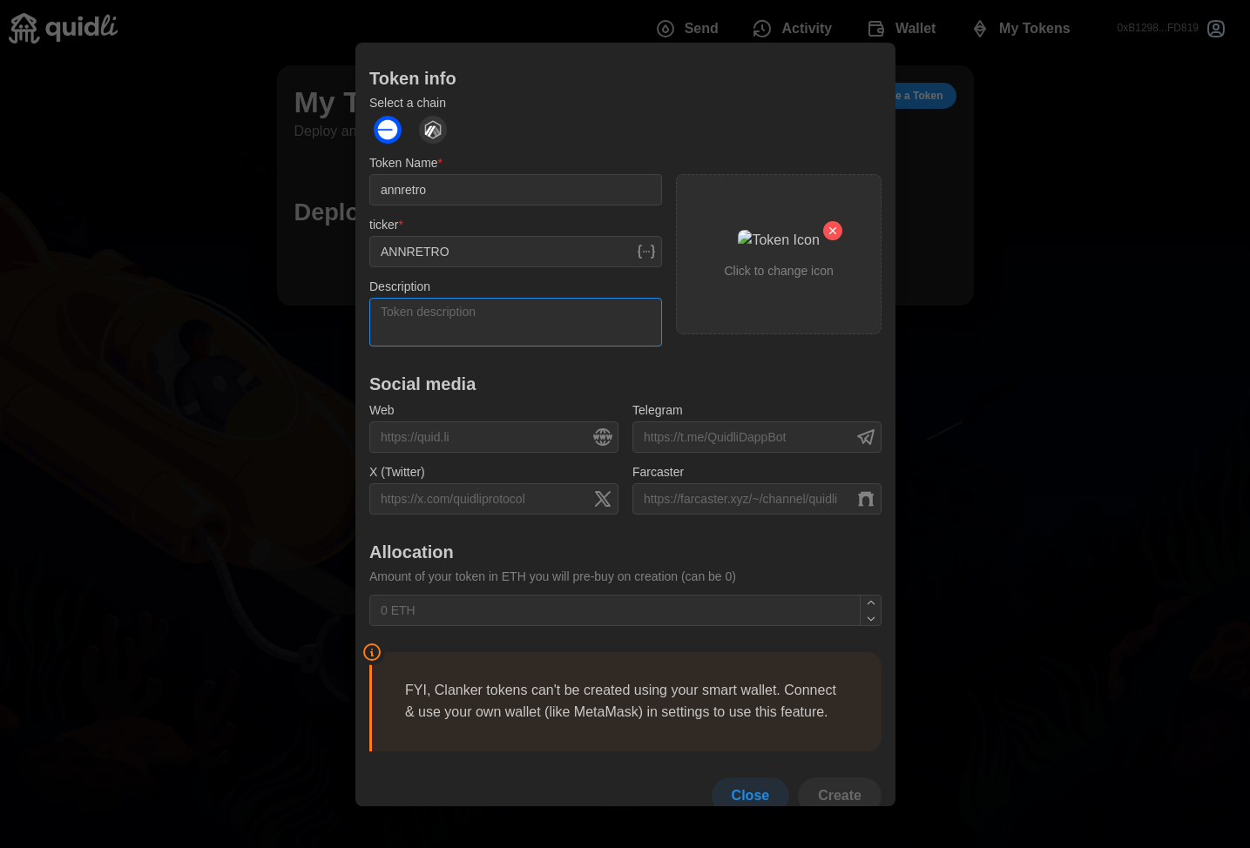
click at [542, 297] on textarea "Description" at bounding box center [515, 321] width 293 height 49
paste textarea "A digital tribute to retrofuturistic aesthetics and Mexican mythology, ANNRETRO…"
type textarea "A digital tribute to retrofuturistic aesthetics and Mexican mythology, ANNRETRO…"
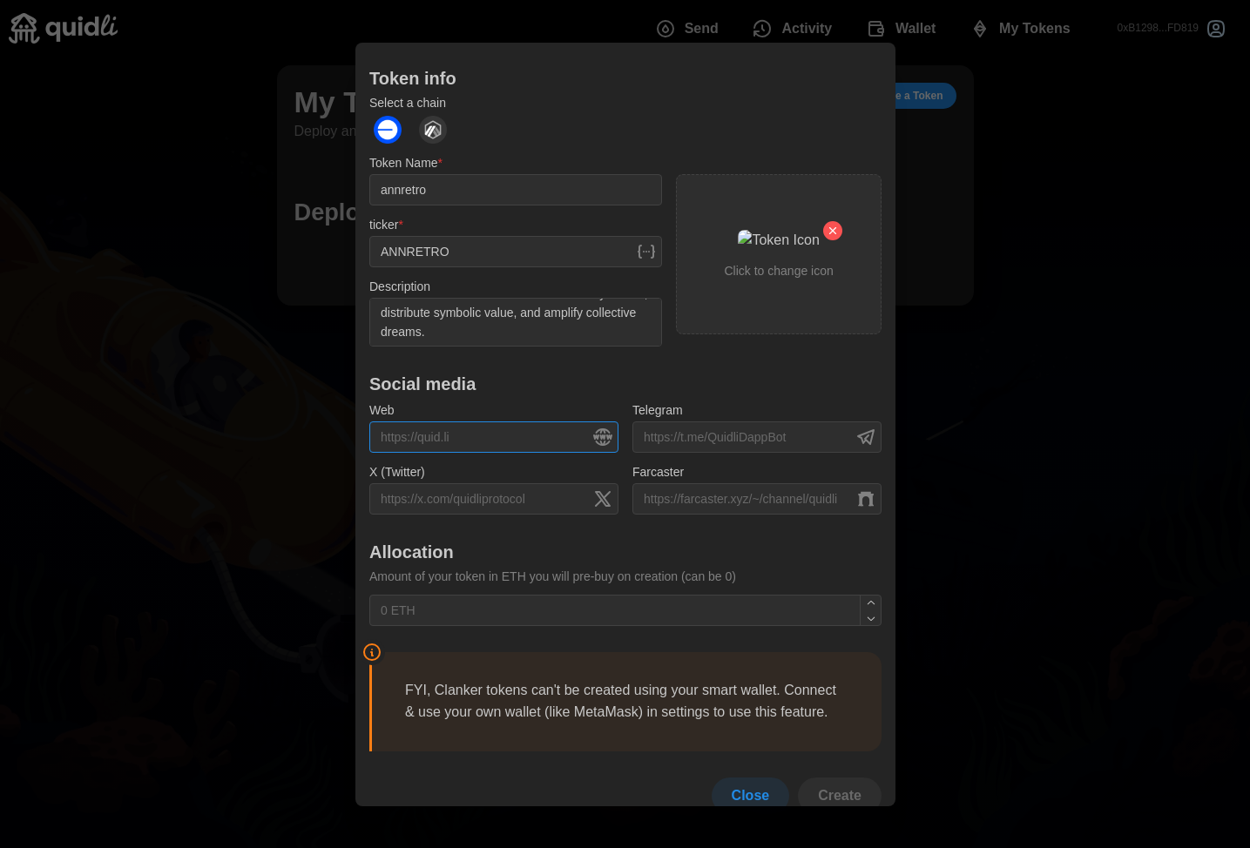
click at [529, 422] on input "Web" at bounding box center [493, 437] width 249 height 31
click at [661, 422] on input "Telegram" at bounding box center [756, 437] width 249 height 31
click at [527, 483] on input "X (Twitter)" at bounding box center [493, 498] width 249 height 31
paste input "https://x.com/annretro"
type input "https://x.com/annretro"
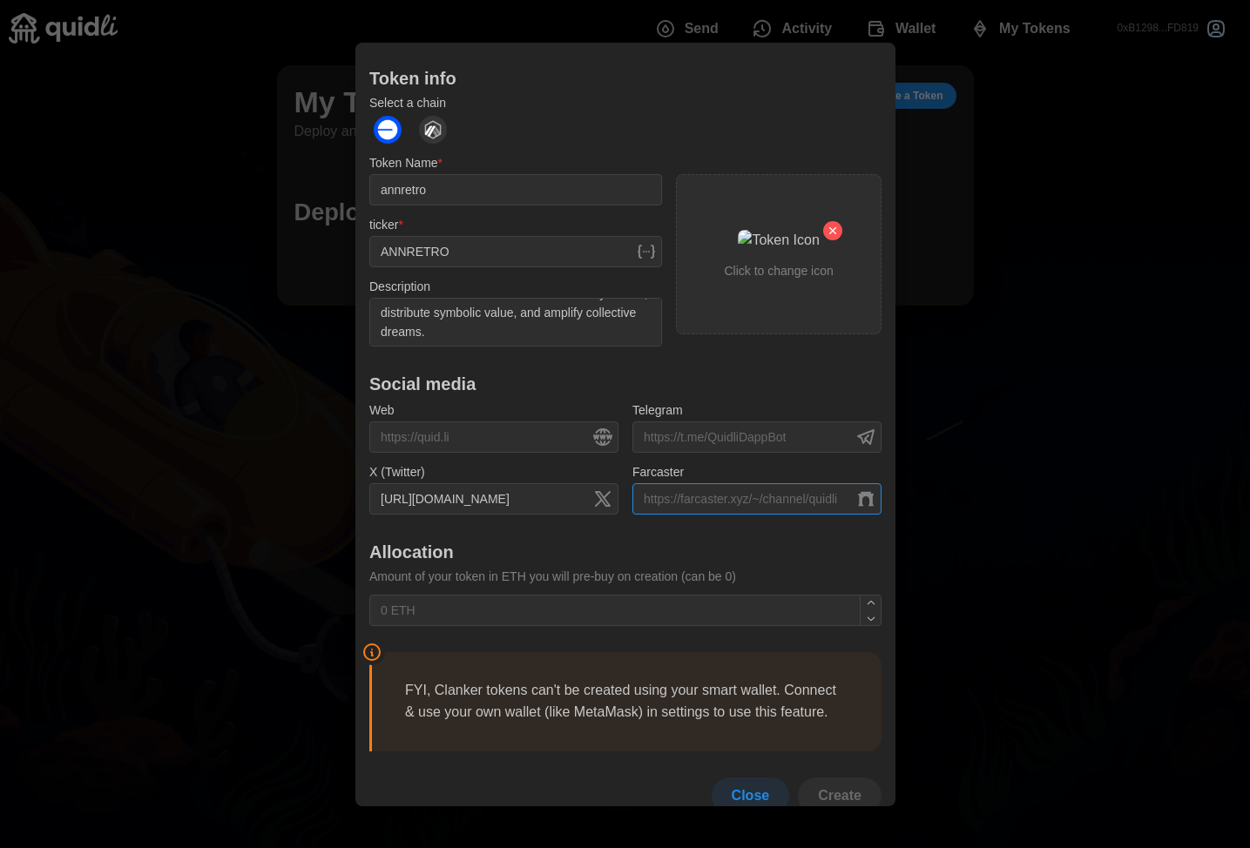
click at [734, 483] on input "Farcaster" at bounding box center [756, 498] width 249 height 31
paste input "https://farcaster.xyz/annretro"
type input "https://farcaster.xyz/annretro"
click at [657, 540] on h1 "Allocation" at bounding box center [625, 551] width 512 height 23
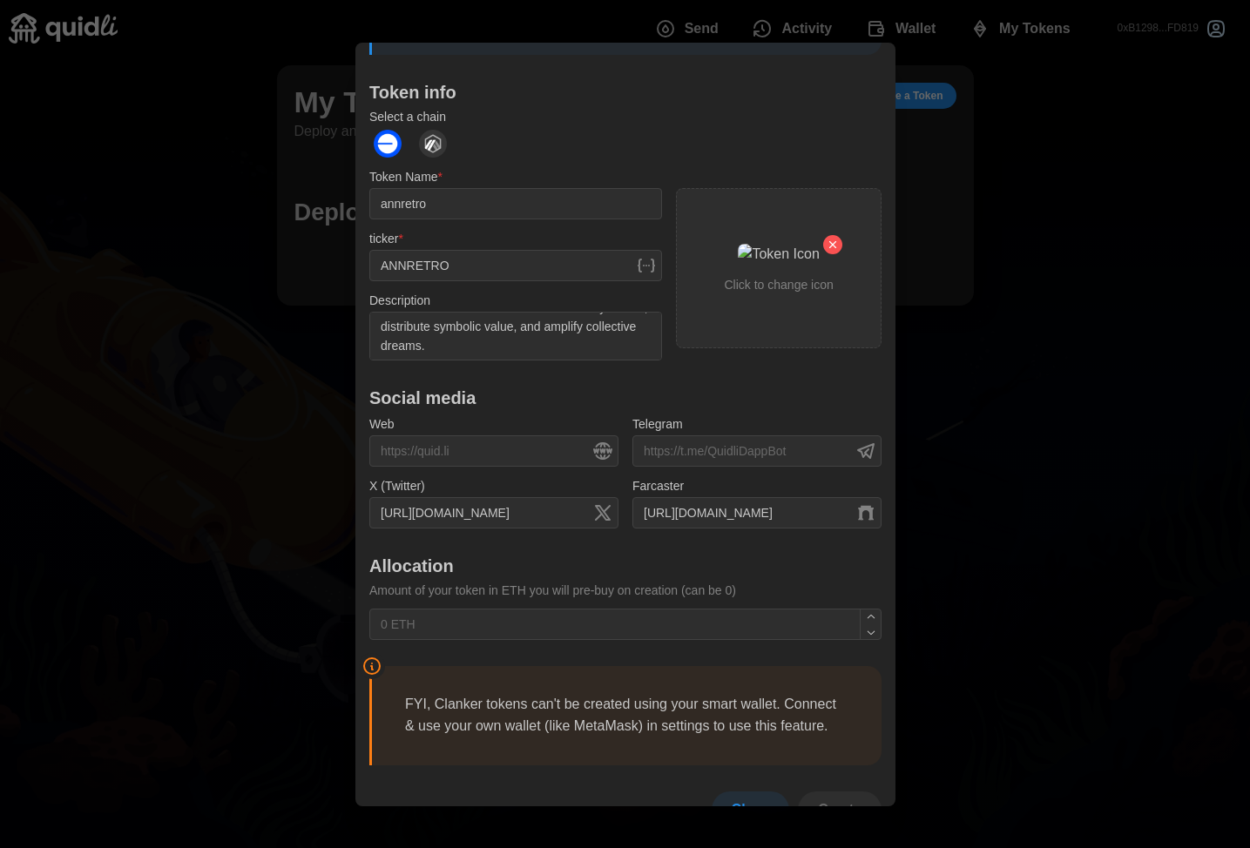
scroll to position [312, 0]
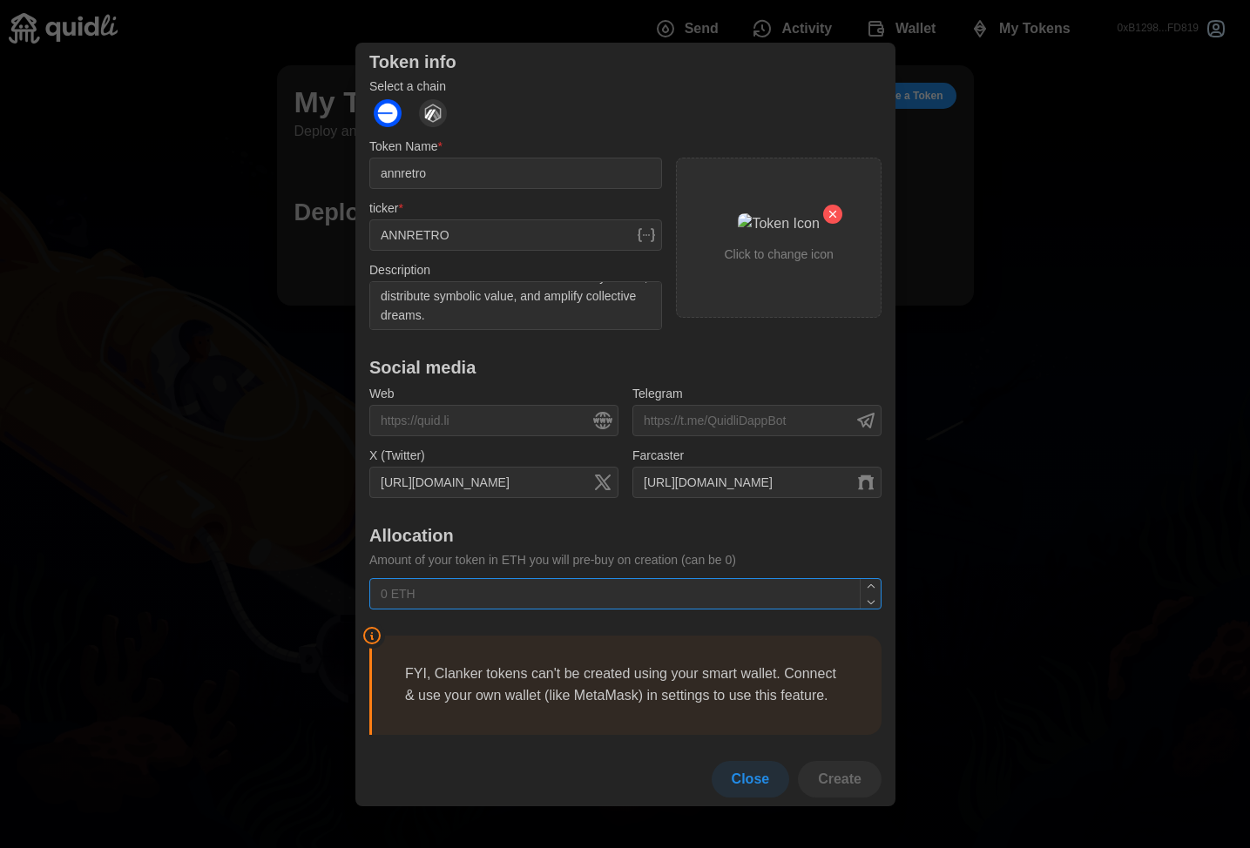
click at [546, 578] on input "text" at bounding box center [625, 593] width 512 height 31
click at [867, 584] on icon "button" at bounding box center [870, 585] width 7 height 3
type input "0.0001 ETH"
click at [832, 524] on h1 "Allocation" at bounding box center [625, 535] width 512 height 23
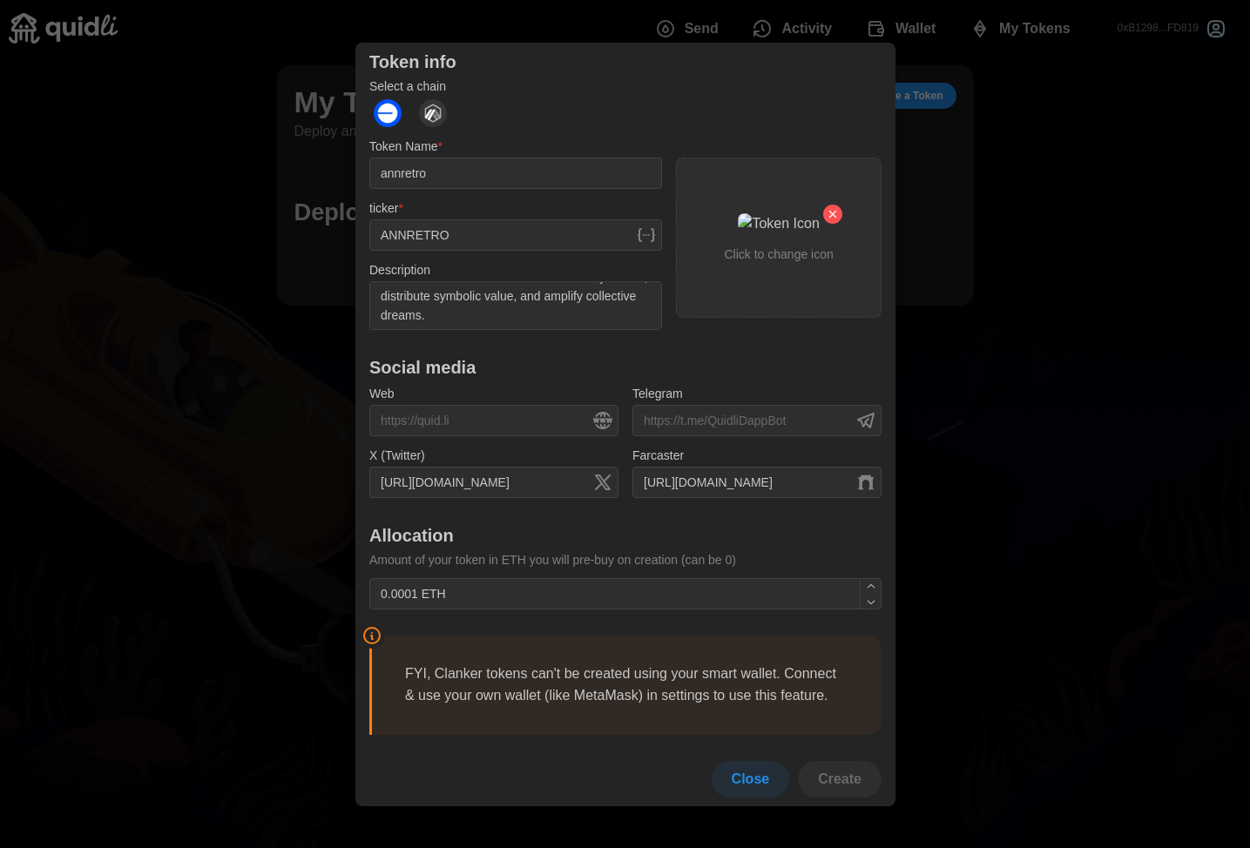
click at [532, 664] on p "FYI, Clanker tokens can't be created using your smart wallet. Connect & use you…" at bounding box center [626, 686] width 443 height 44
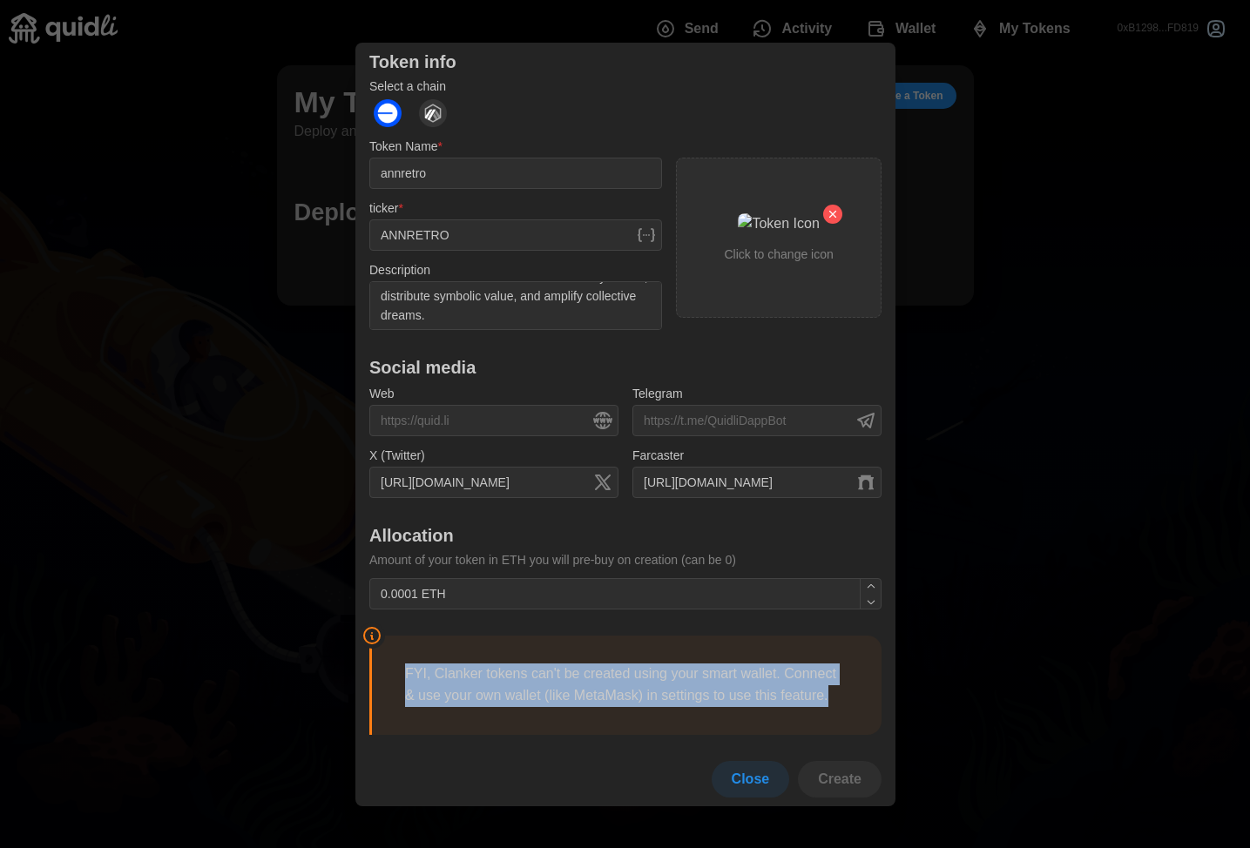
drag, startPoint x: 483, startPoint y: 696, endPoint x: 386, endPoint y: 646, distance: 108.7
click at [386, 646] on blockquote "FYI, Clanker tokens can't be created using your smart wallet. Connect & use you…" at bounding box center [625, 685] width 512 height 99
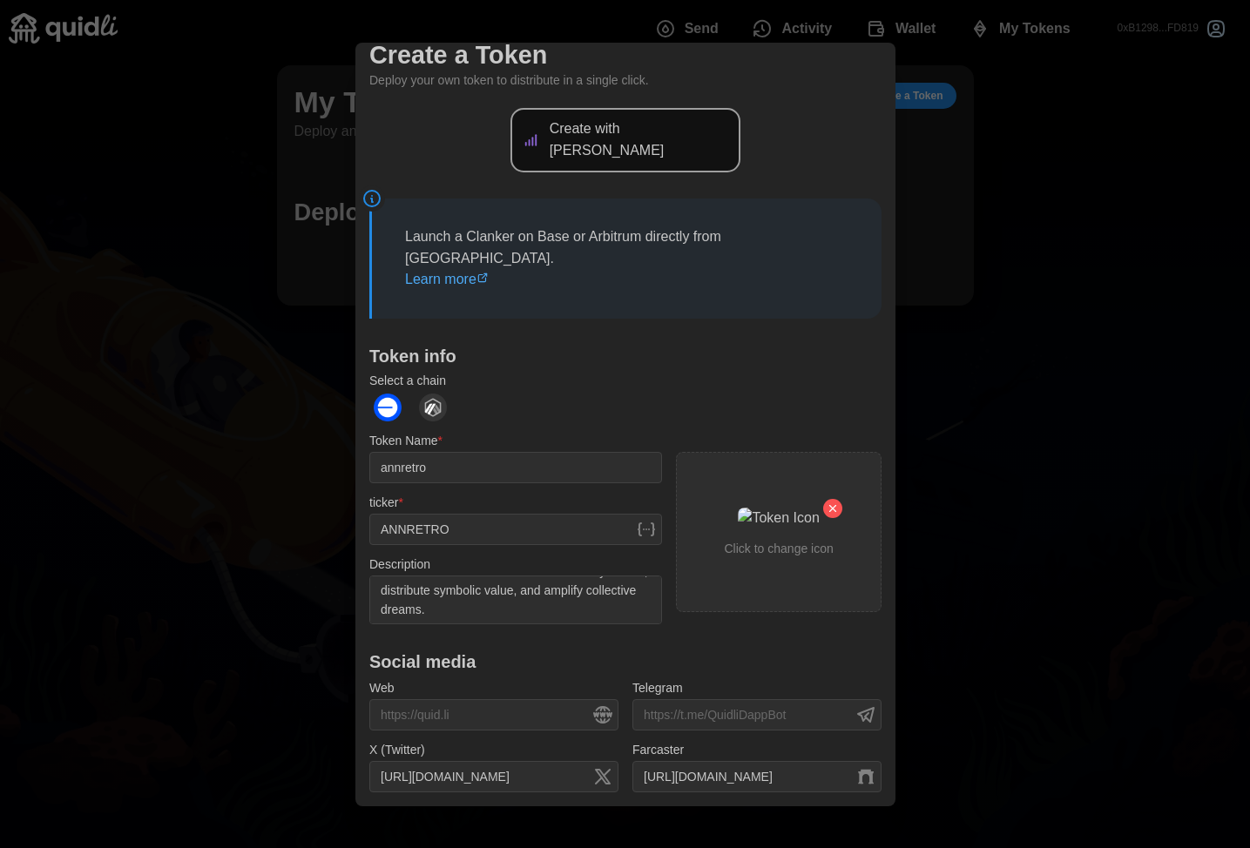
scroll to position [0, 0]
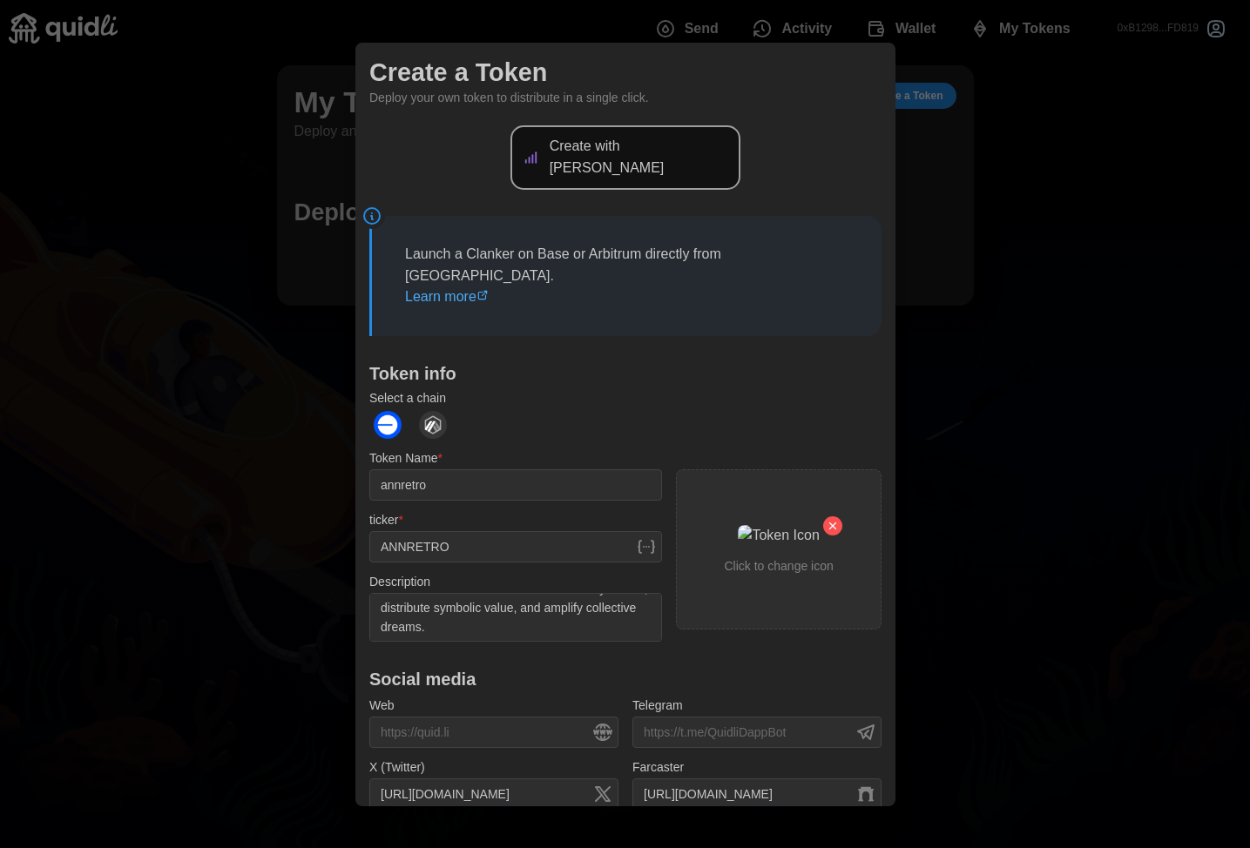
click at [915, 30] on div at bounding box center [625, 424] width 1250 height 848
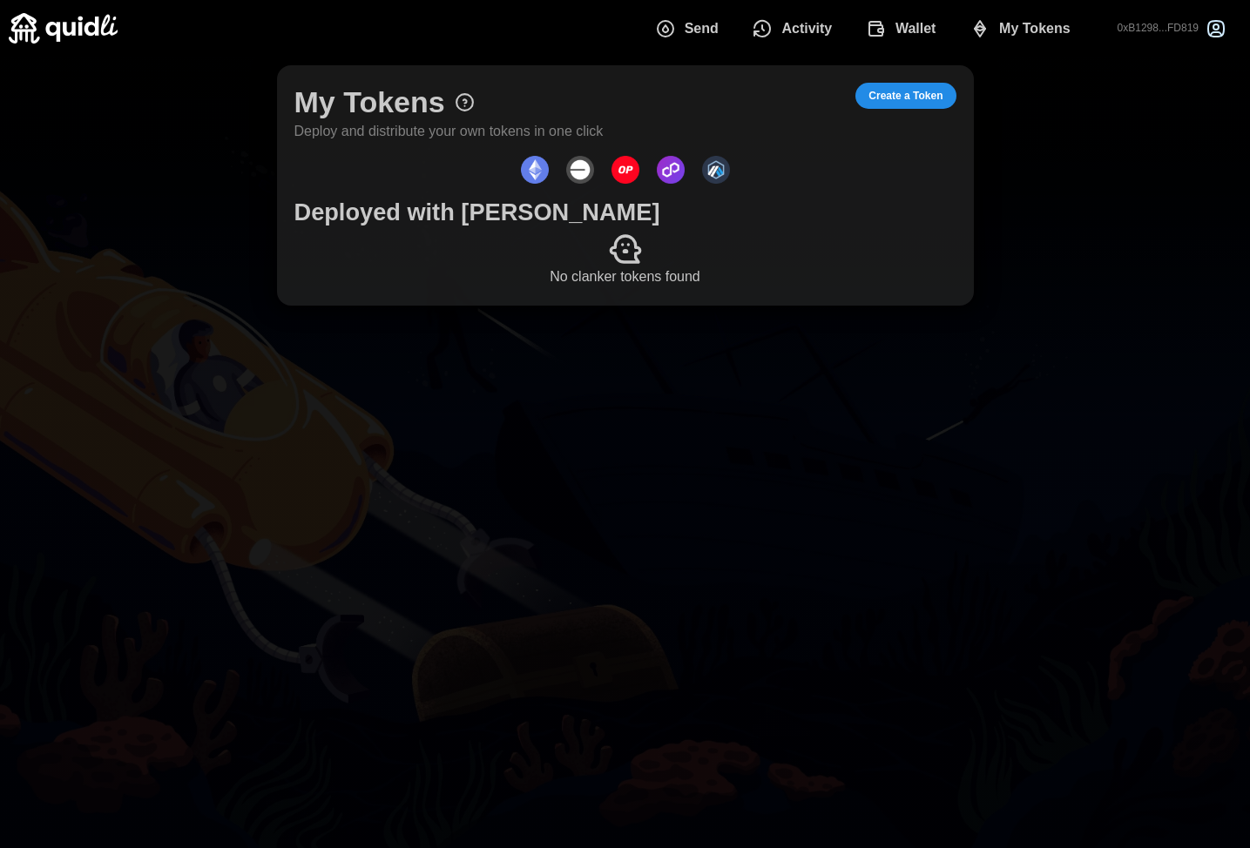
click at [897, 25] on span "Wallet" at bounding box center [915, 28] width 41 height 35
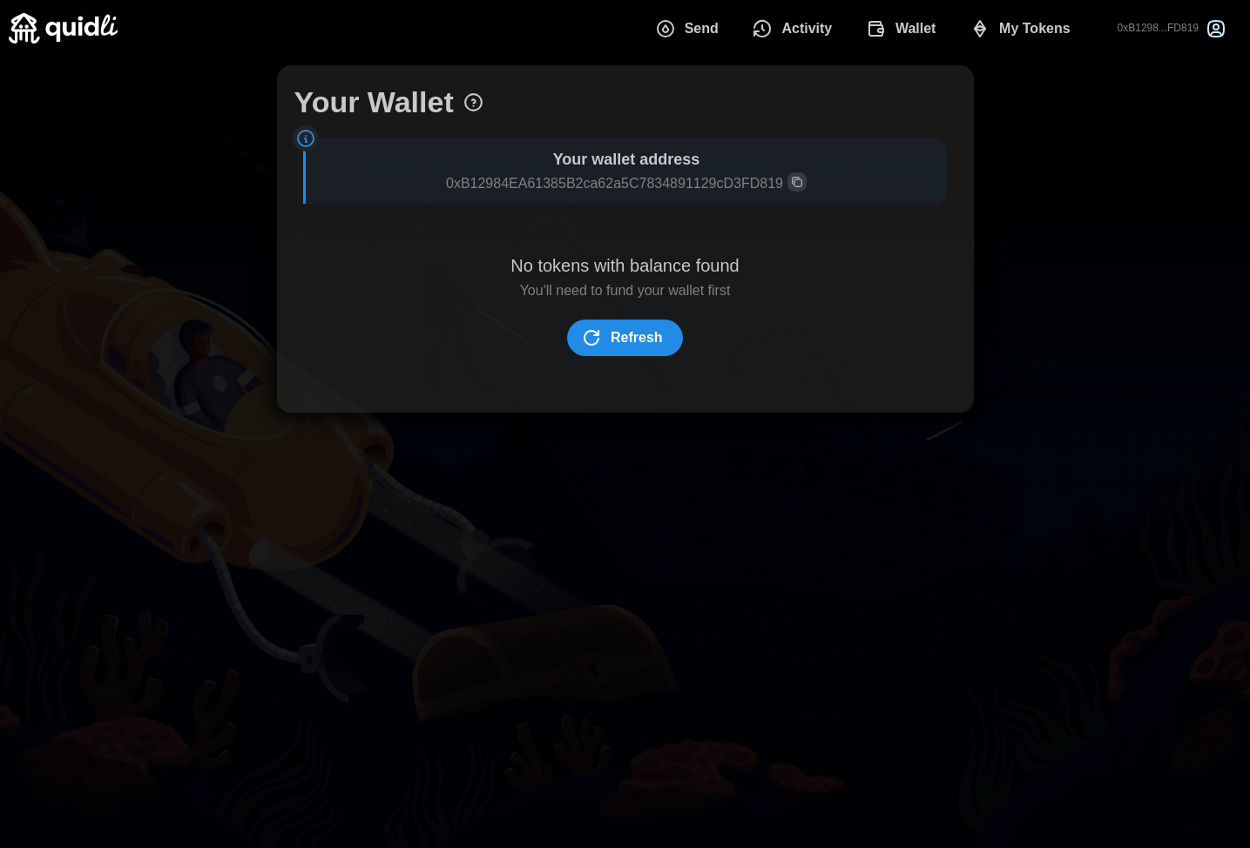
click at [638, 349] on span "Refresh" at bounding box center [637, 338] width 52 height 35
click at [1006, 33] on span "My Tokens" at bounding box center [1034, 28] width 71 height 35
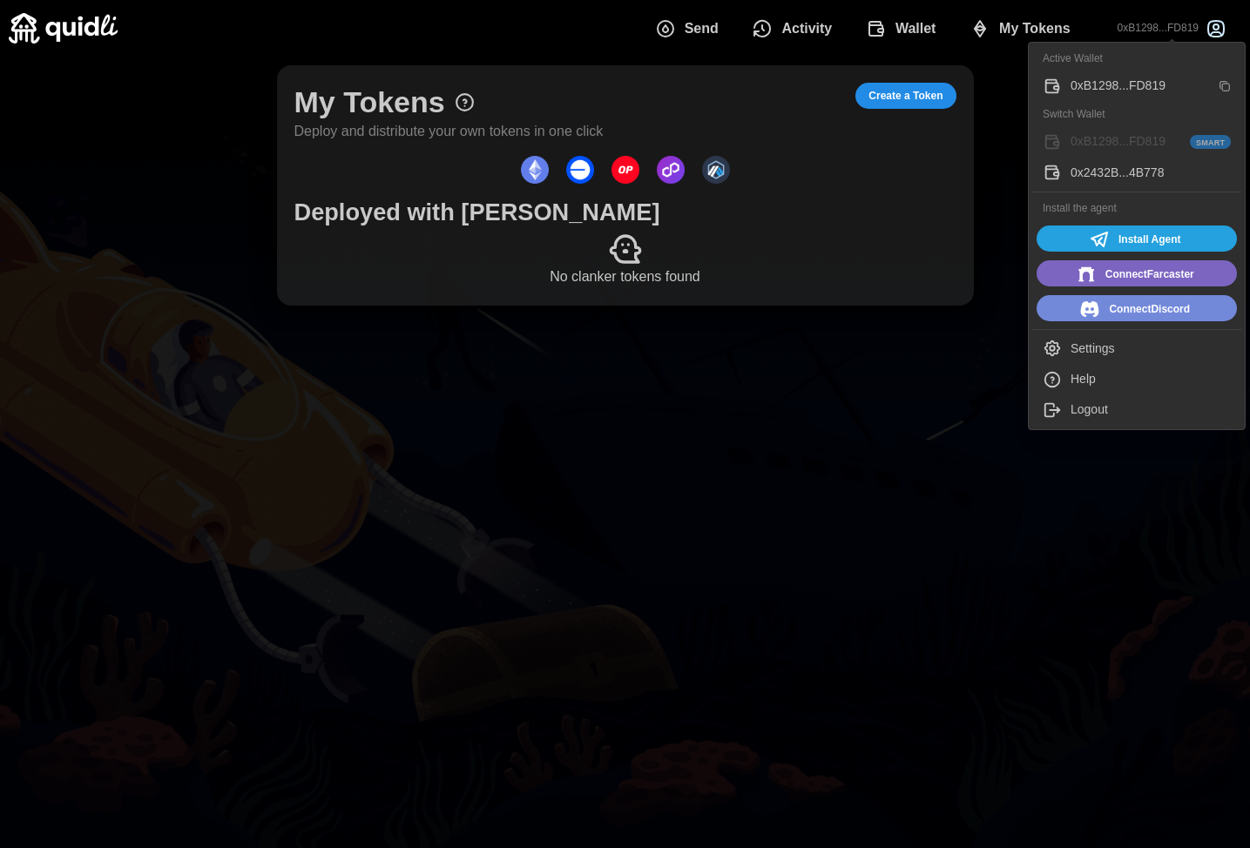
click at [1194, 24] on p "0xB1298...FD819" at bounding box center [1158, 28] width 81 height 15
click at [1144, 175] on div "0x2432B...4B778" at bounding box center [1151, 173] width 160 height 19
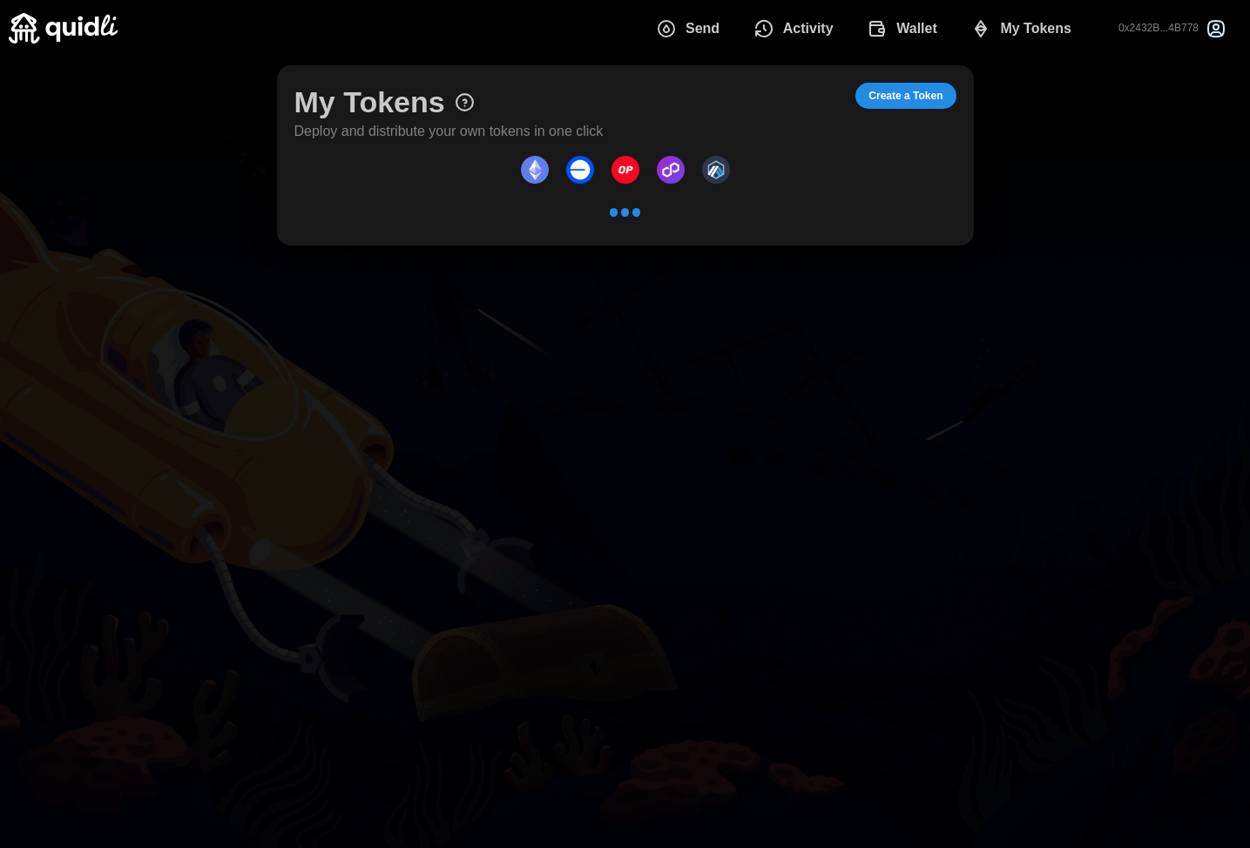
click at [919, 107] on span "Create a Token" at bounding box center [905, 96] width 74 height 24
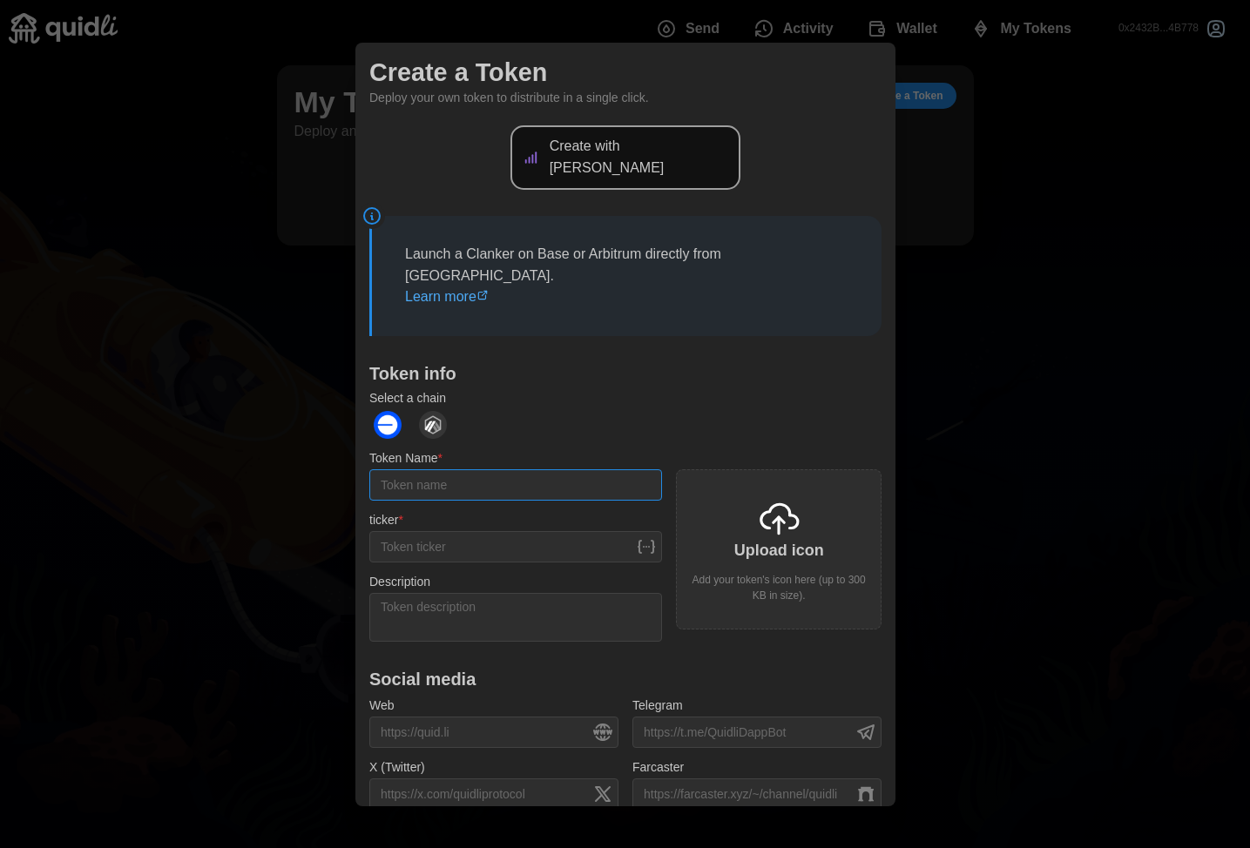
click at [508, 470] on input "Token Name *" at bounding box center [515, 485] width 293 height 31
type input "annretro"
click at [442, 531] on input "ticker *" at bounding box center [515, 546] width 293 height 31
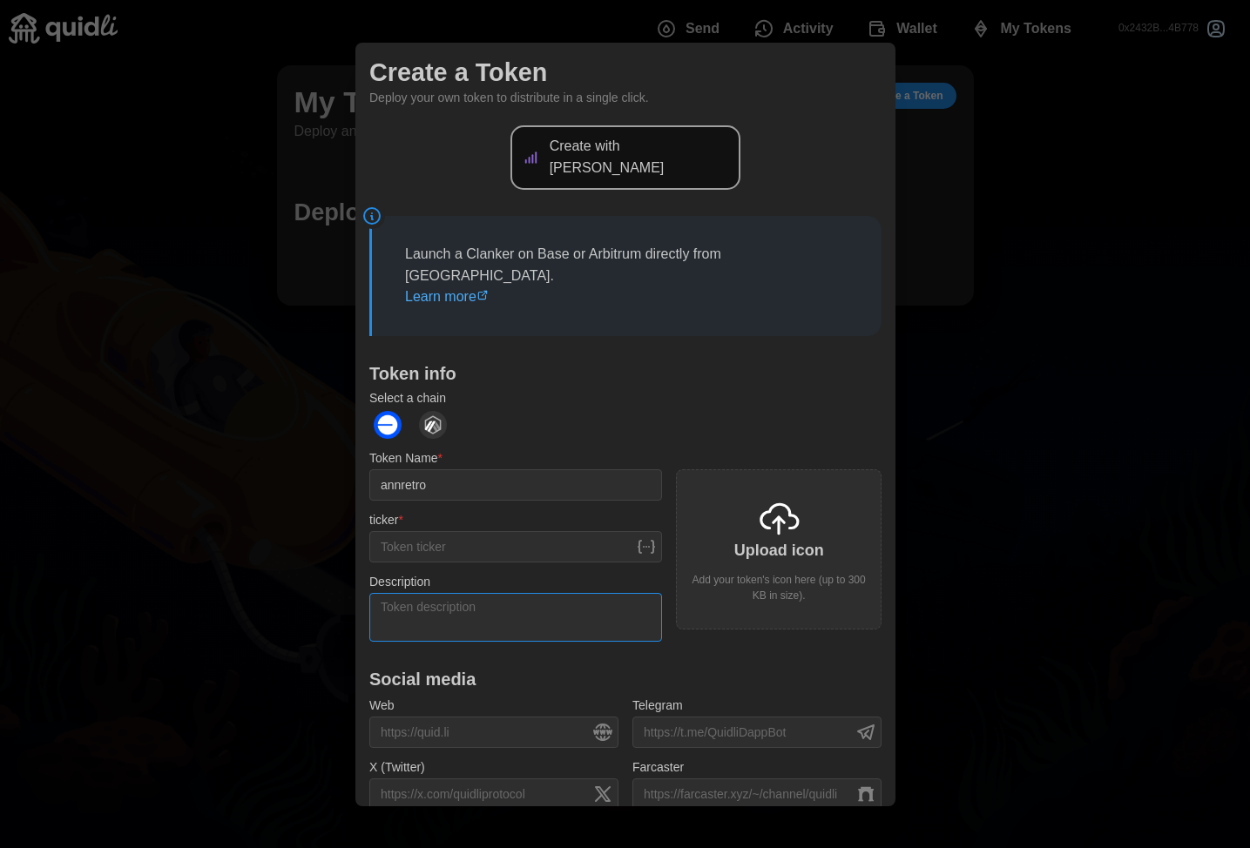
click at [501, 592] on textarea "Description" at bounding box center [515, 616] width 293 height 49
click at [509, 592] on textarea "Description" at bounding box center [515, 616] width 293 height 49
click at [514, 592] on textarea "Description" at bounding box center [515, 616] width 293 height 49
click at [414, 592] on textarea "Description" at bounding box center [515, 616] width 293 height 49
paste textarea "ANNRETRO is a digital tribute to retrofuturism and Mexican mythology—a token th…"
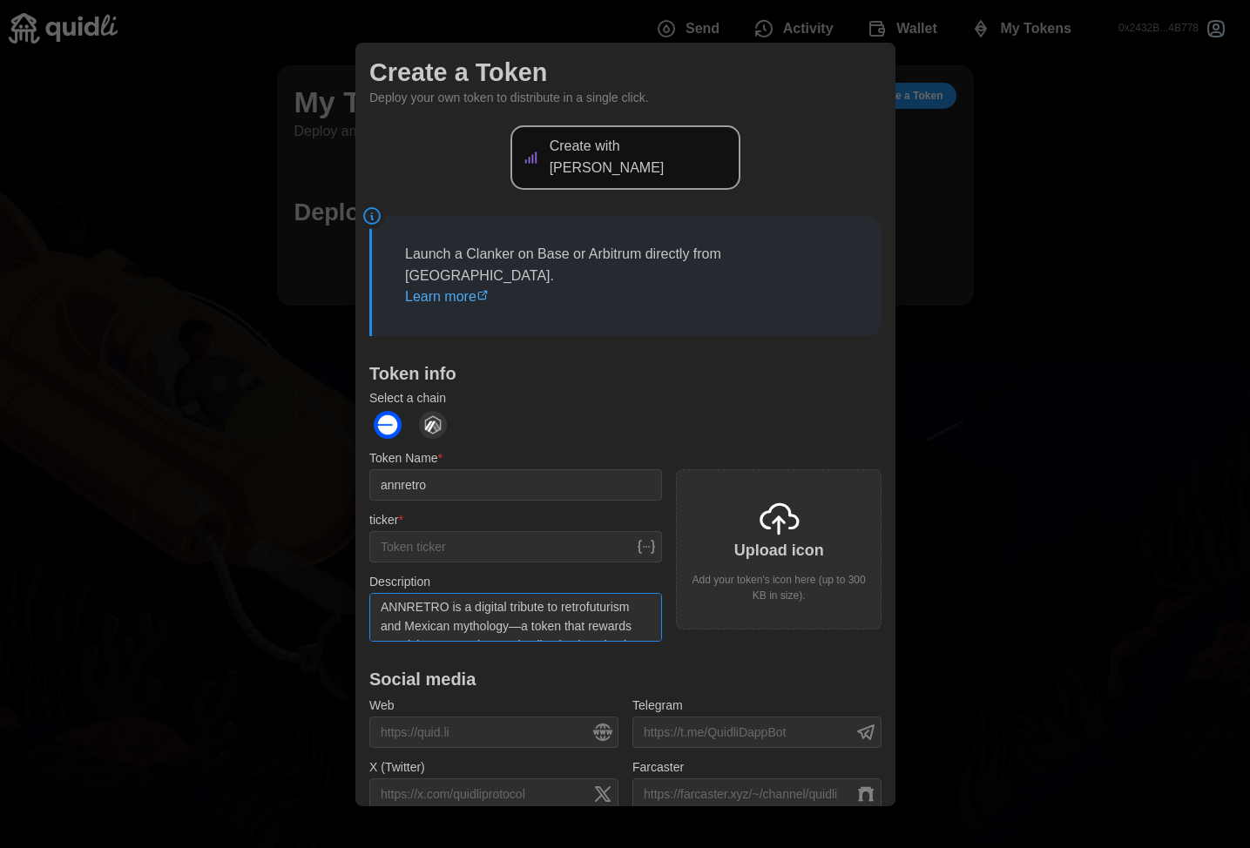
scroll to position [144, 0]
type textarea "ANNRETRO is a digital tribute to retrofuturism and Mexican mythology—a token th…"
click at [774, 531] on div "Upload icon Add your token's icon here (up to 300 KB in size)." at bounding box center [779, 550] width 206 height 160
click at [479, 531] on input "ticker *" at bounding box center [515, 546] width 293 height 31
click at [461, 531] on input "ticker *" at bounding box center [515, 546] width 293 height 31
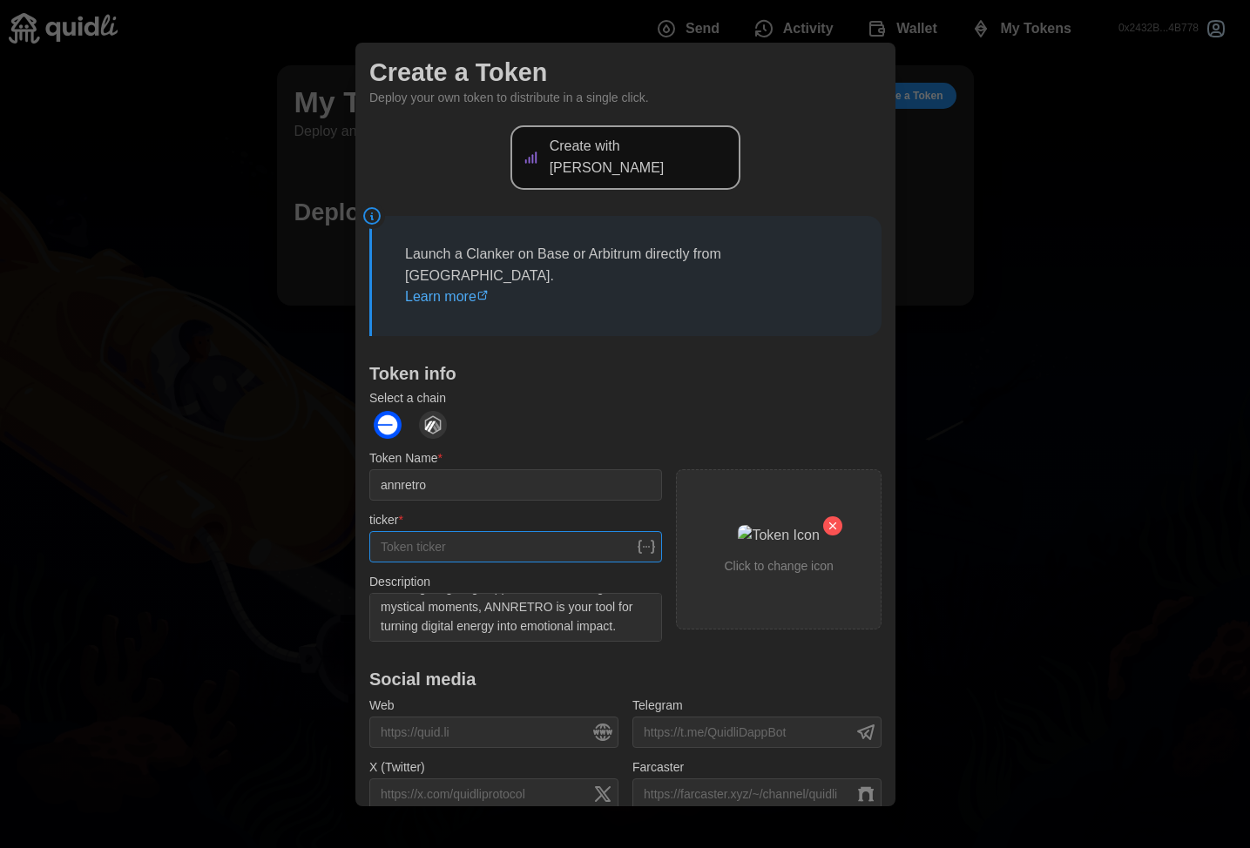
paste input "ANR"
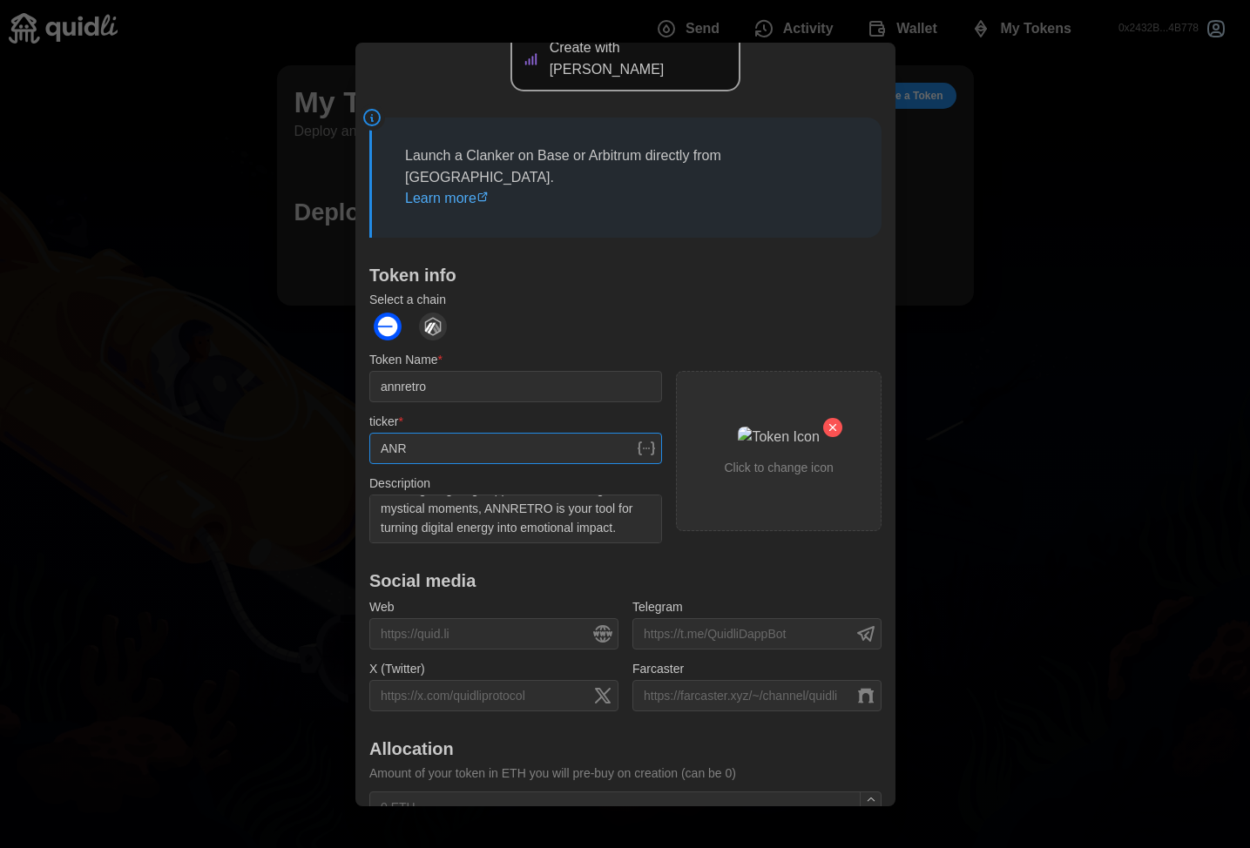
scroll to position [165, 0]
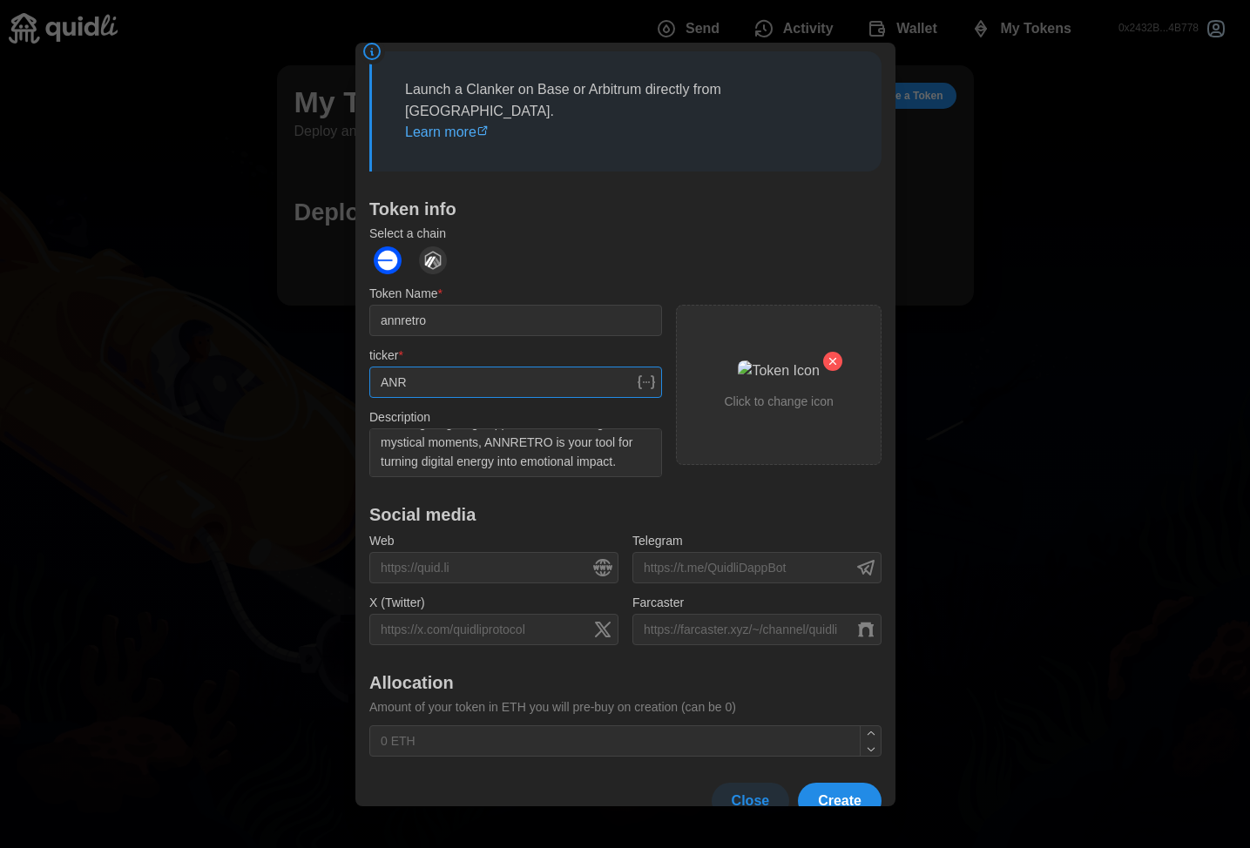
type input "ANR"
click at [483, 613] on input "X (Twitter)" at bounding box center [493, 628] width 249 height 31
paste input "https://x.com/annretro"
type input "https://x.com/annretro"
click at [664, 613] on input "Farcaster" at bounding box center [756, 628] width 249 height 31
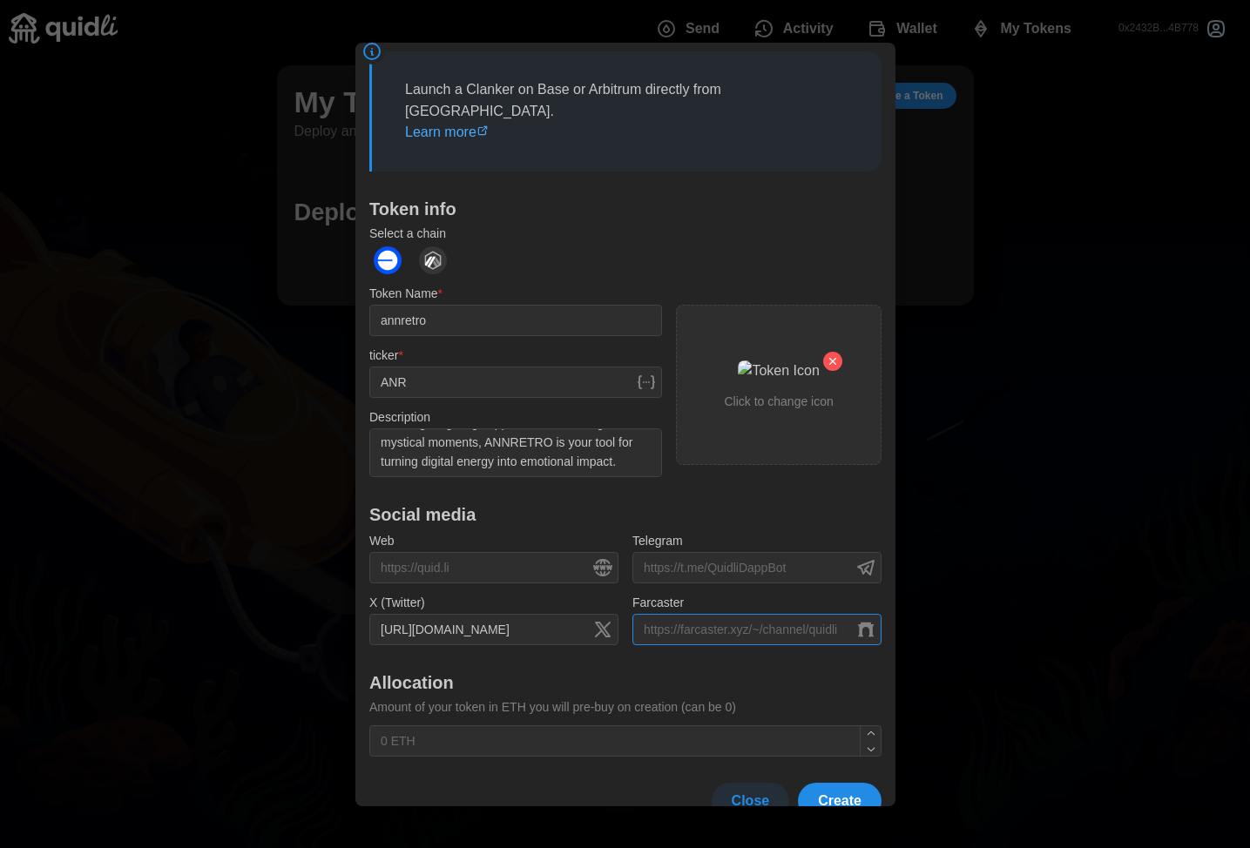
paste input "https://farcaster.xyz/annretro"
type input "https://farcaster.xyz/annretro"
drag, startPoint x: 553, startPoint y: 423, endPoint x: 370, endPoint y: 370, distance: 190.5
click at [370, 407] on div "Description ANNRETRO is a digital tribute to retrofuturism and Mexican mytholog…" at bounding box center [515, 442] width 293 height 71
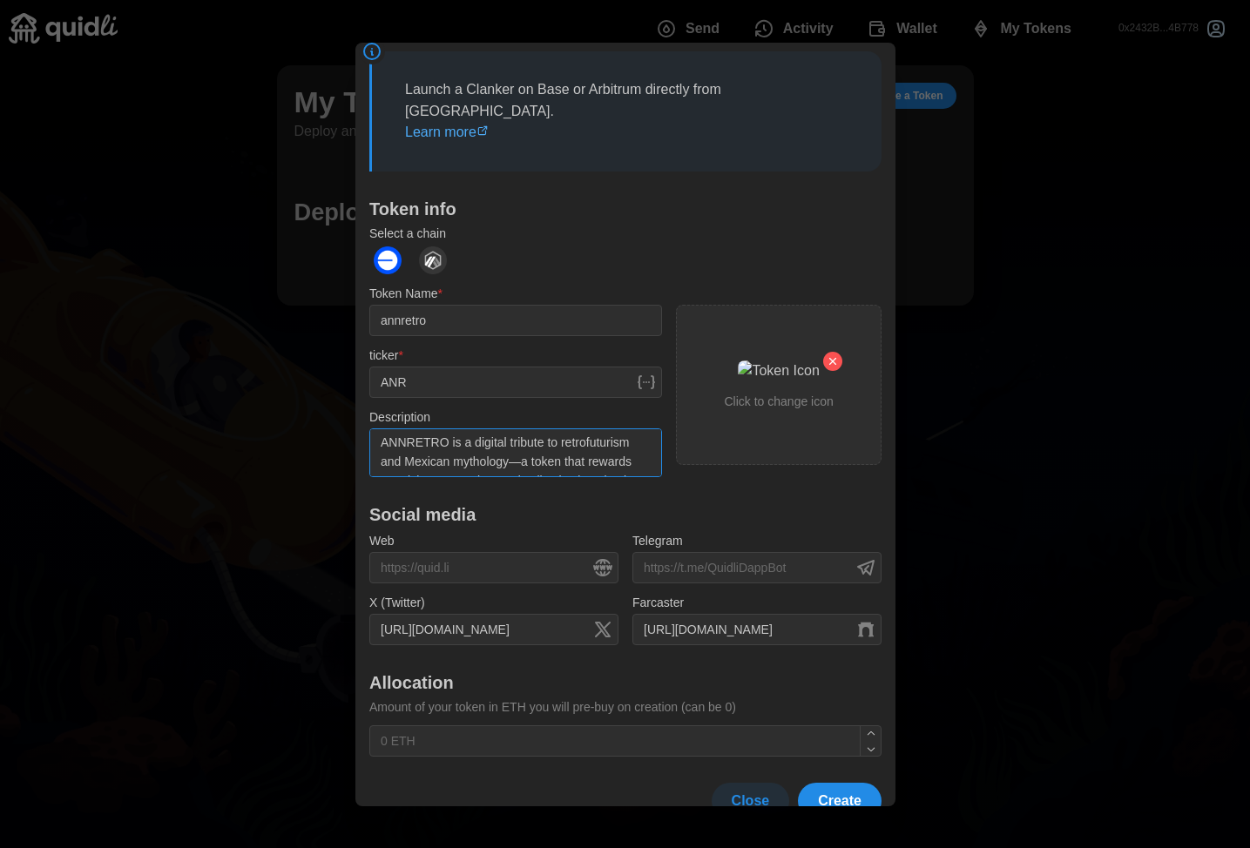
paste textarea ", a currency that rewards creativity, connection, and collective imagination. M…"
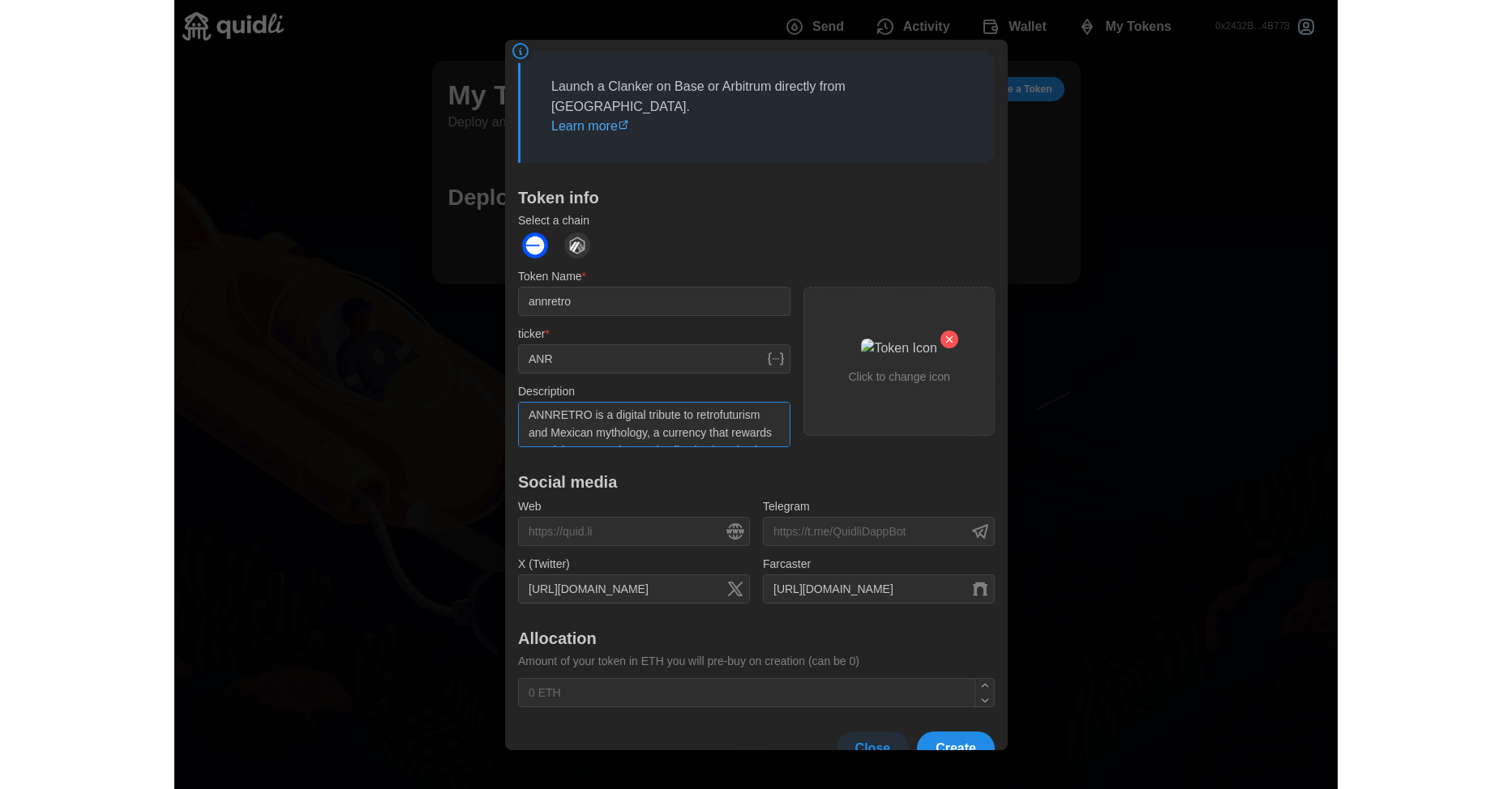
scroll to position [154, 0]
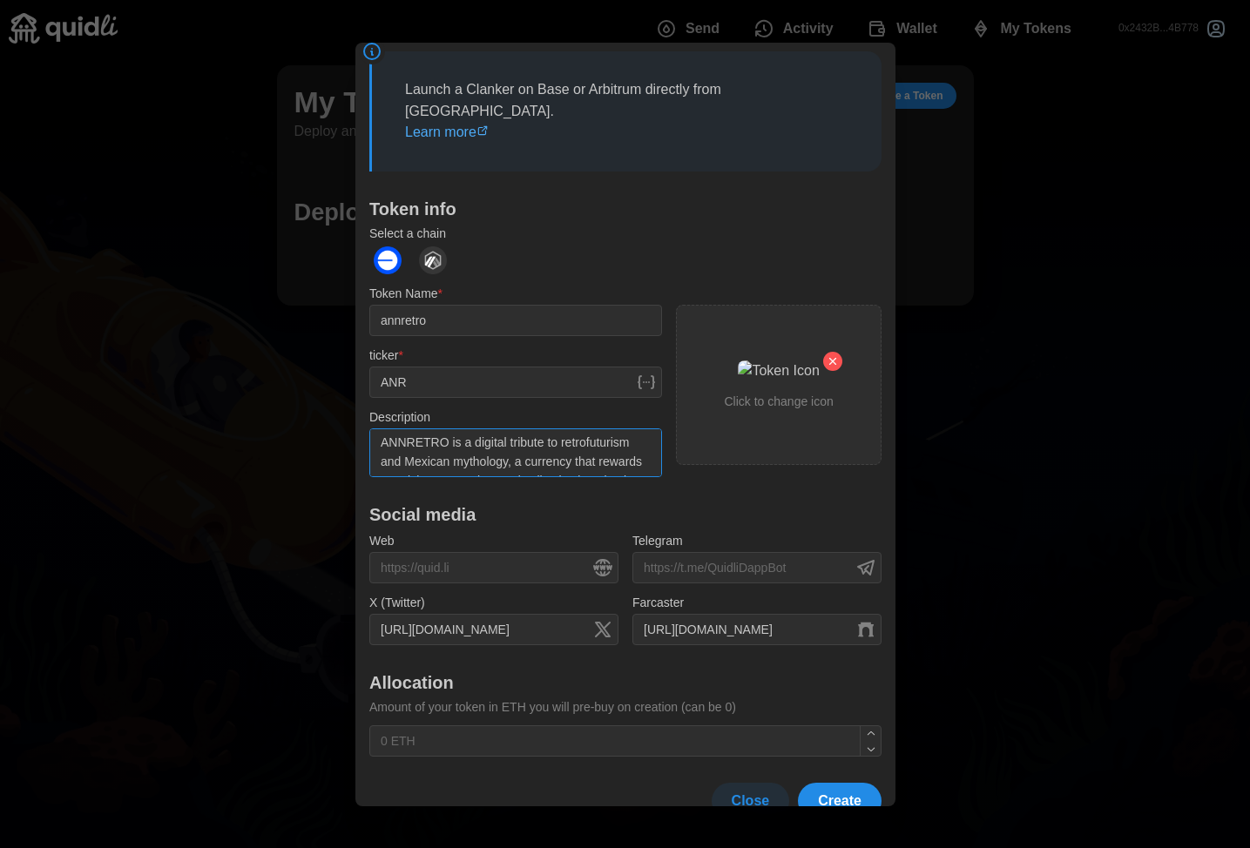
type textarea "ANNRETRO is a digital tribute to retrofuturism and Mexican mythology, a currenc…"
click at [818, 784] on span "Create" at bounding box center [840, 801] width 44 height 35
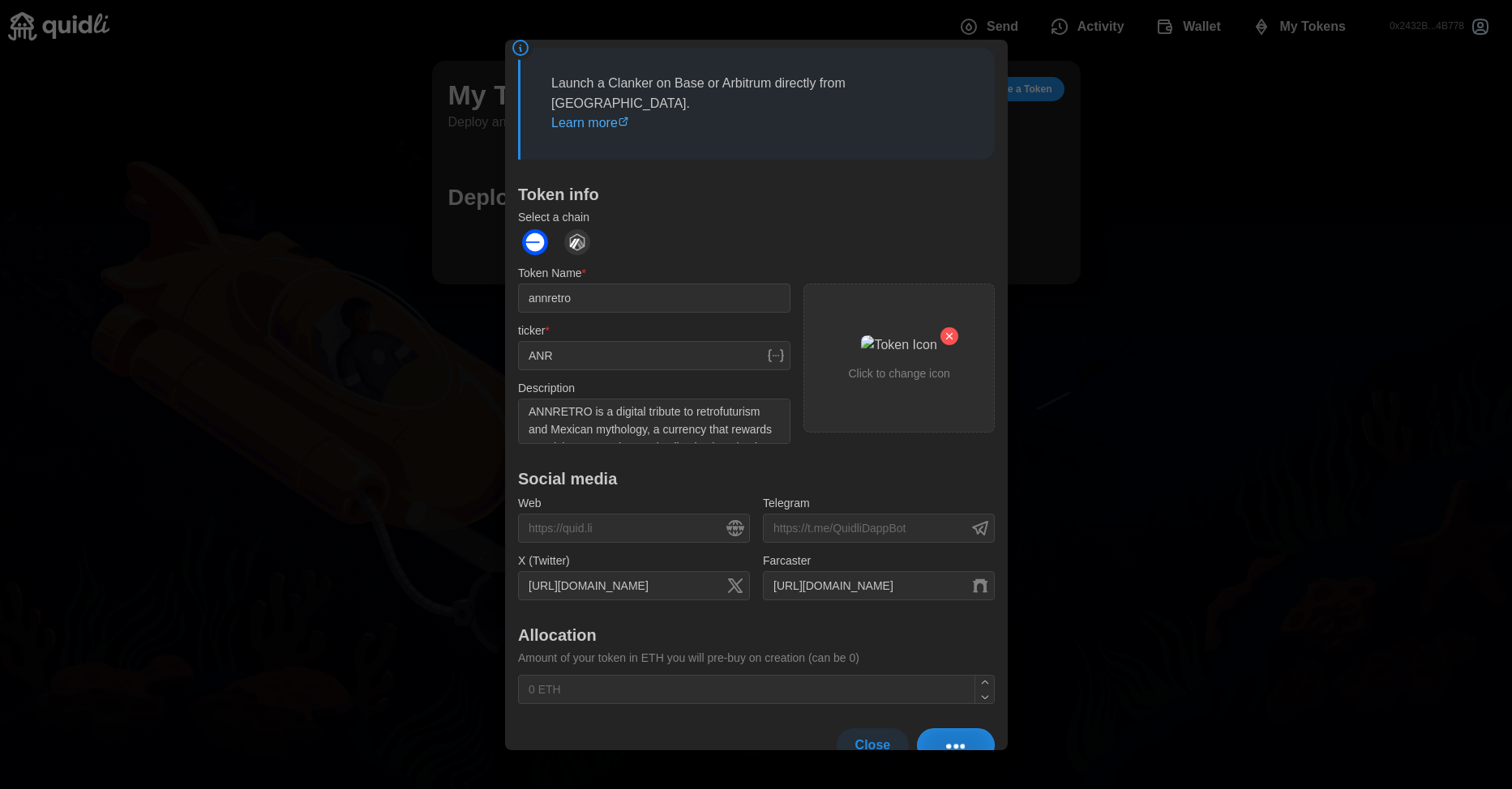
click at [828, 488] on div "Telegram Farcaster https://farcaster.xyz/annretro" at bounding box center [878, 547] width 245 height 120
click at [873, 729] on span "Close" at bounding box center [872, 745] width 35 height 33
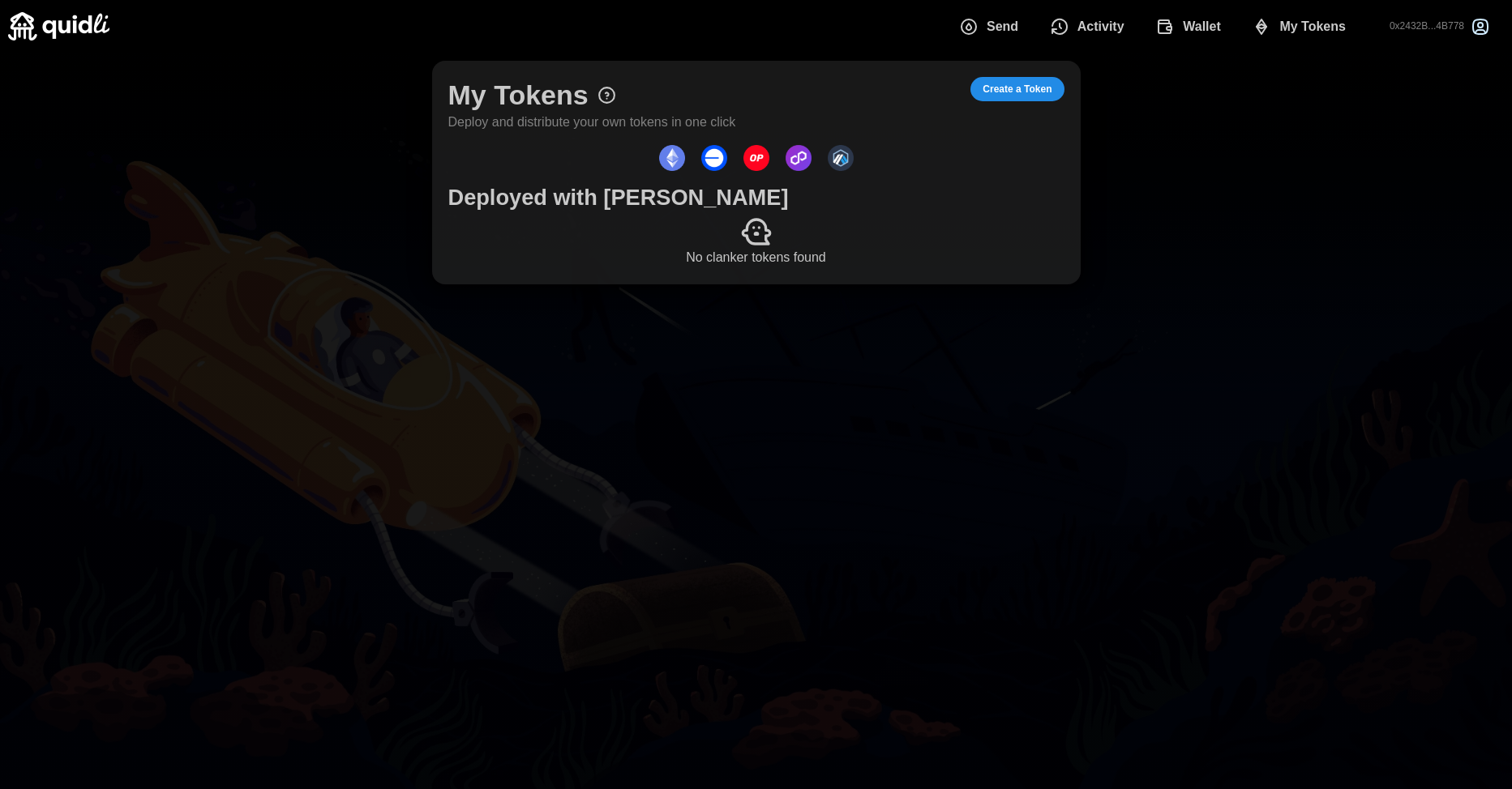
click at [1146, 234] on div "My Tokens Deploy and distribute your own tokens in one click Create a Token Dep…" at bounding box center [756, 173] width 1512 height 240
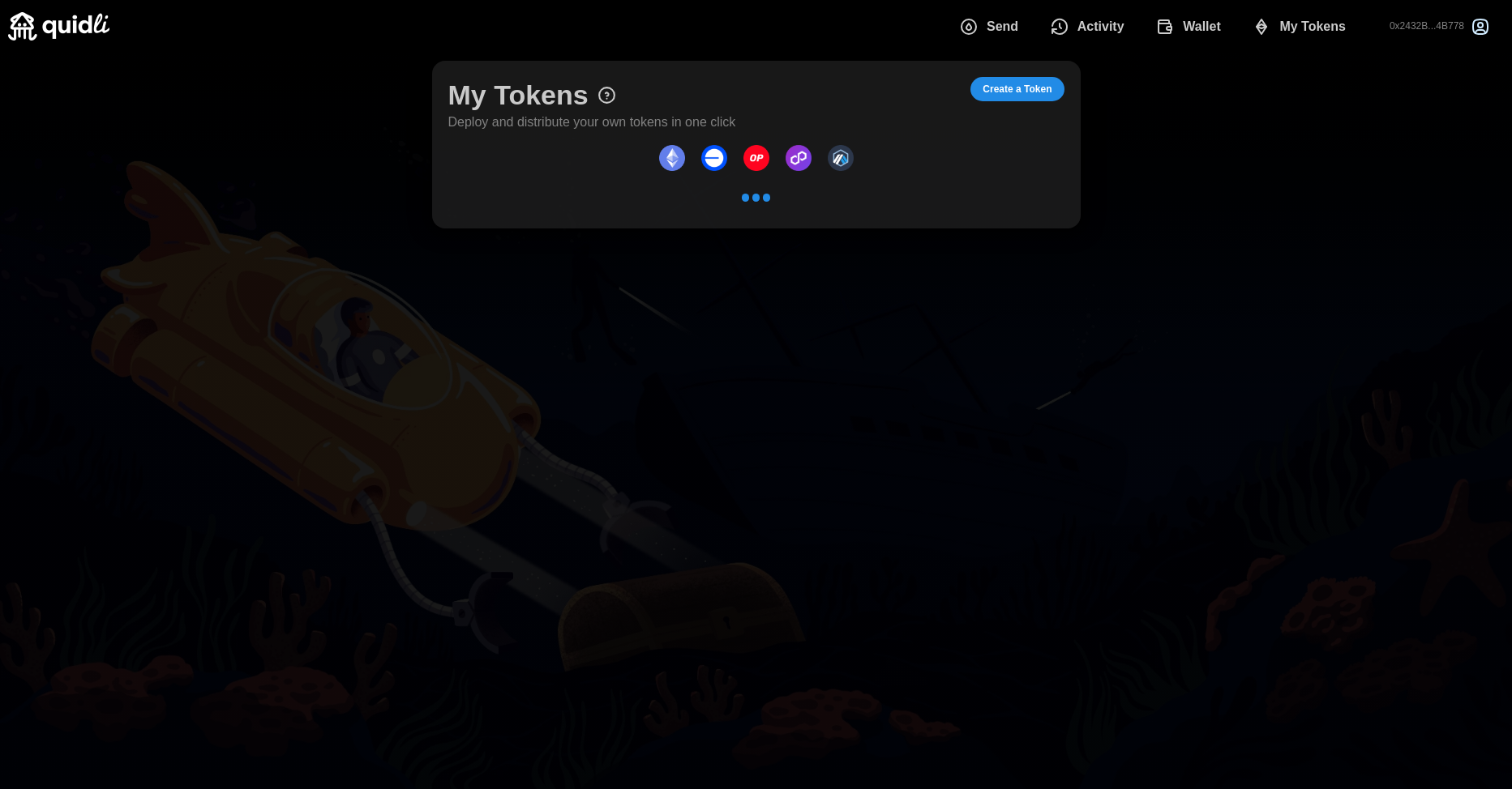
click at [1312, 33] on span "My Tokens" at bounding box center [1312, 26] width 66 height 33
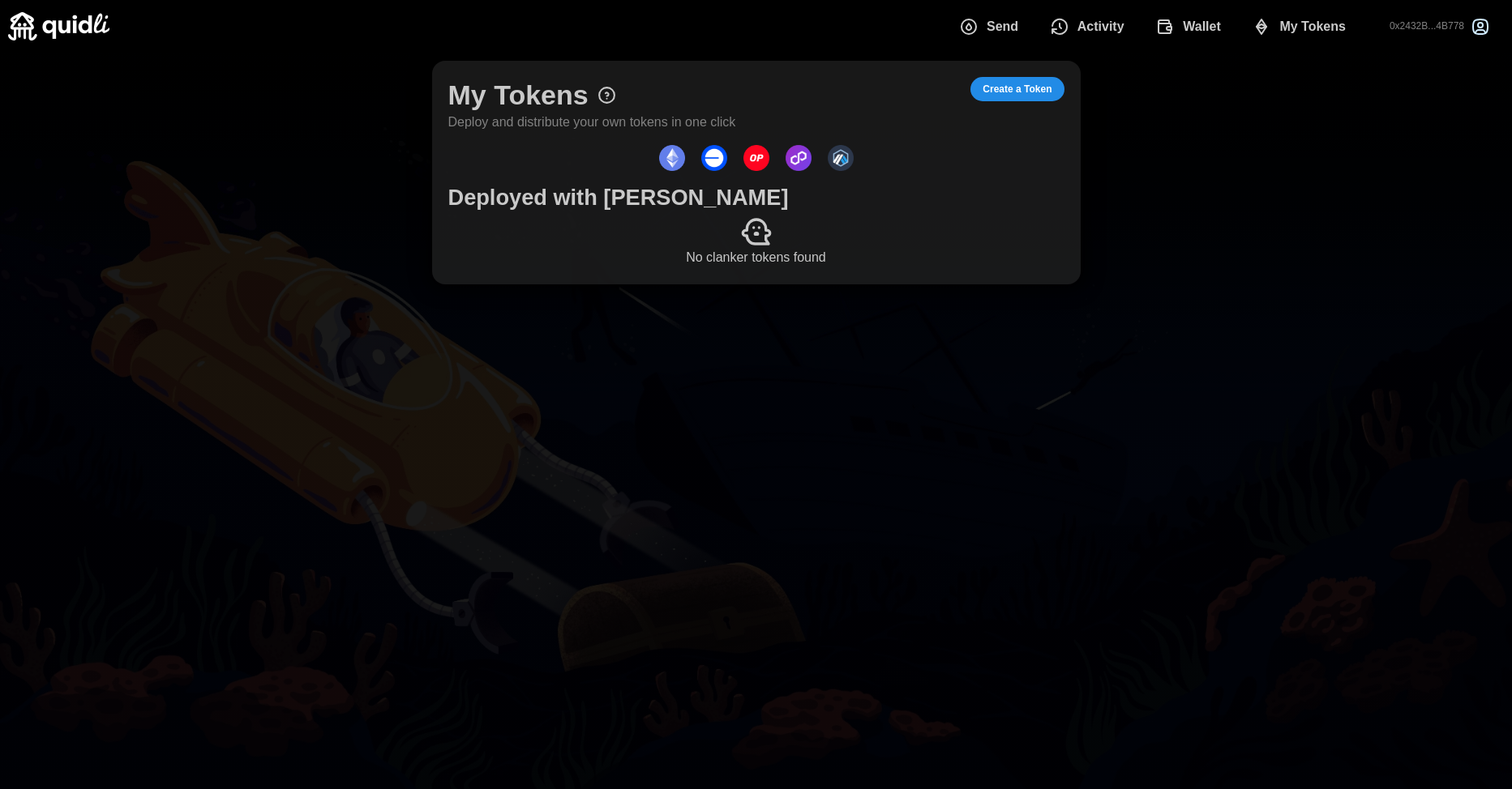
click at [1202, 29] on span "Wallet" at bounding box center [1201, 26] width 38 height 33
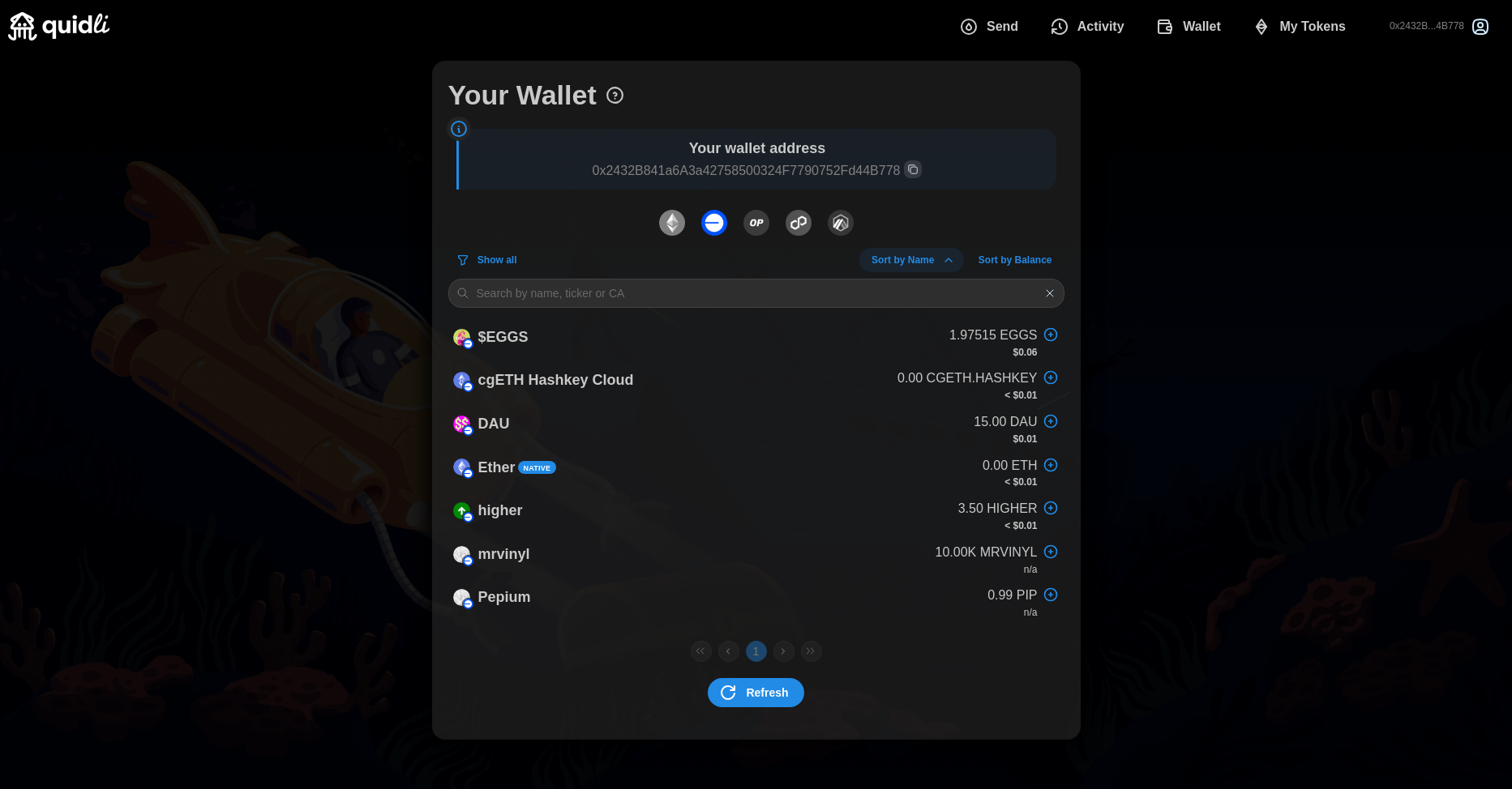
click at [670, 227] on img "dots" at bounding box center [672, 223] width 26 height 26
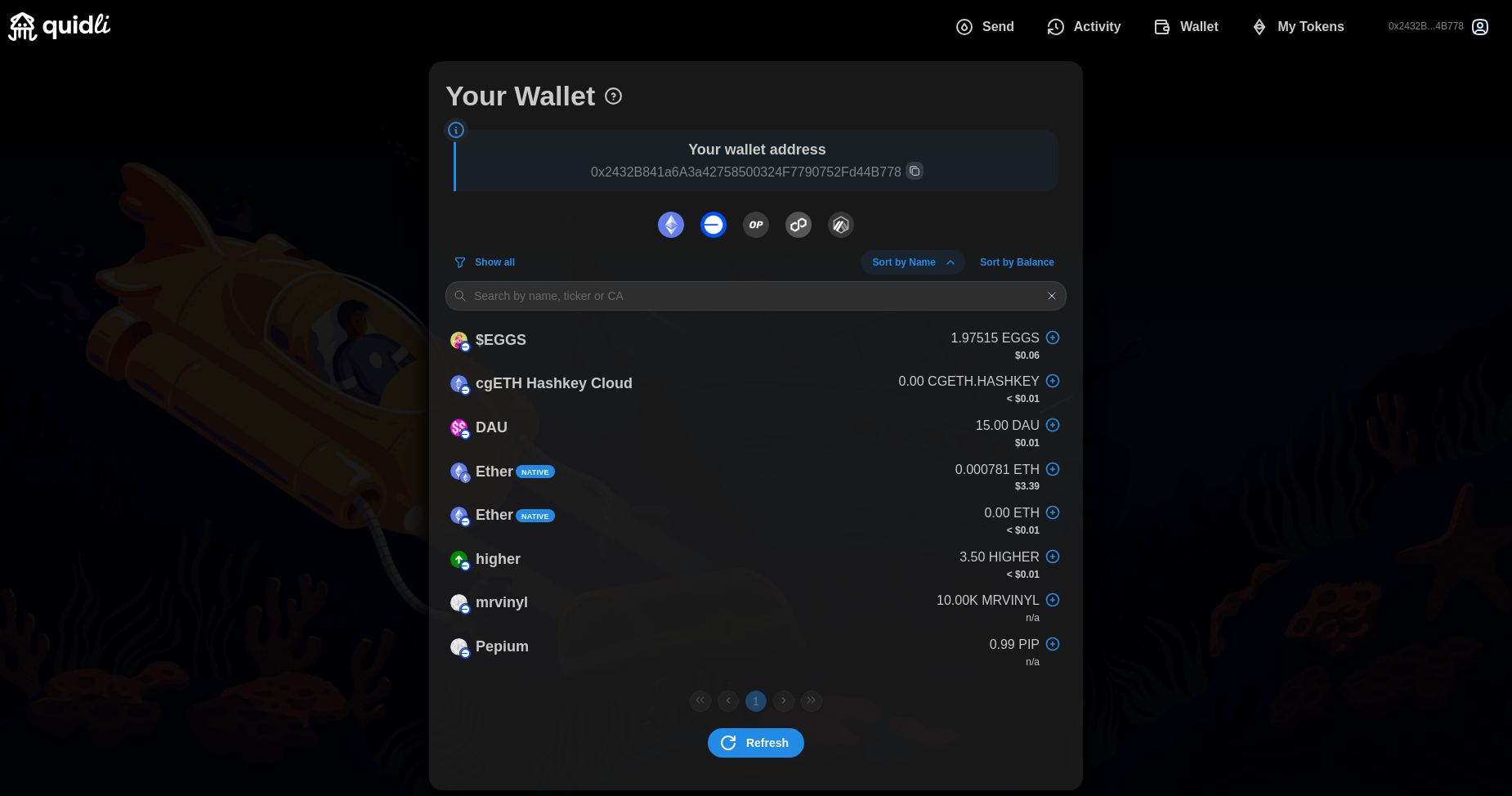
click at [756, 235] on img "dots" at bounding box center [756, 225] width 26 height 26
click at [803, 232] on img "dots" at bounding box center [799, 225] width 26 height 26
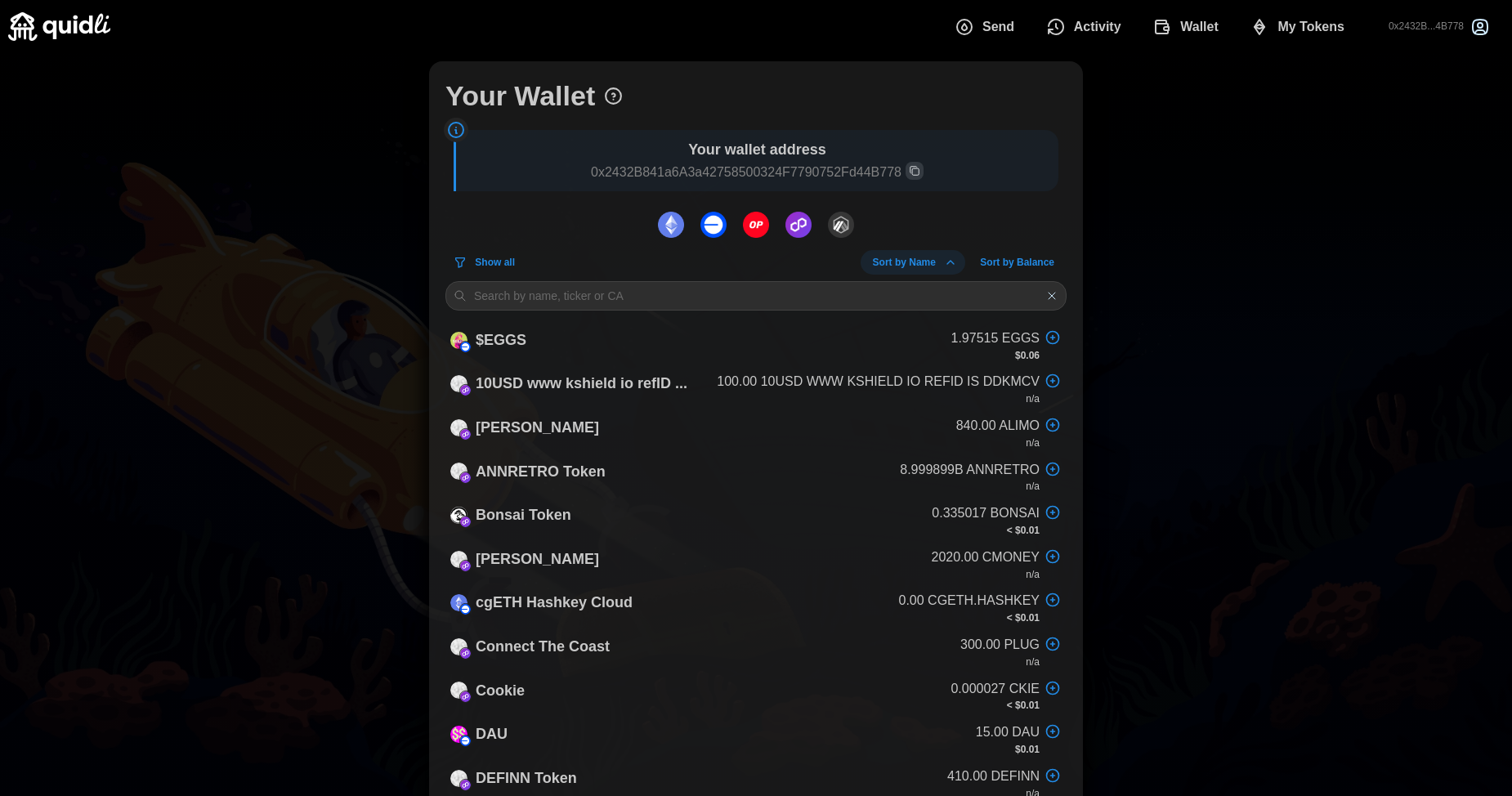
click at [829, 232] on img "dots" at bounding box center [841, 225] width 26 height 26
click at [808, 229] on img "dots" at bounding box center [799, 225] width 26 height 26
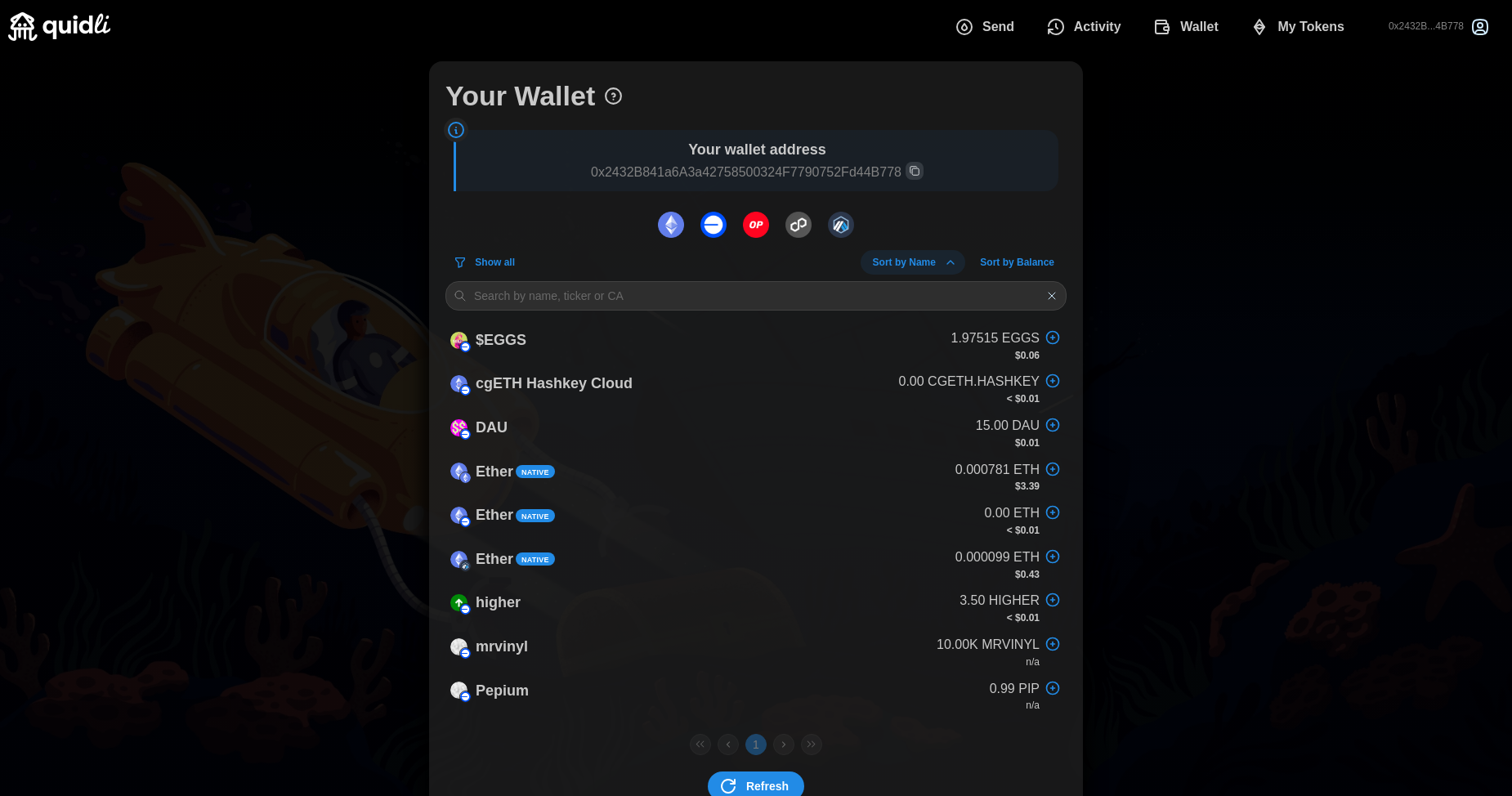
click at [672, 228] on img "dots" at bounding box center [671, 225] width 26 height 26
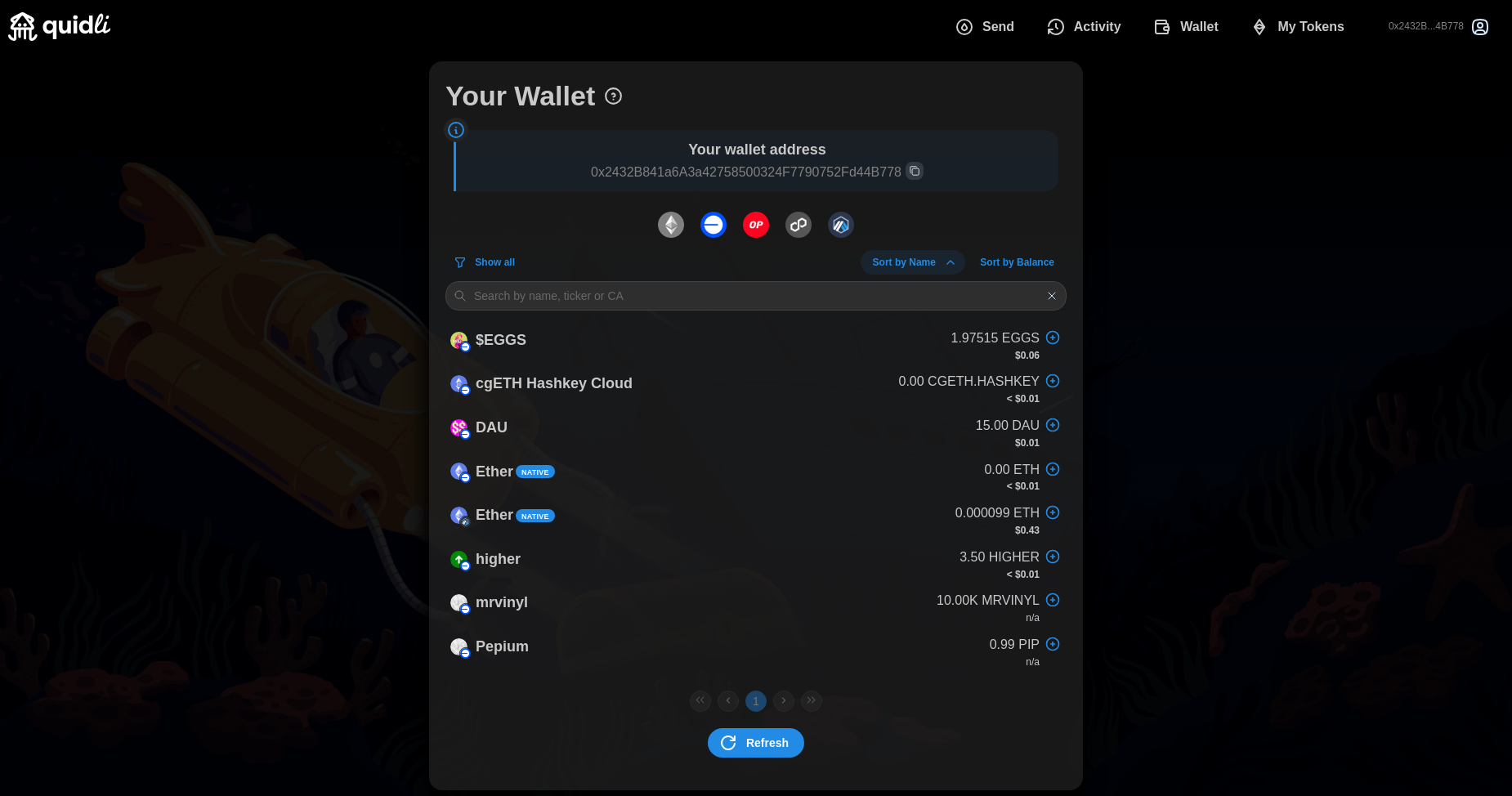
drag, startPoint x: 1153, startPoint y: 225, endPoint x: 1169, endPoint y: 217, distance: 17.9
click at [1154, 225] on div "Your Wallet Your wallet address 0x2432B841a6A3a42758500324F7790752Fd44B778 Show…" at bounding box center [756, 426] width 1512 height 745
click at [1202, 23] on span "Wallet" at bounding box center [1199, 26] width 38 height 33
click at [1078, 30] on span "Activity" at bounding box center [1098, 26] width 48 height 33
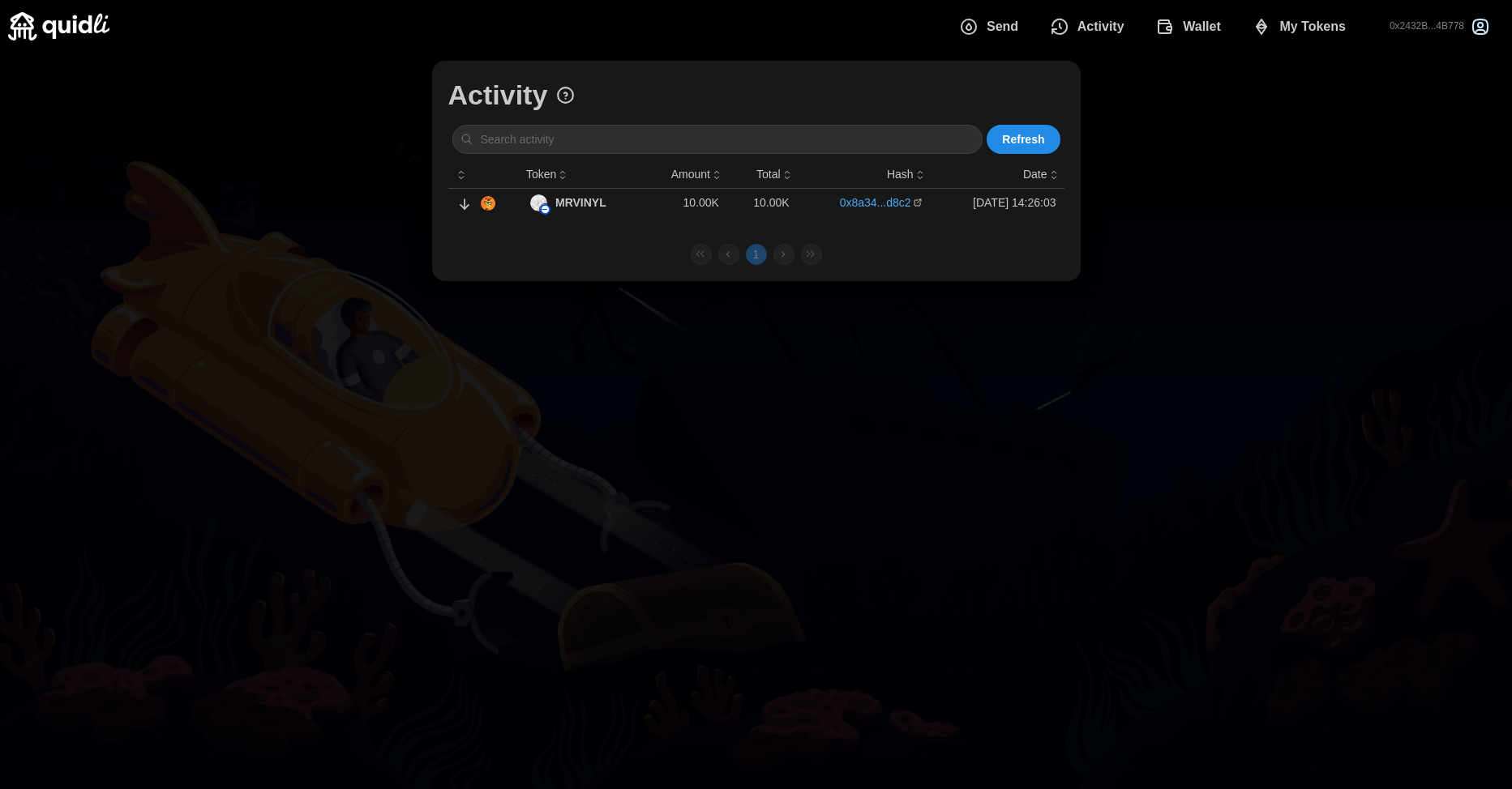
click at [1278, 31] on span "My Tokens" at bounding box center [1298, 26] width 94 height 33
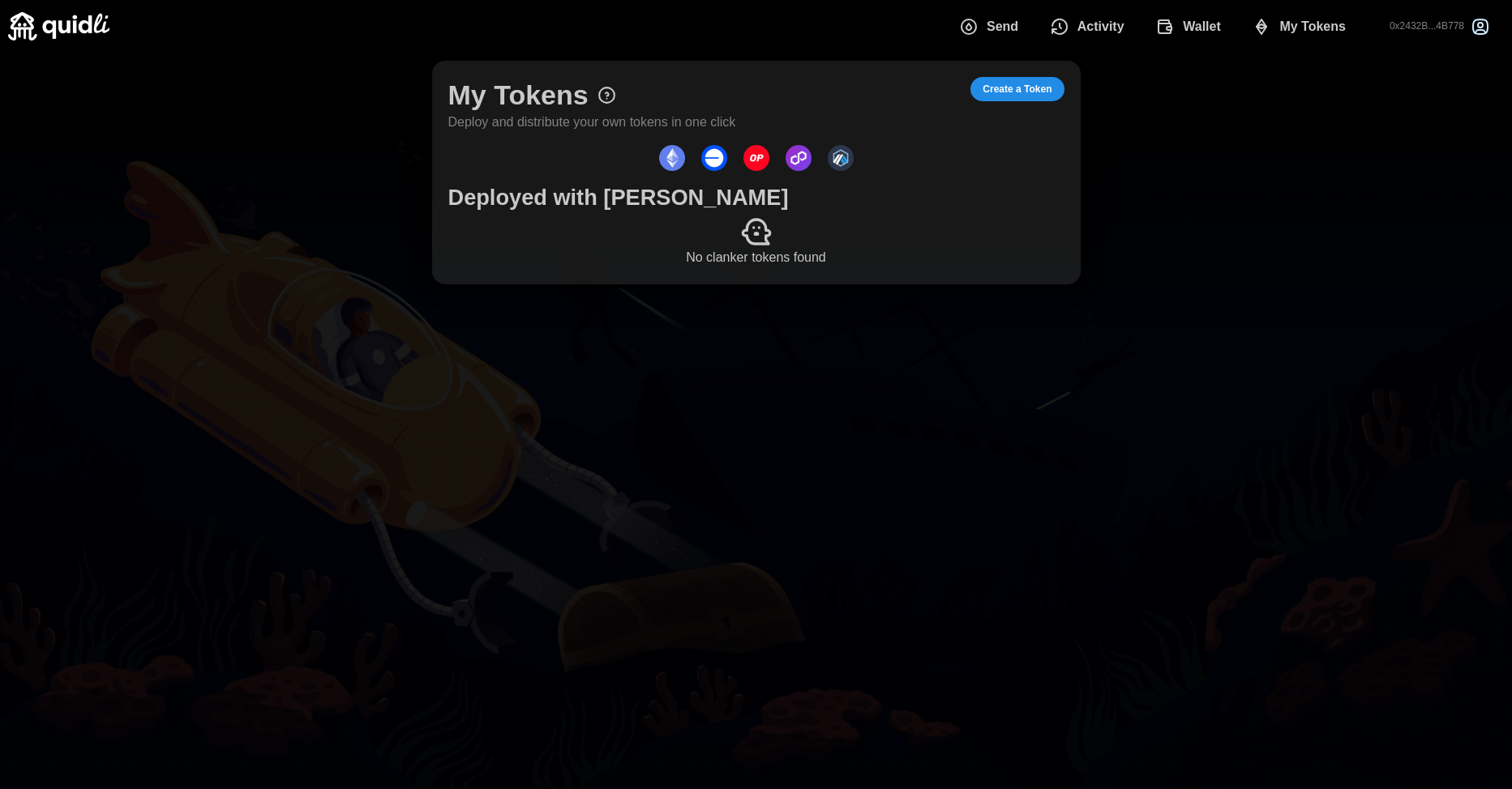
click at [1037, 91] on span "Create a Token" at bounding box center [1017, 89] width 69 height 22
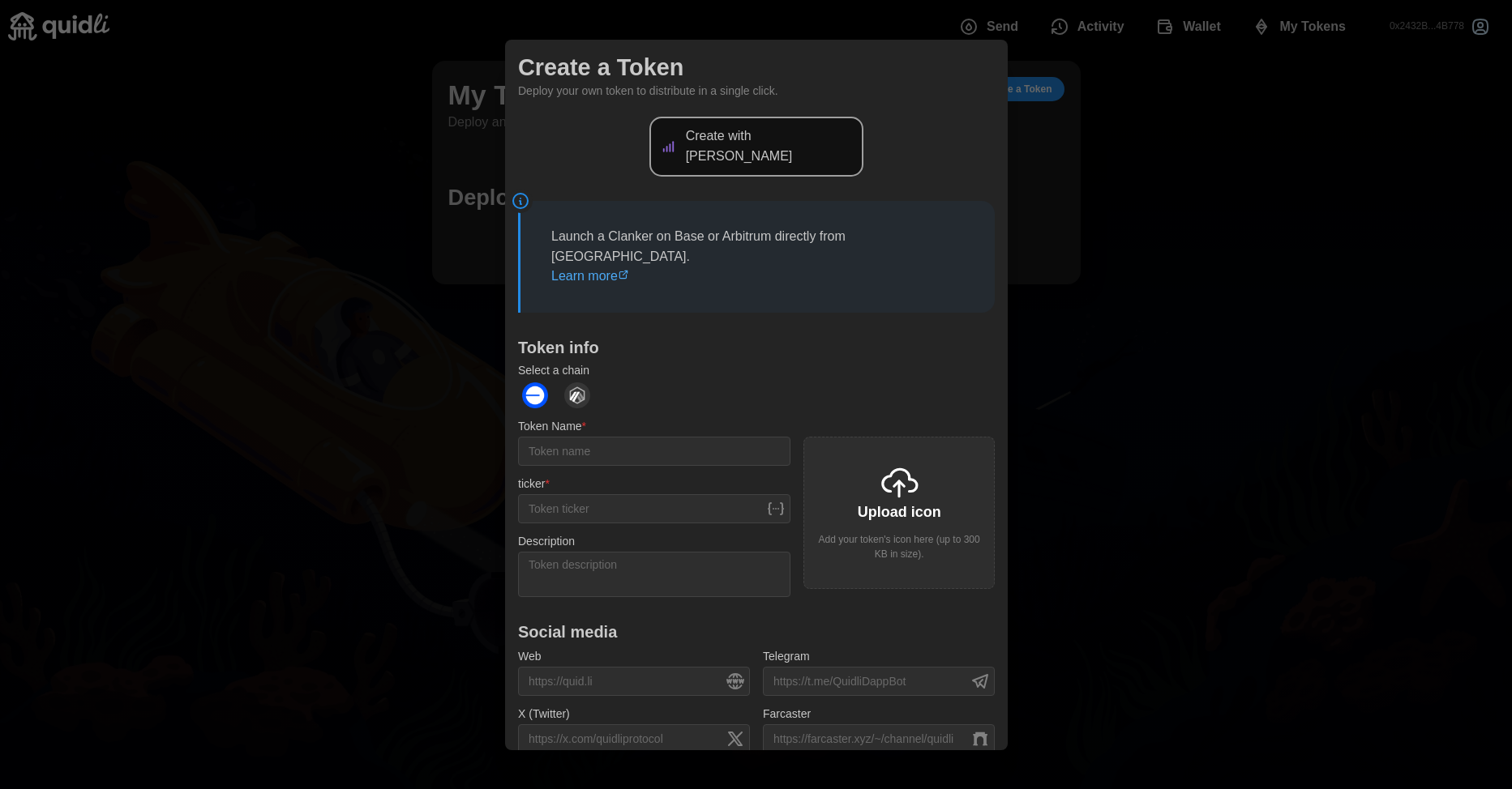
click at [799, 128] on p "Create with [PERSON_NAME]" at bounding box center [769, 147] width 168 height 41
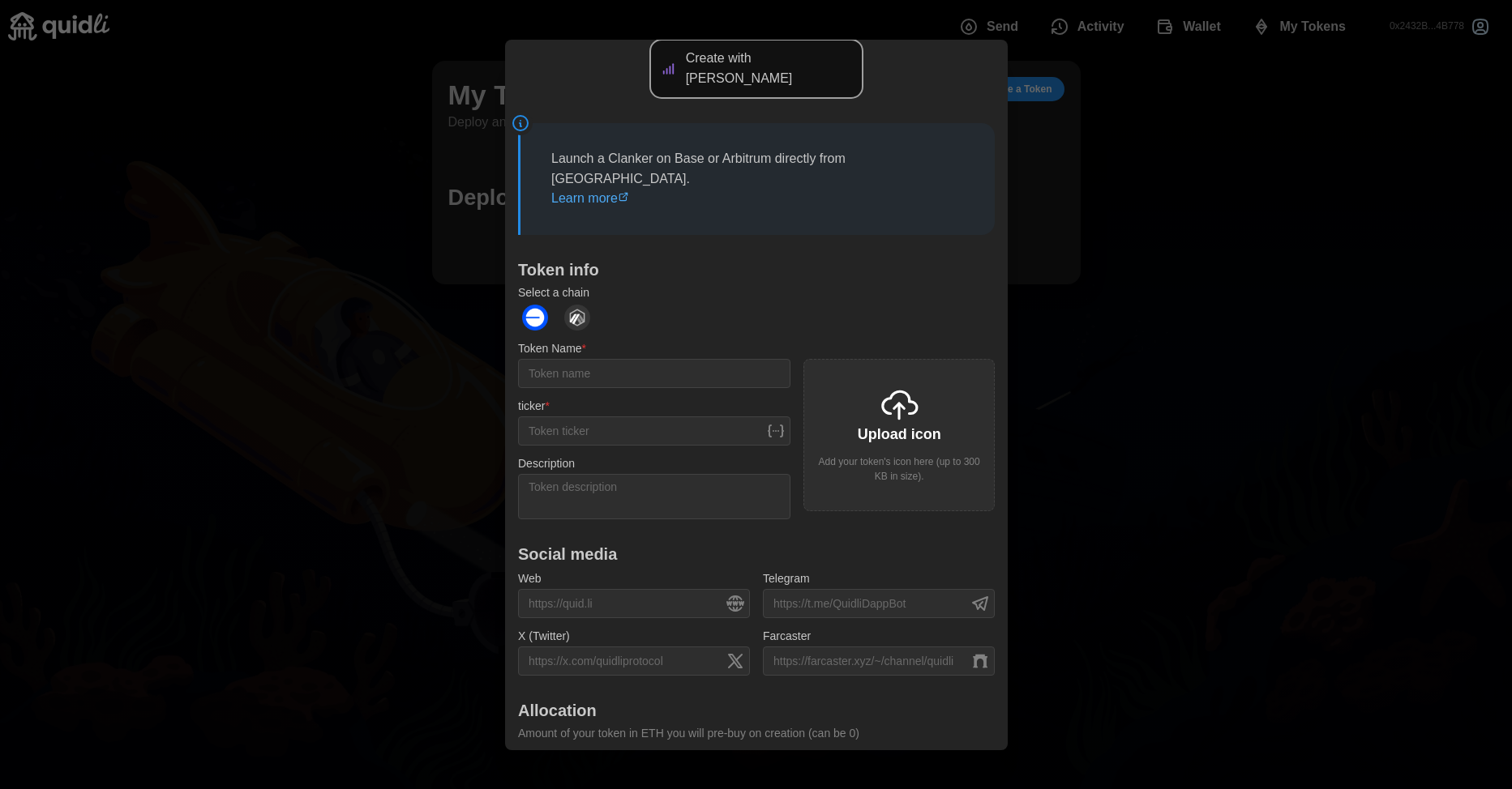
scroll to position [139, 0]
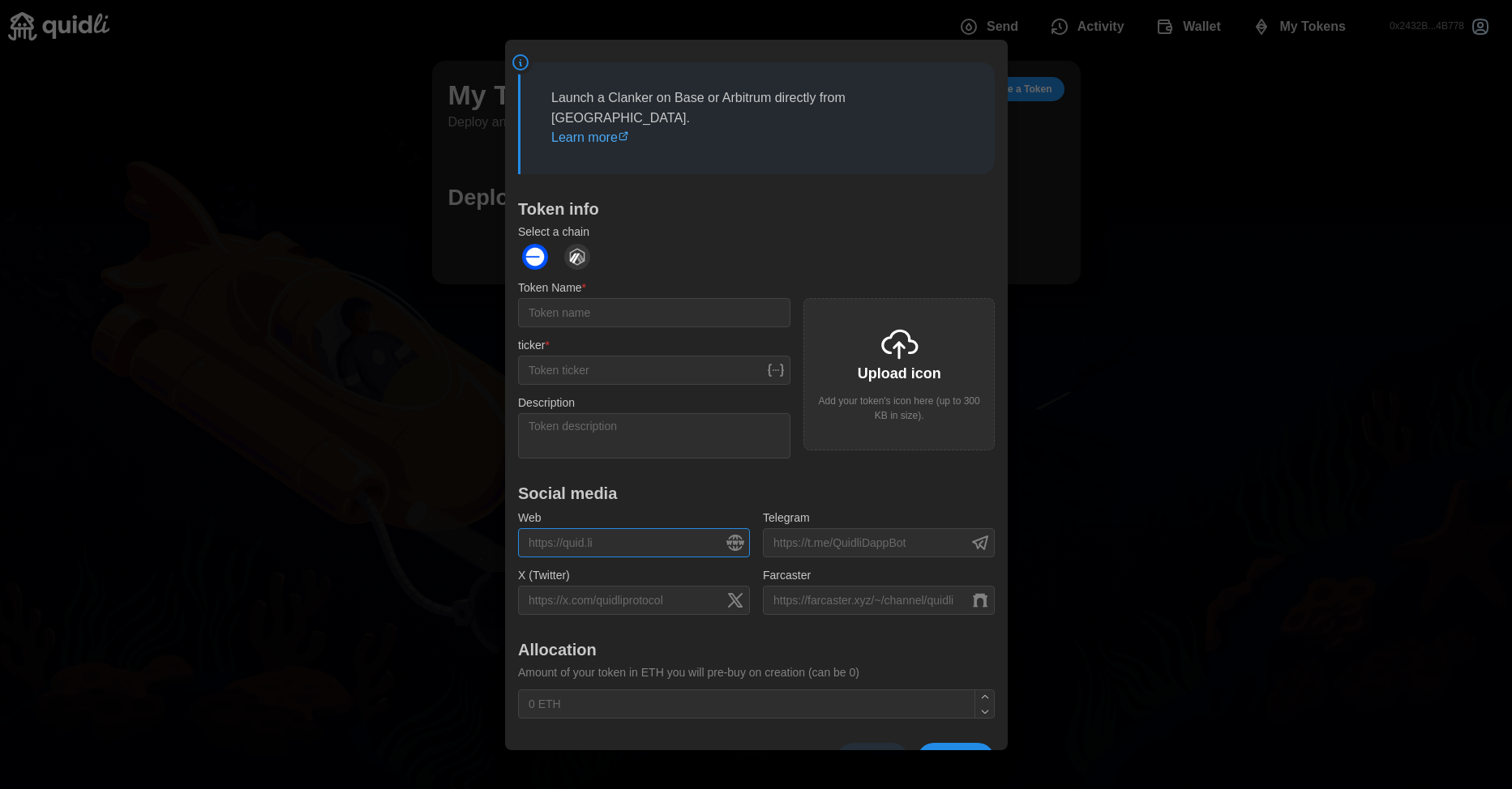
click at [569, 528] on input "Web" at bounding box center [634, 542] width 232 height 29
click at [575, 566] on div "X (Twitter)" at bounding box center [634, 590] width 232 height 49
click at [579, 585] on input "X (Twitter)" at bounding box center [634, 599] width 232 height 29
click at [645, 299] on input "Token Name *" at bounding box center [654, 313] width 273 height 29
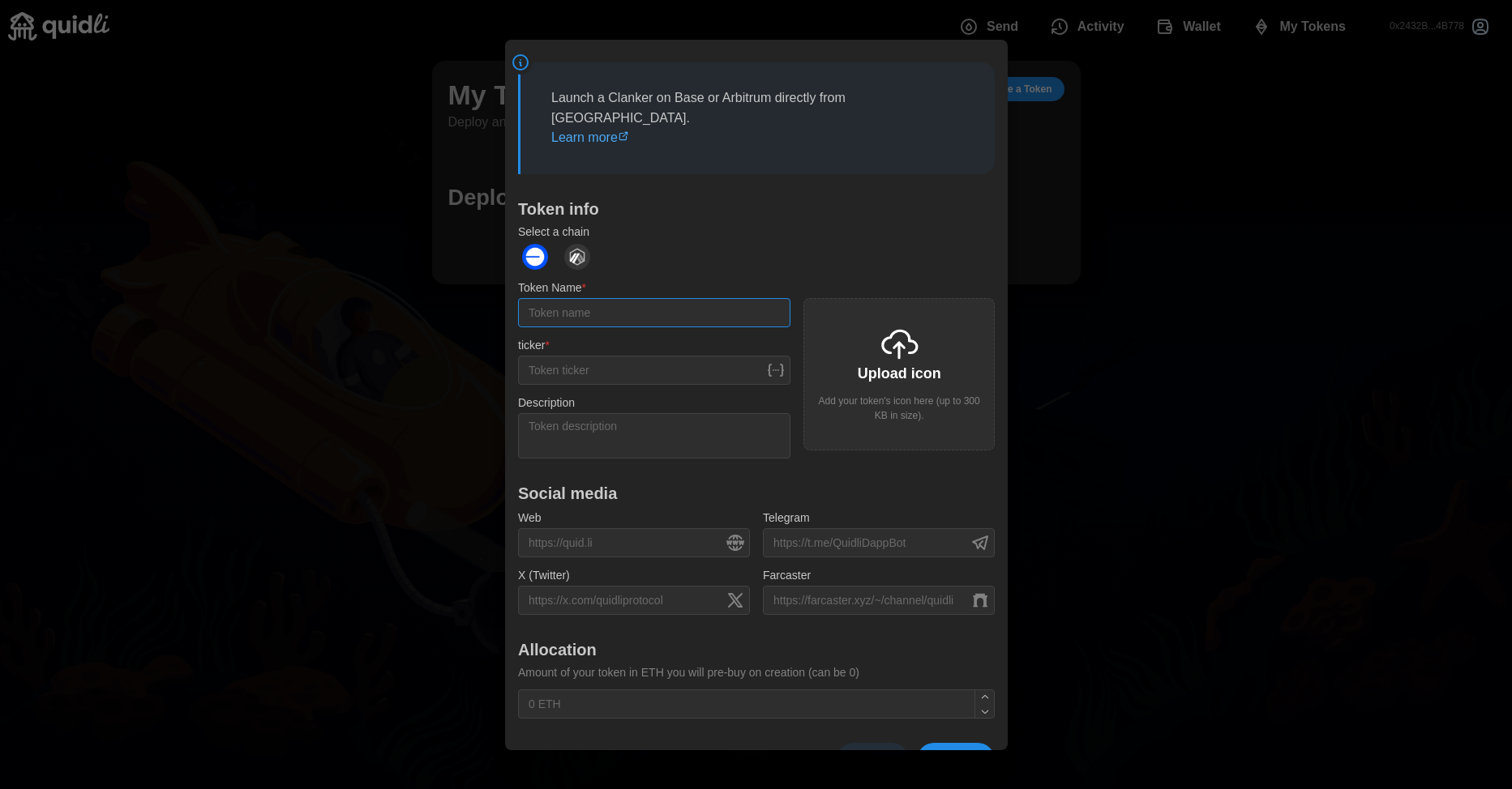
click at [645, 299] on input "Token Name *" at bounding box center [654, 313] width 273 height 29
click at [1059, 363] on div at bounding box center [756, 394] width 1512 height 789
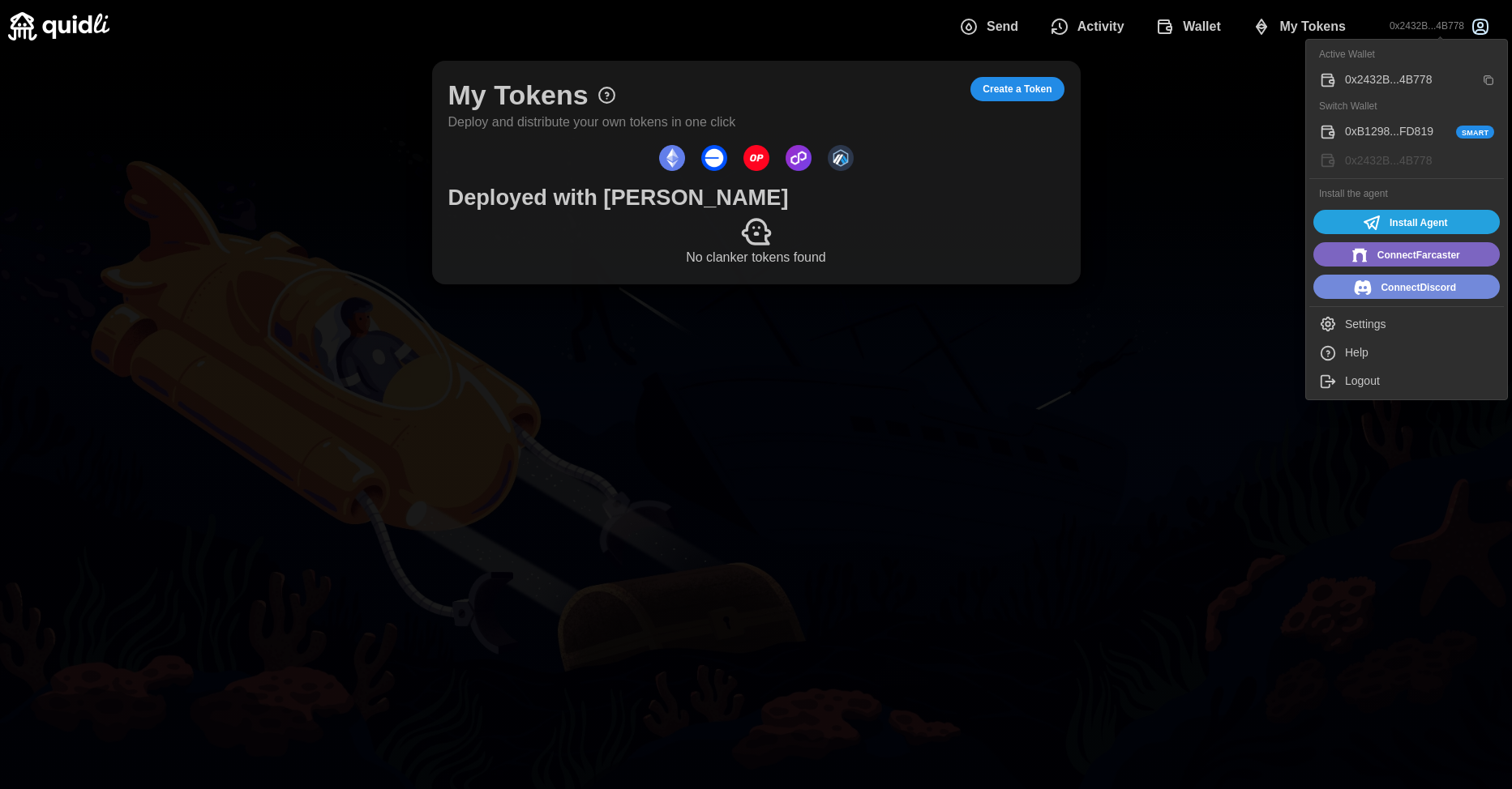
click at [1361, 324] on div "Settings" at bounding box center [1419, 325] width 149 height 18
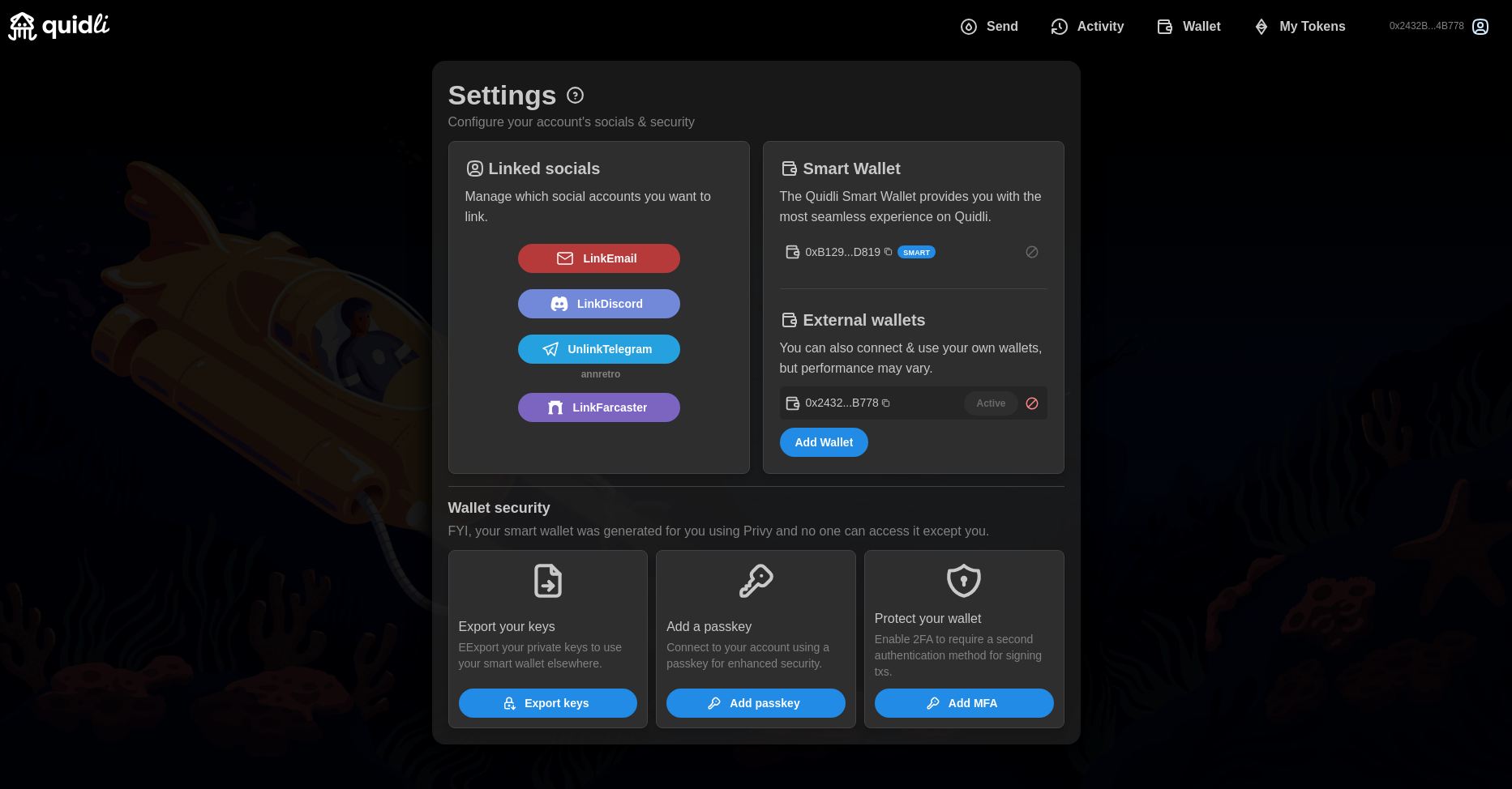
click at [1206, 27] on span "Wallet" at bounding box center [1201, 26] width 38 height 33
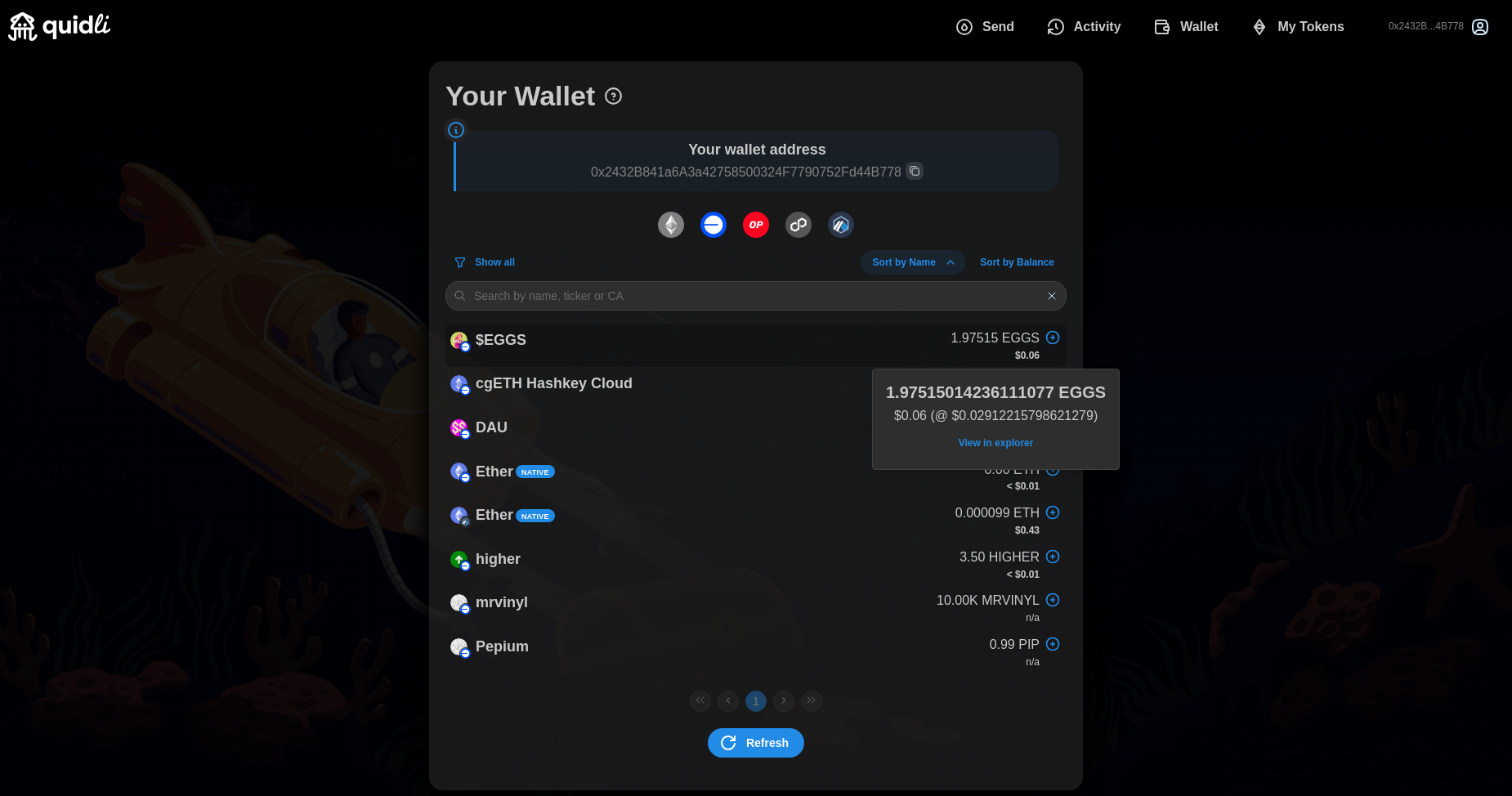
click at [980, 340] on p "1.97515 EGGS" at bounding box center [995, 339] width 89 height 21
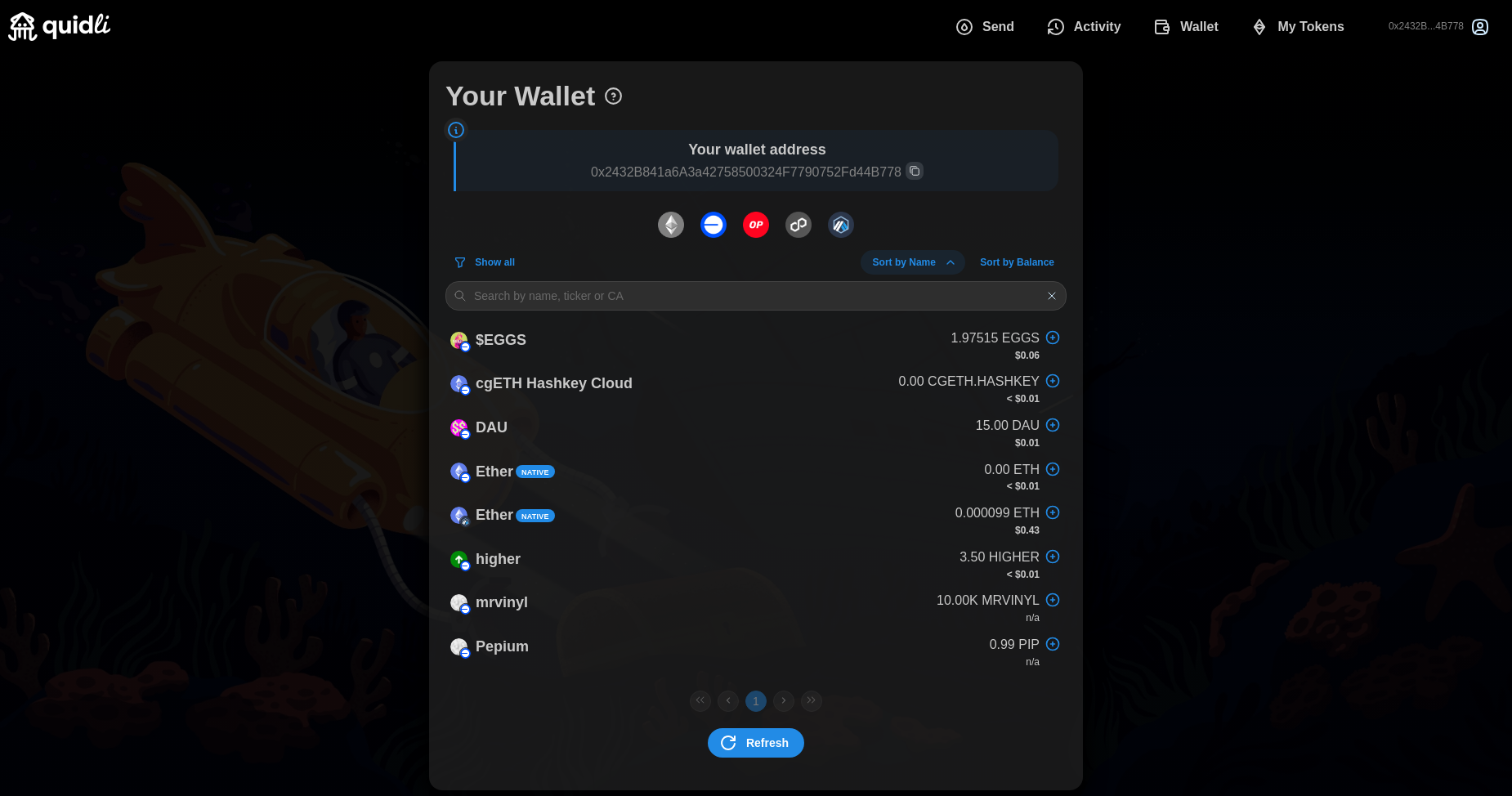
click at [1000, 29] on span "Send" at bounding box center [999, 26] width 32 height 33
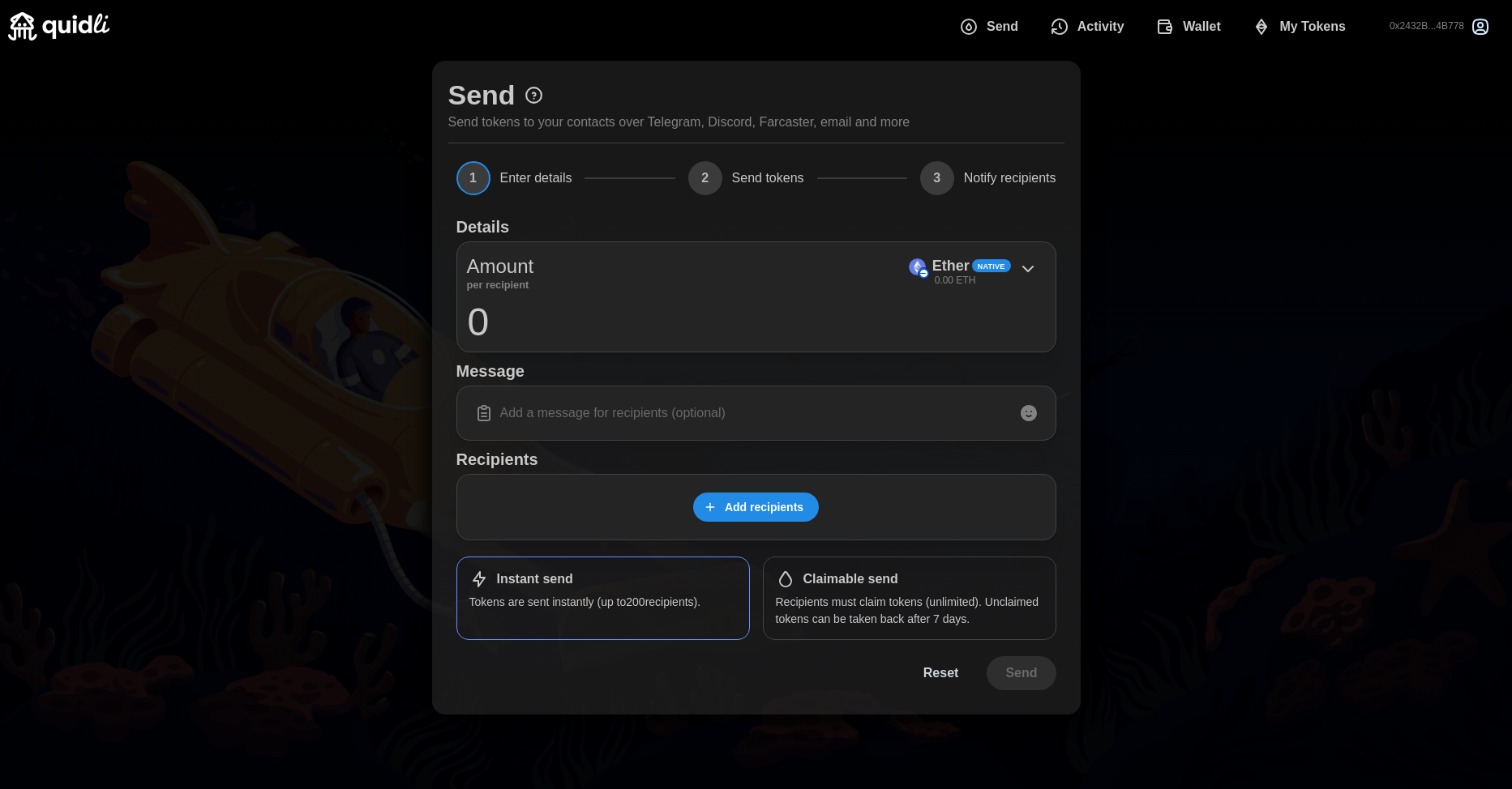
click at [1295, 40] on span "My Tokens" at bounding box center [1312, 26] width 66 height 33
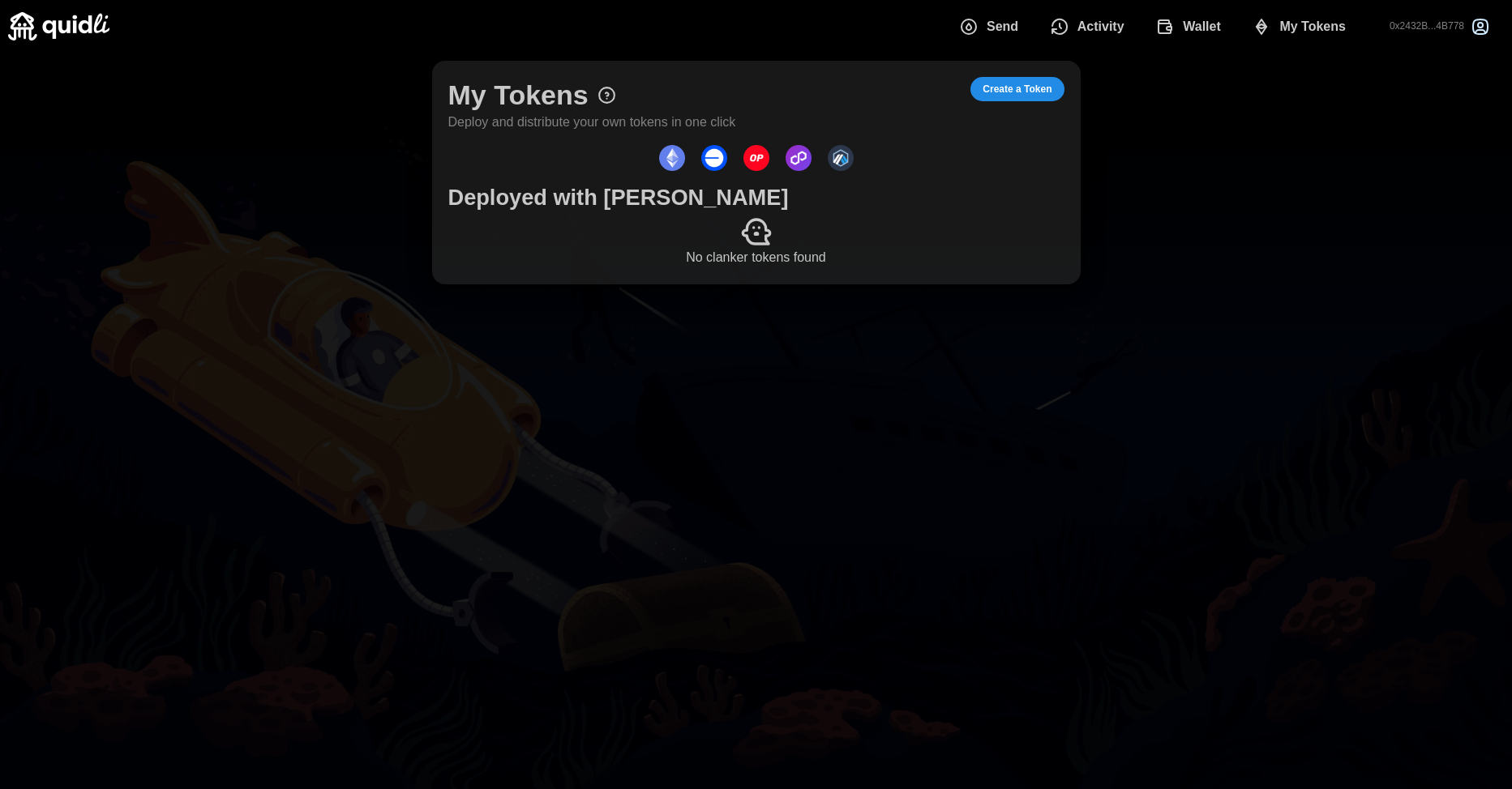
click at [98, 35] on img at bounding box center [59, 26] width 101 height 28
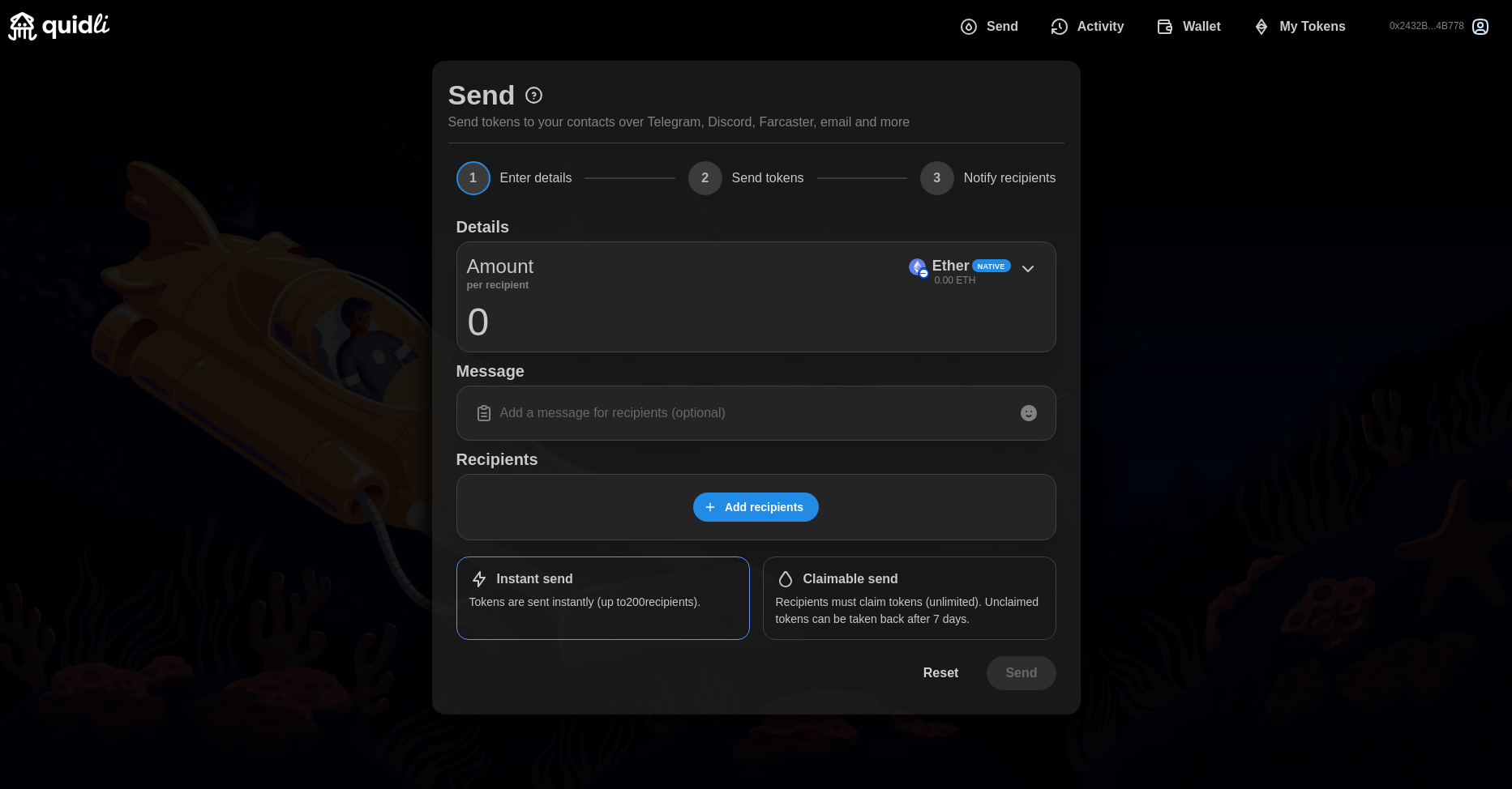
click at [1183, 32] on span "Wallet" at bounding box center [1201, 26] width 38 height 33
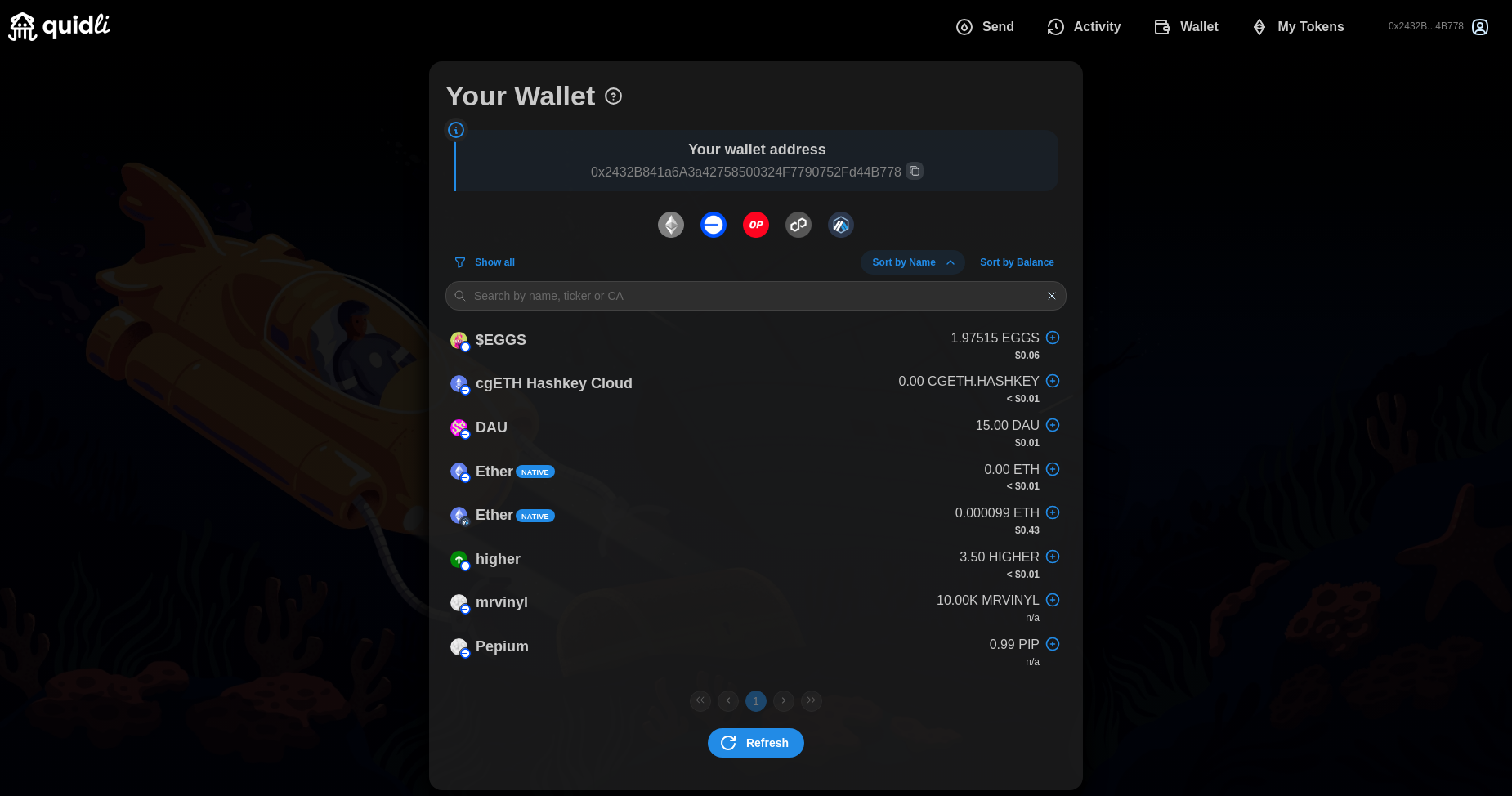
click at [1193, 38] on span "Wallet" at bounding box center [1199, 26] width 38 height 33
click at [1278, 35] on span "My Tokens" at bounding box center [1310, 26] width 67 height 33
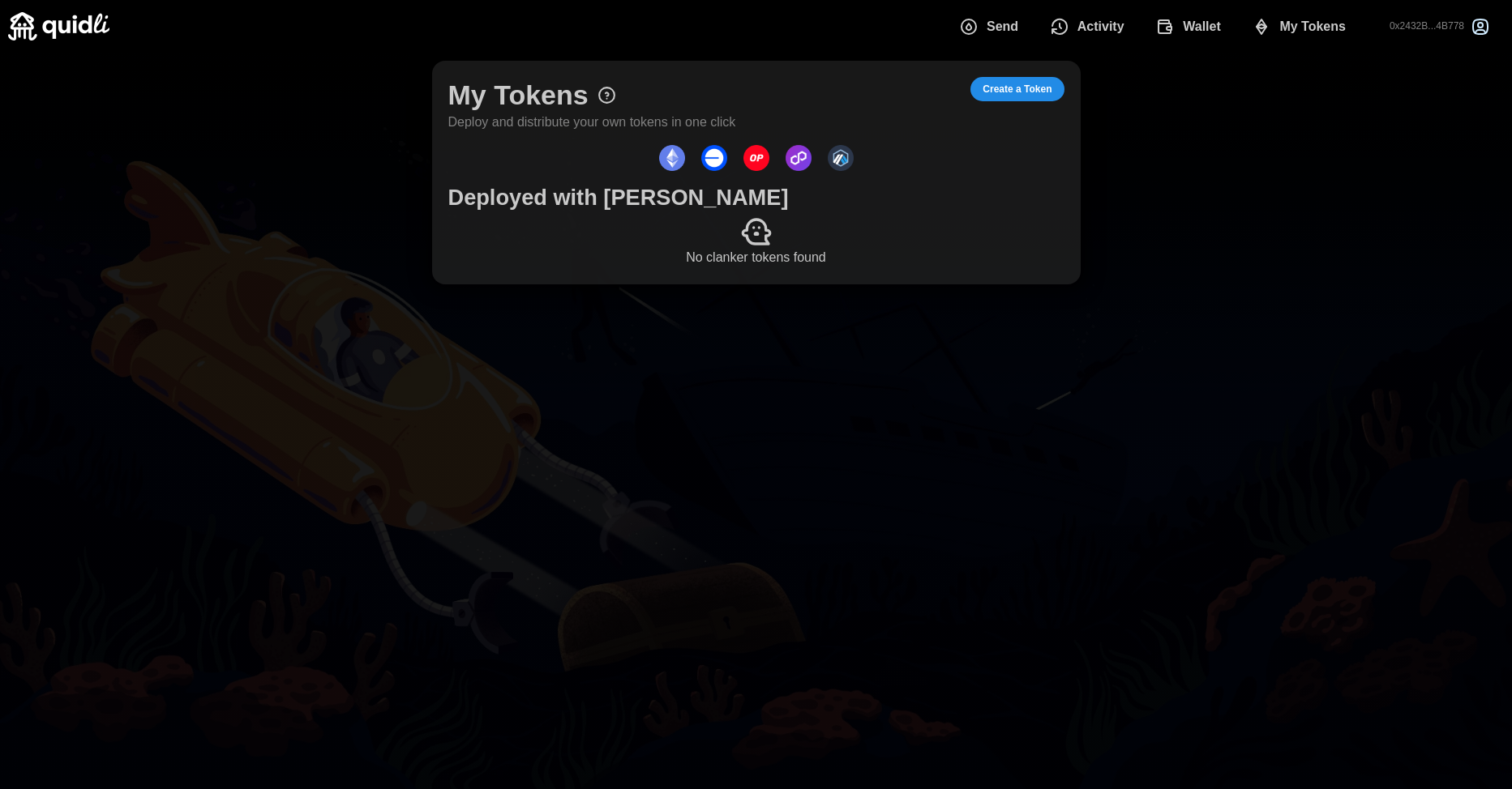
click at [1014, 88] on span "Create a Token" at bounding box center [1017, 89] width 69 height 22
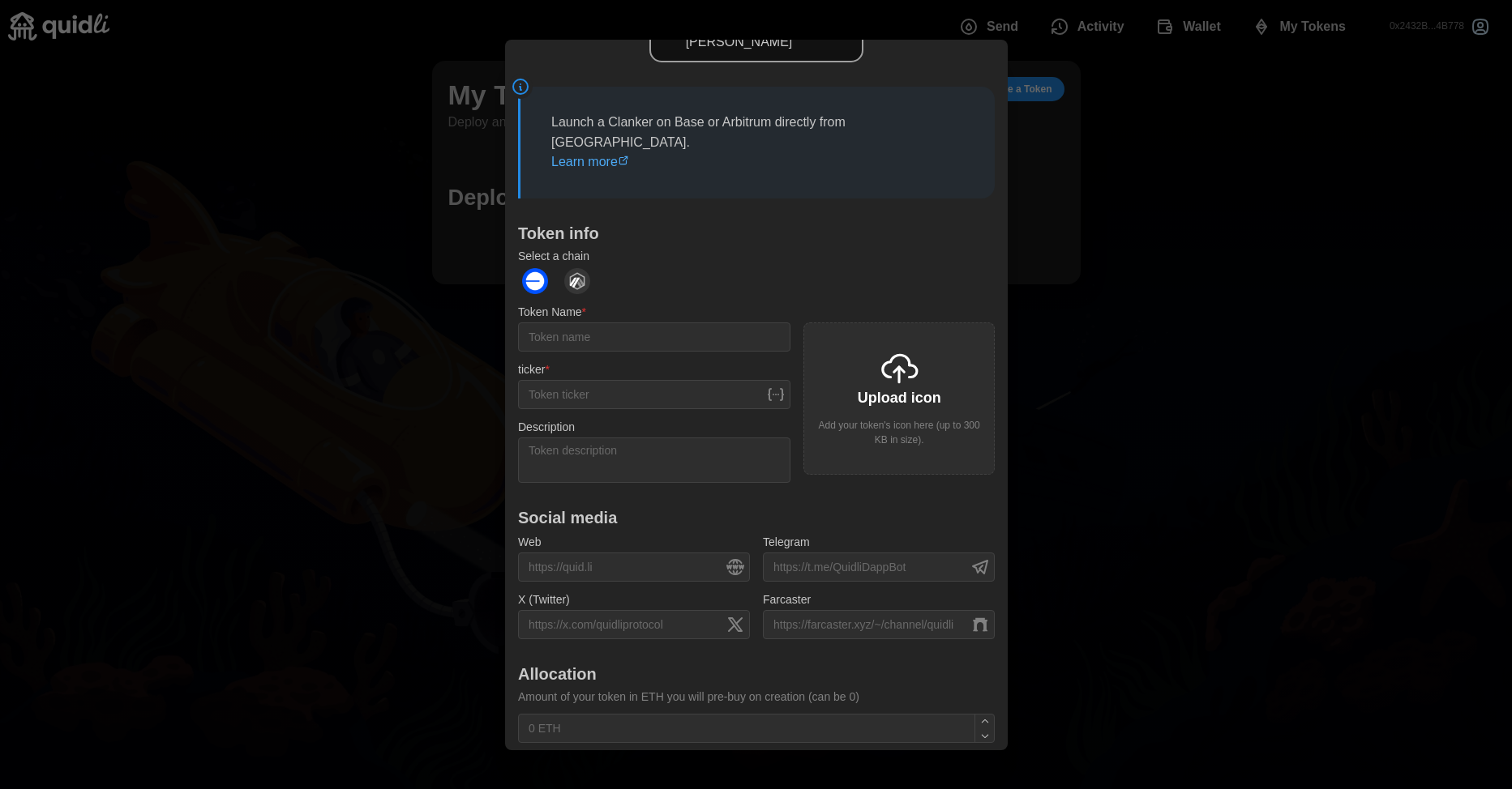
scroll to position [139, 0]
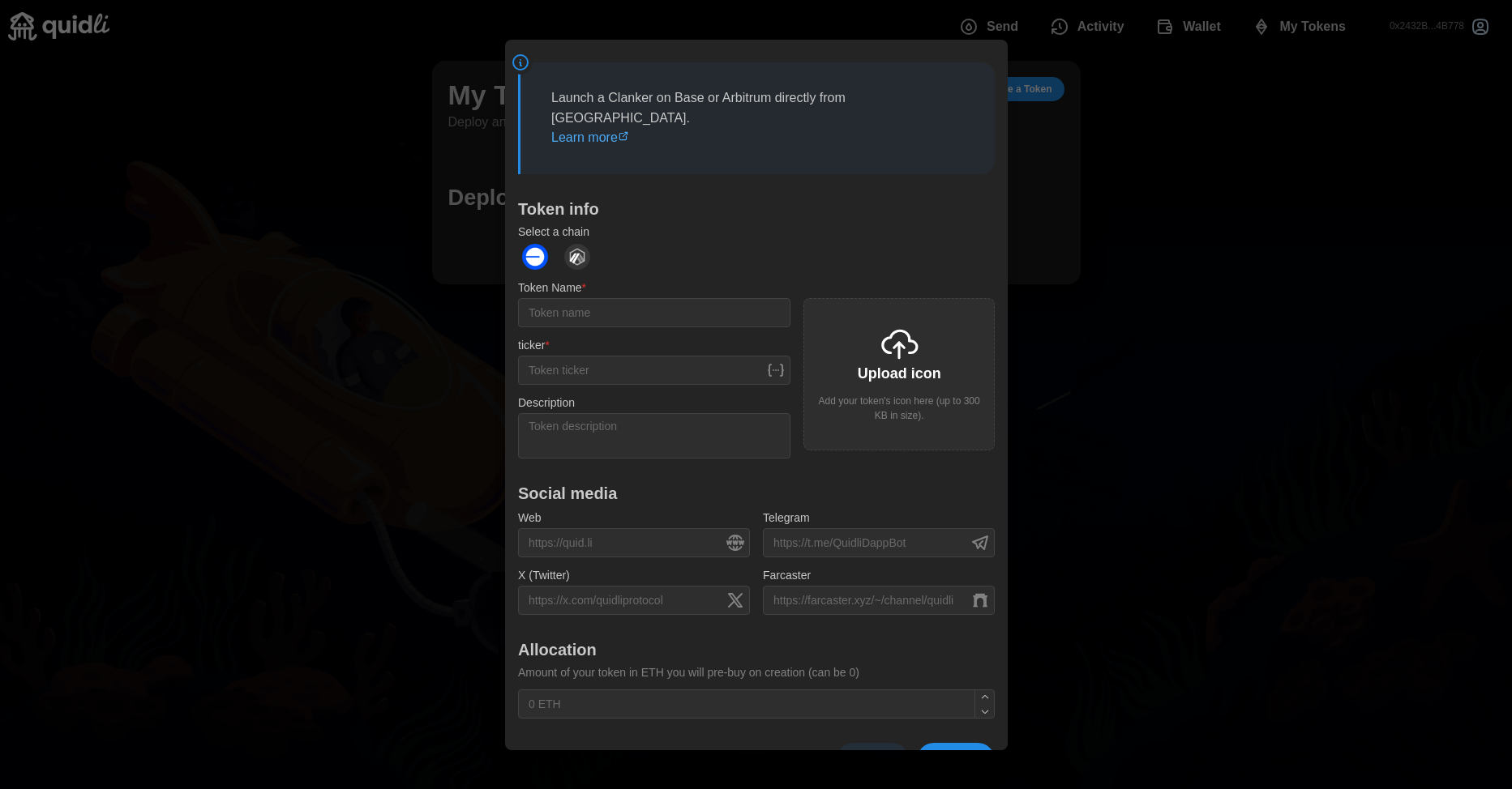
click at [1240, 261] on div at bounding box center [756, 394] width 1512 height 789
